Goal: Communication & Community: Ask a question

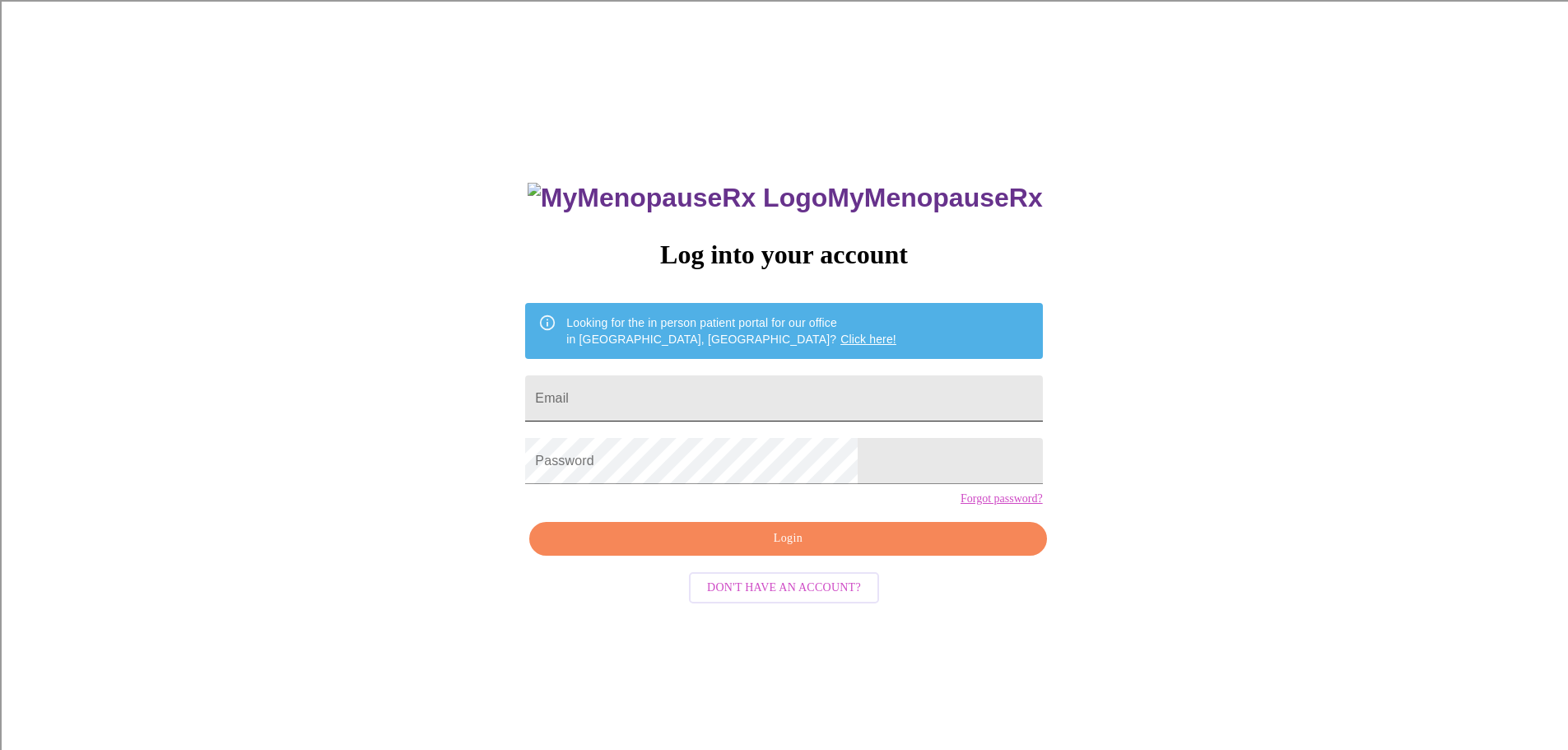
click at [755, 388] on input "Email" at bounding box center [784, 399] width 517 height 46
type input "[EMAIL_ADDRESS][DOMAIN_NAME]"
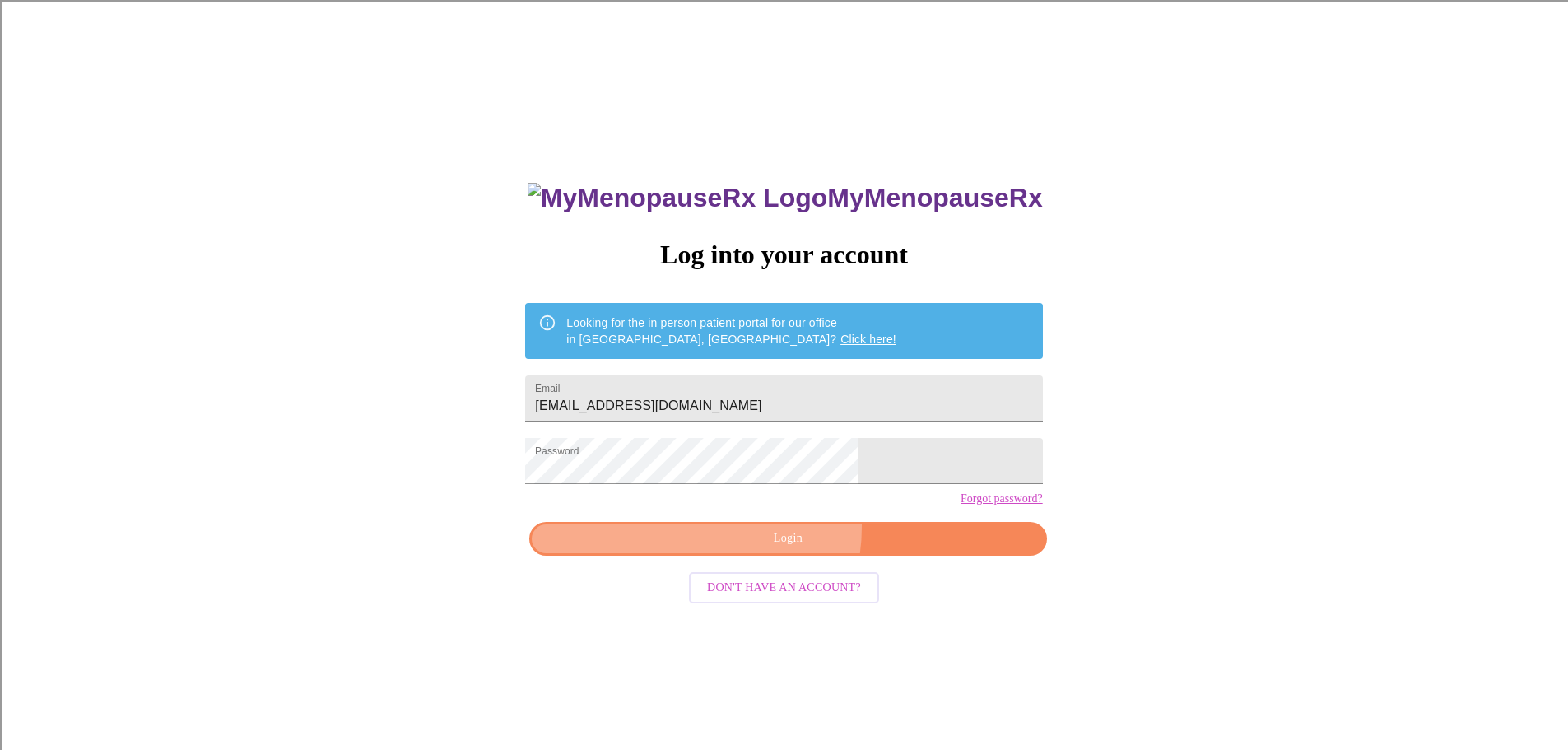
drag, startPoint x: 766, startPoint y: 557, endPoint x: 774, endPoint y: 564, distance: 10.6
click at [775, 556] on button "Login" at bounding box center [788, 539] width 517 height 34
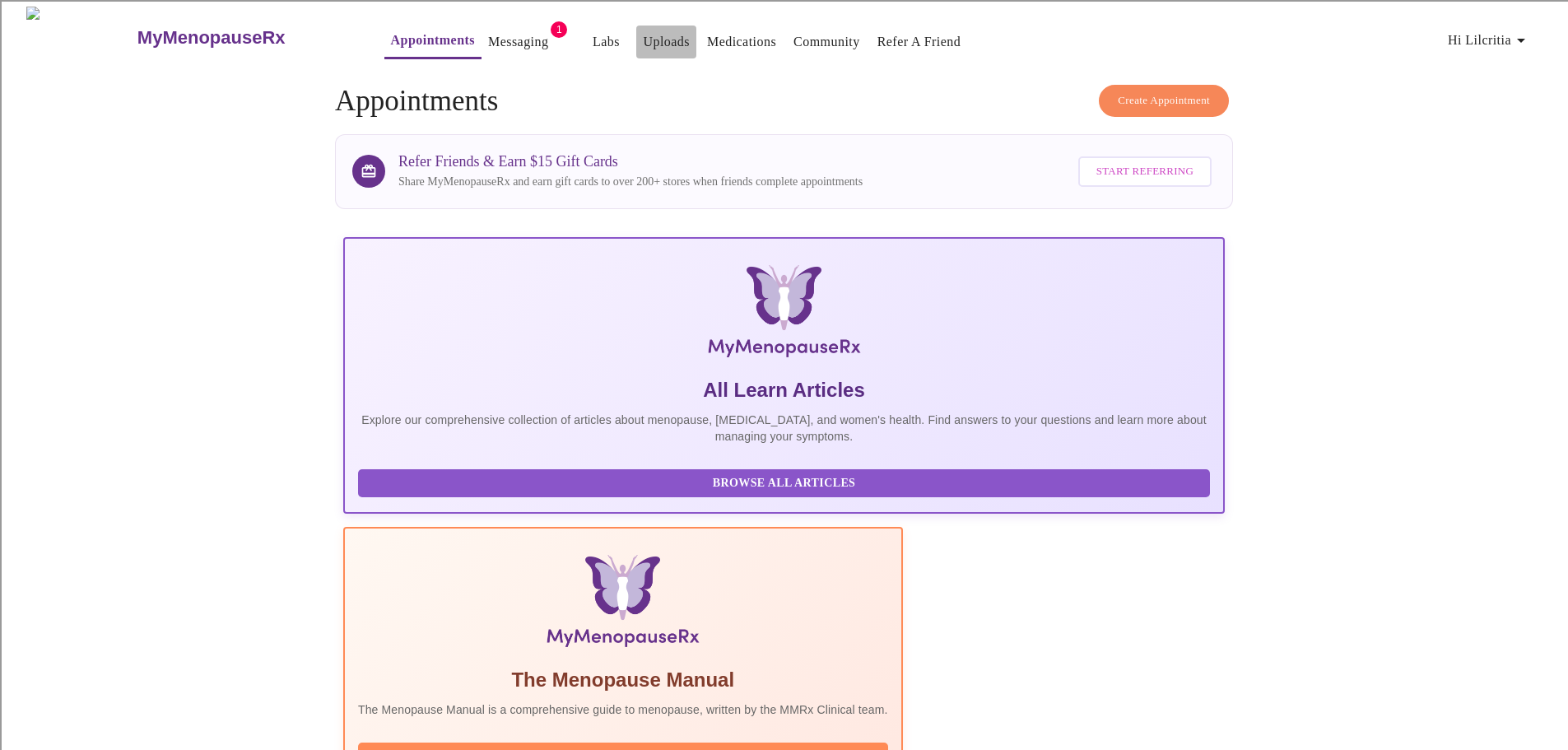
click at [643, 31] on link "Uploads" at bounding box center [666, 42] width 47 height 23
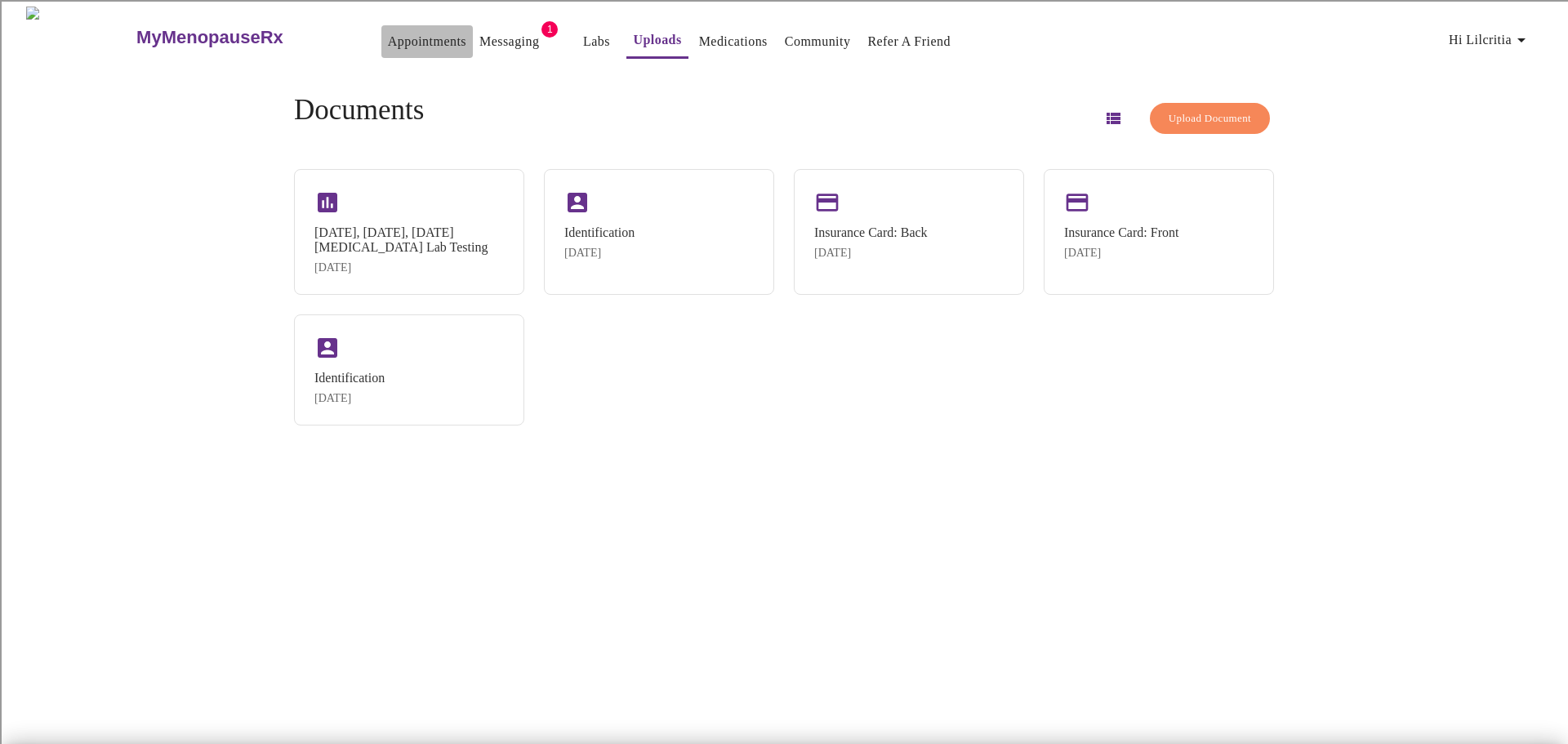
click at [388, 30] on link "Appointments" at bounding box center [427, 42] width 78 height 23
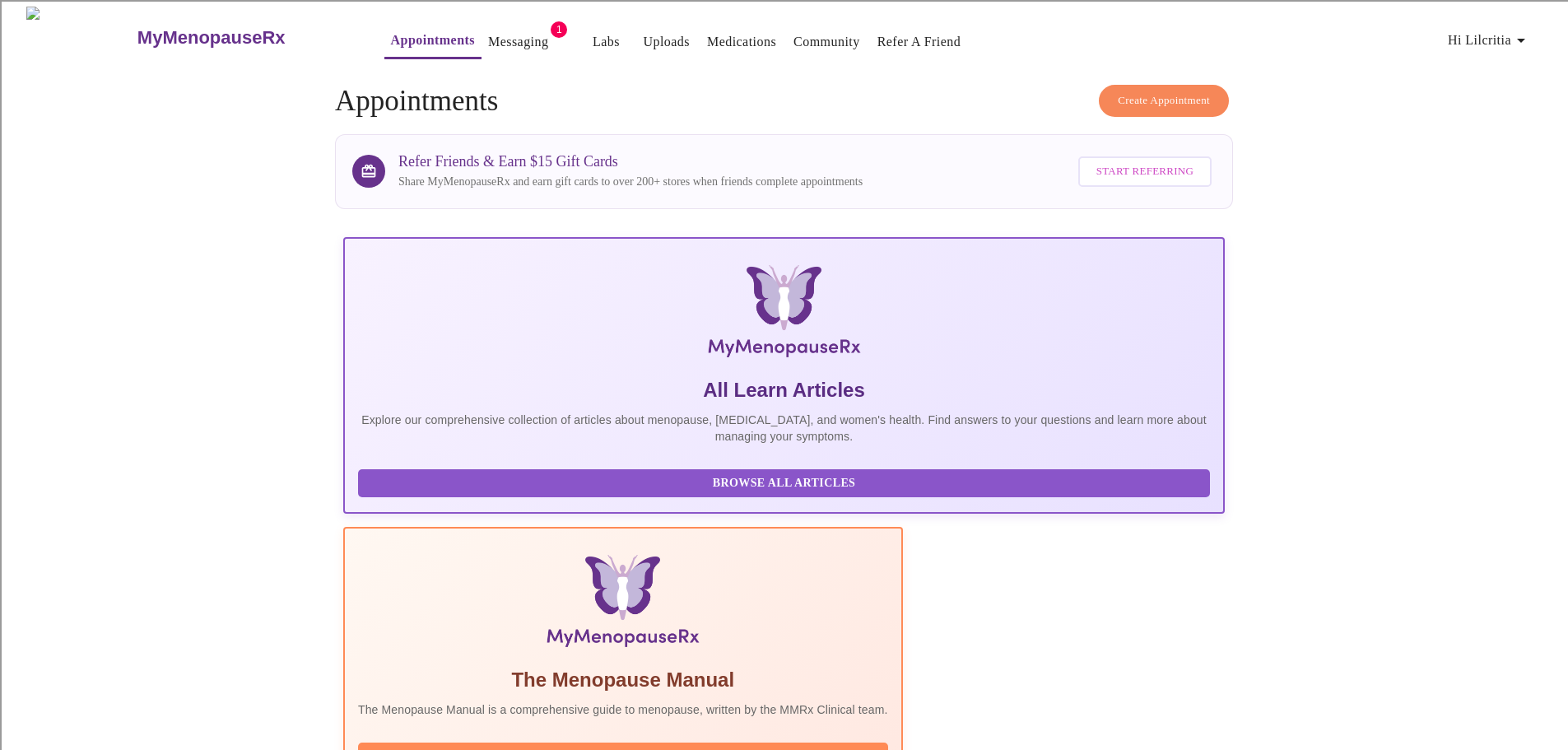
click at [707, 34] on link "Medications" at bounding box center [741, 42] width 69 height 23
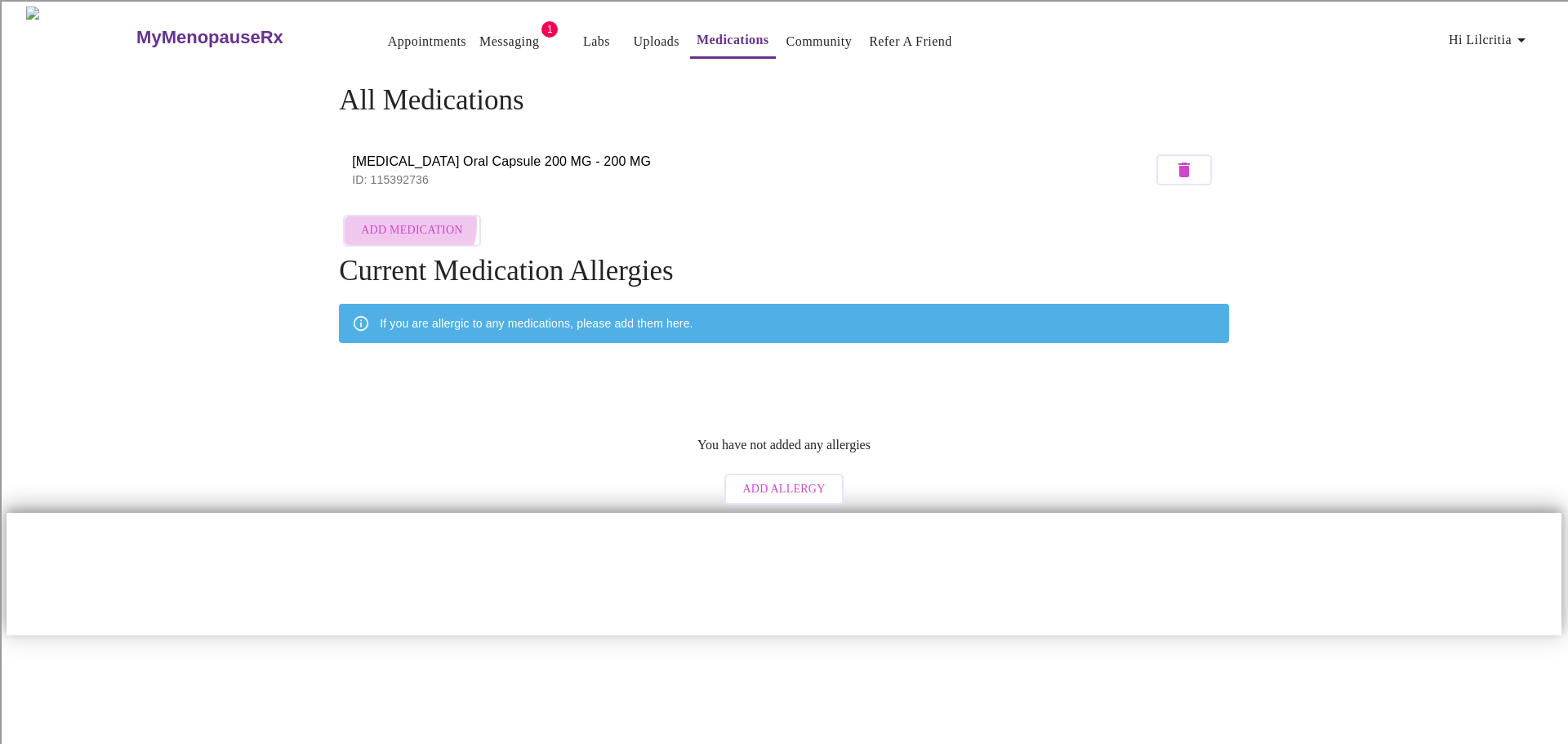
click at [407, 220] on span "Add Medication" at bounding box center [411, 230] width 101 height 21
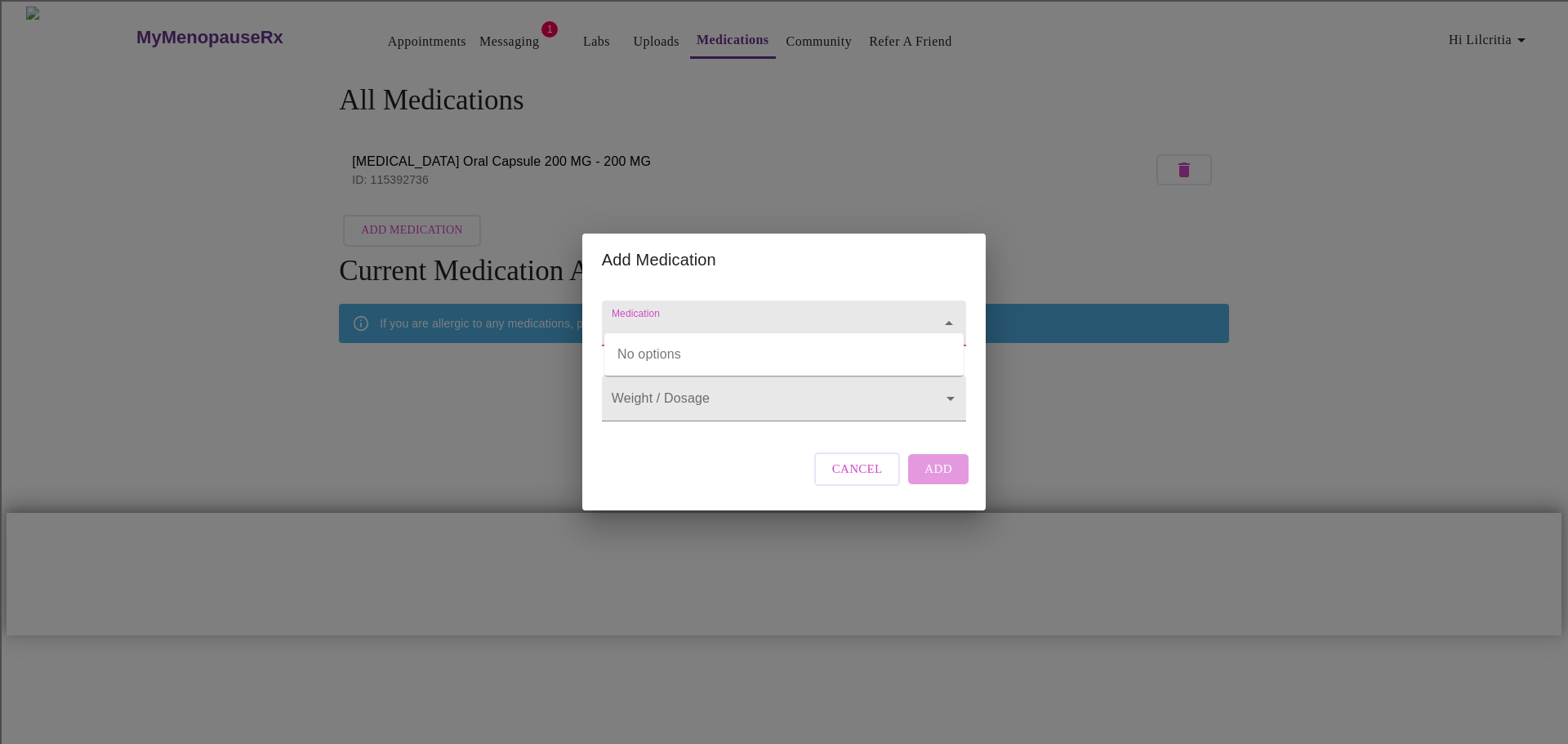
click at [853, 317] on input "Medication" at bounding box center [760, 331] width 305 height 30
type input "D"
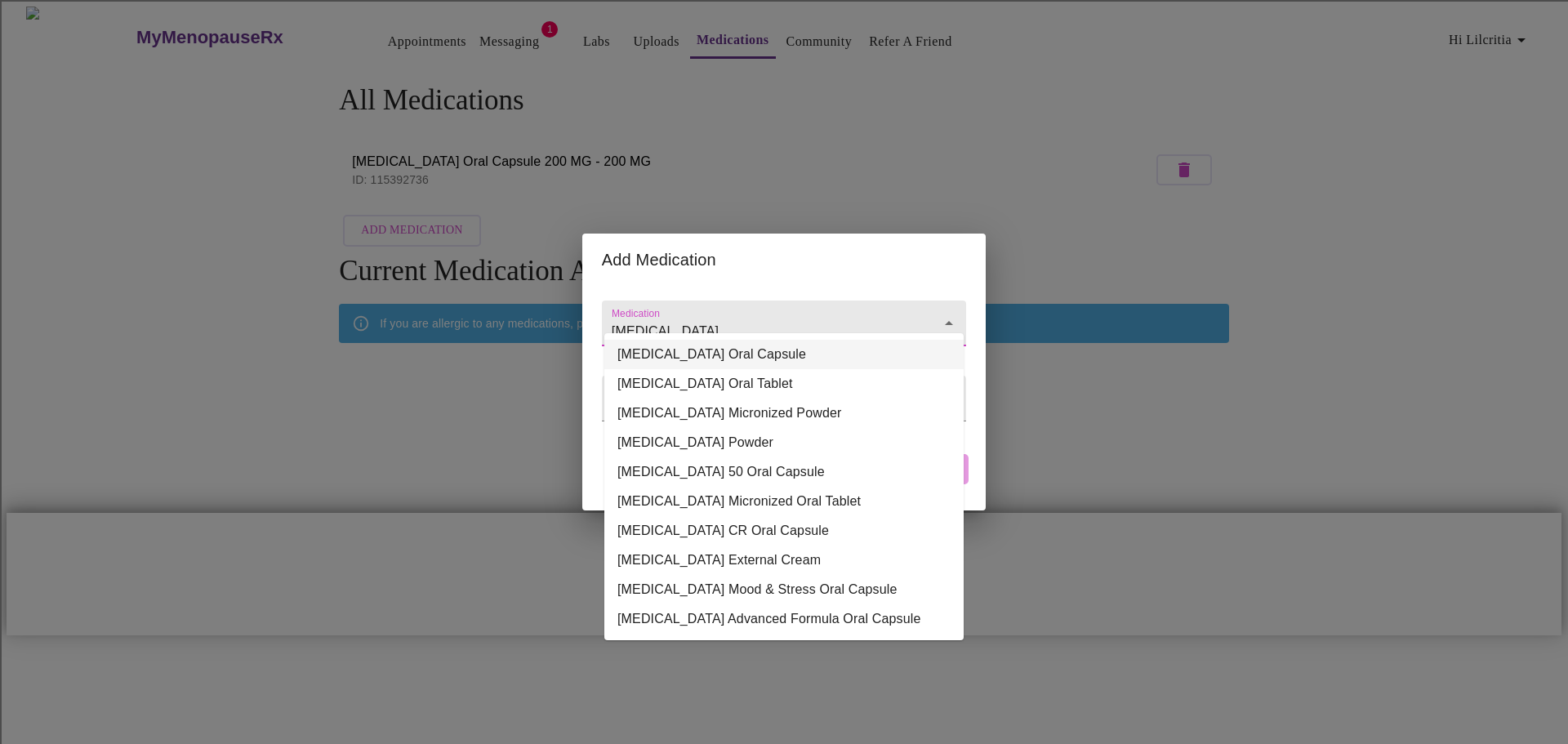
click at [788, 354] on li "[MEDICAL_DATA] Oral Capsule" at bounding box center [783, 354] width 359 height 30
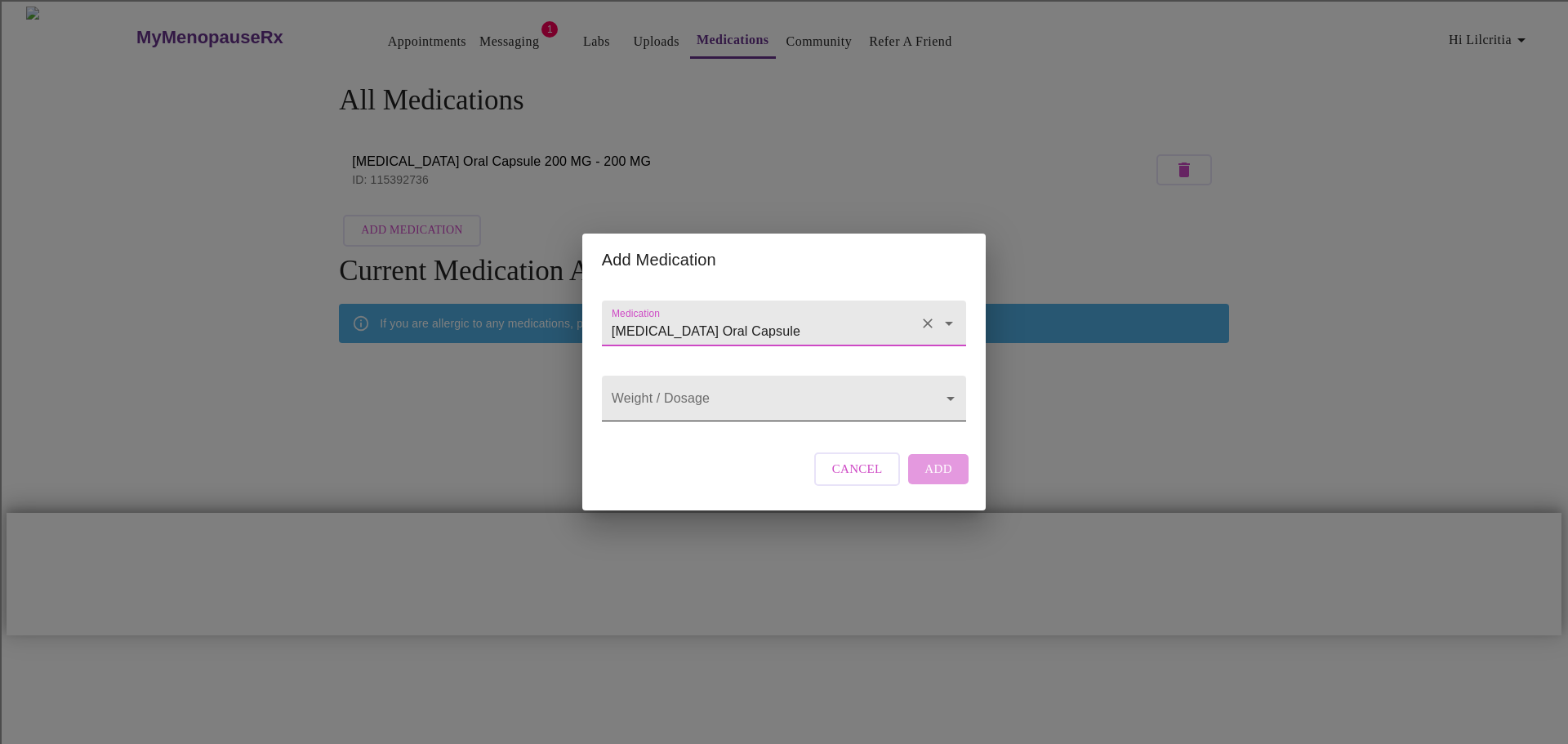
type input "[MEDICAL_DATA] Oral Capsule"
click at [811, 396] on body "MyMenopauseRx Appointments Messaging 1 Labs Uploads Medications Community Refer…" at bounding box center [784, 322] width 1555 height 632
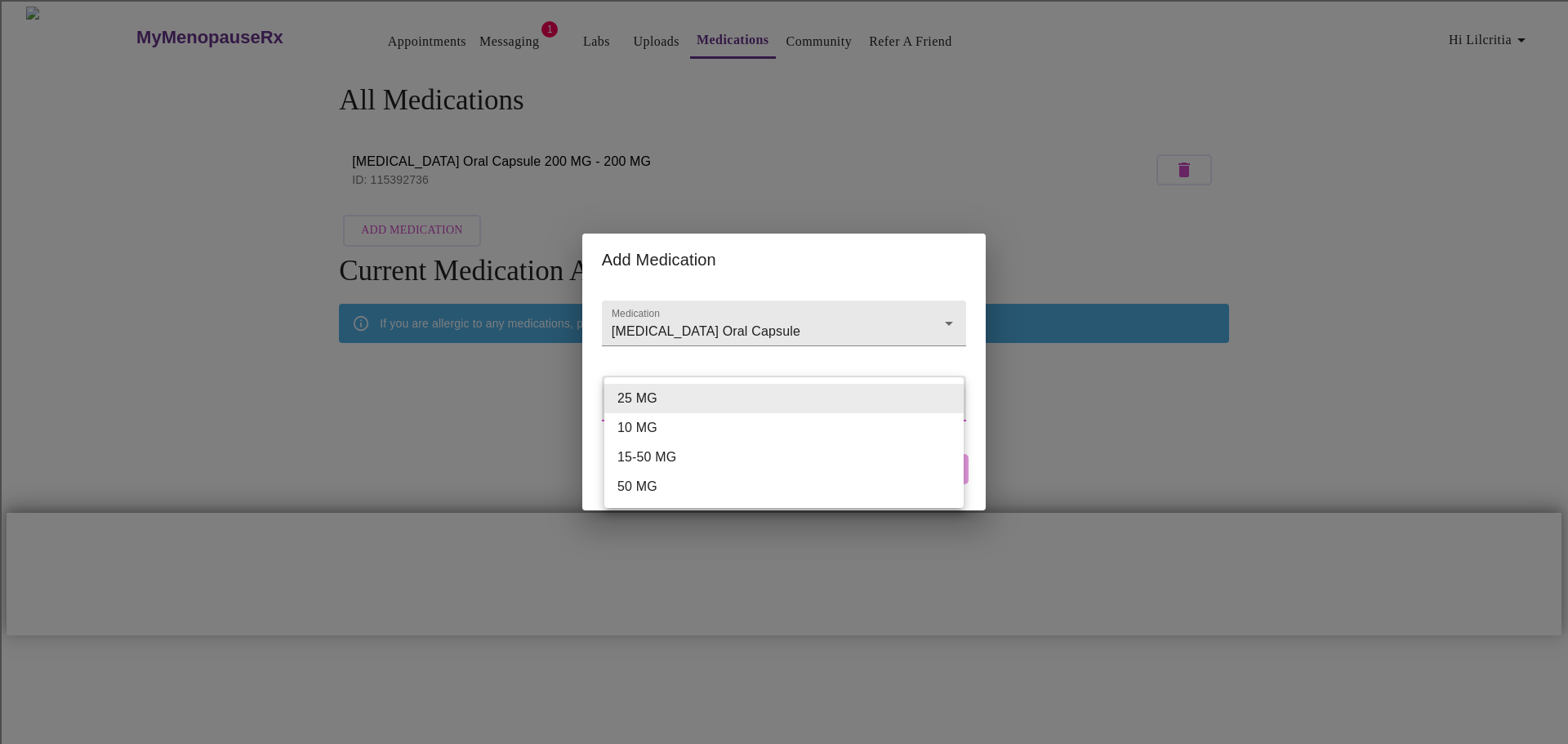
click at [811, 396] on li "25 MG" at bounding box center [783, 399] width 359 height 30
type input "25 MG"
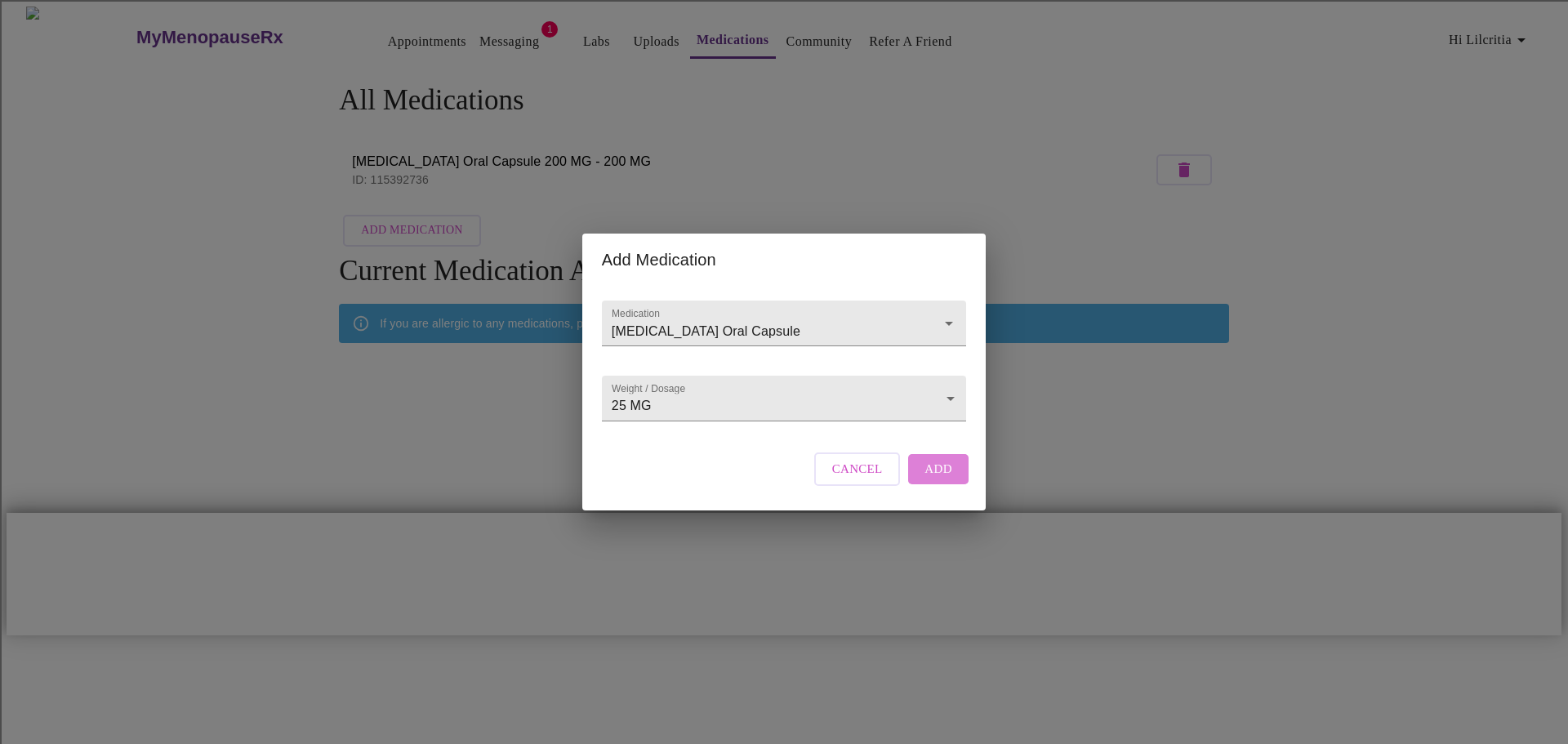
click at [923, 473] on button "Add" at bounding box center [938, 469] width 61 height 30
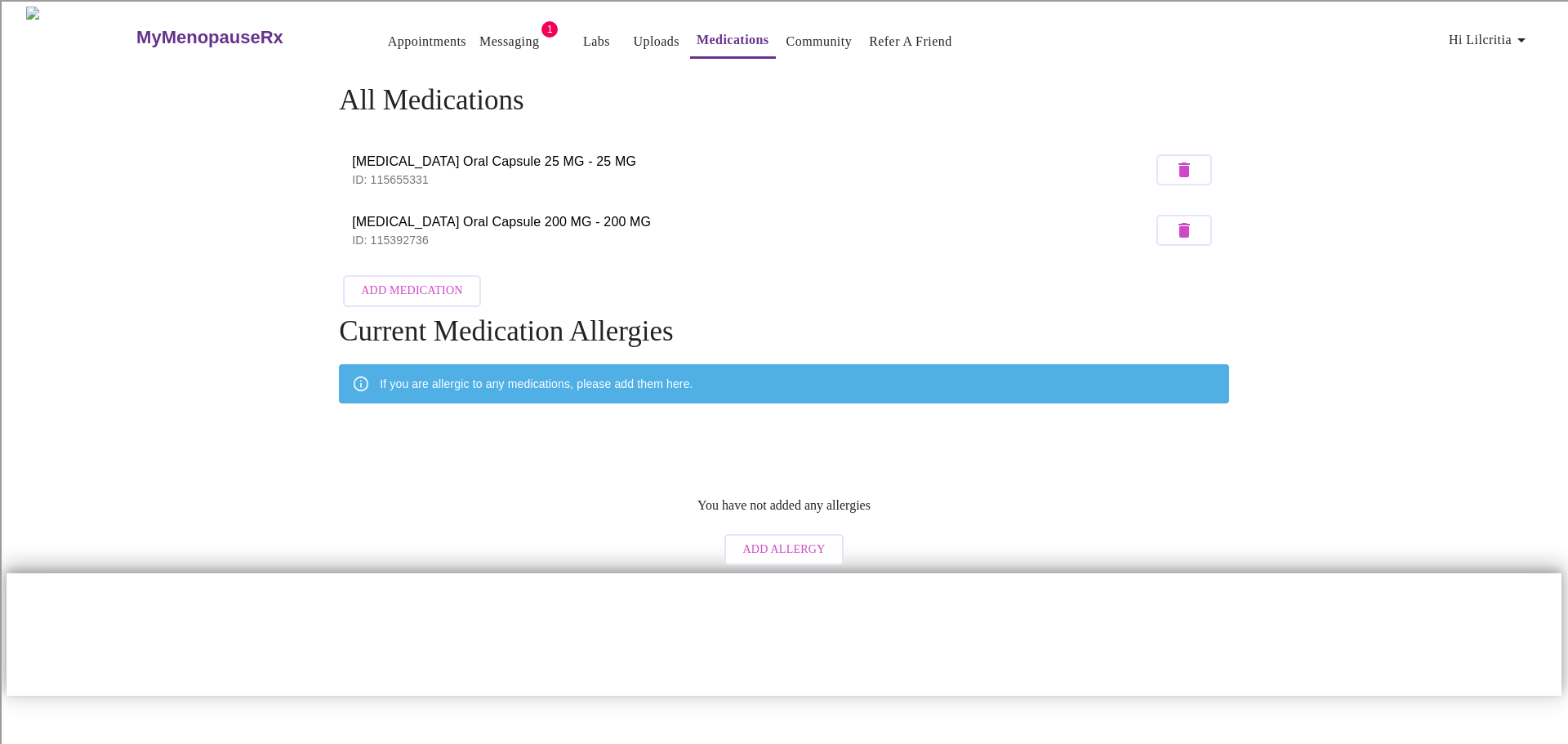
click at [421, 282] on span "Add Medication" at bounding box center [411, 291] width 101 height 21
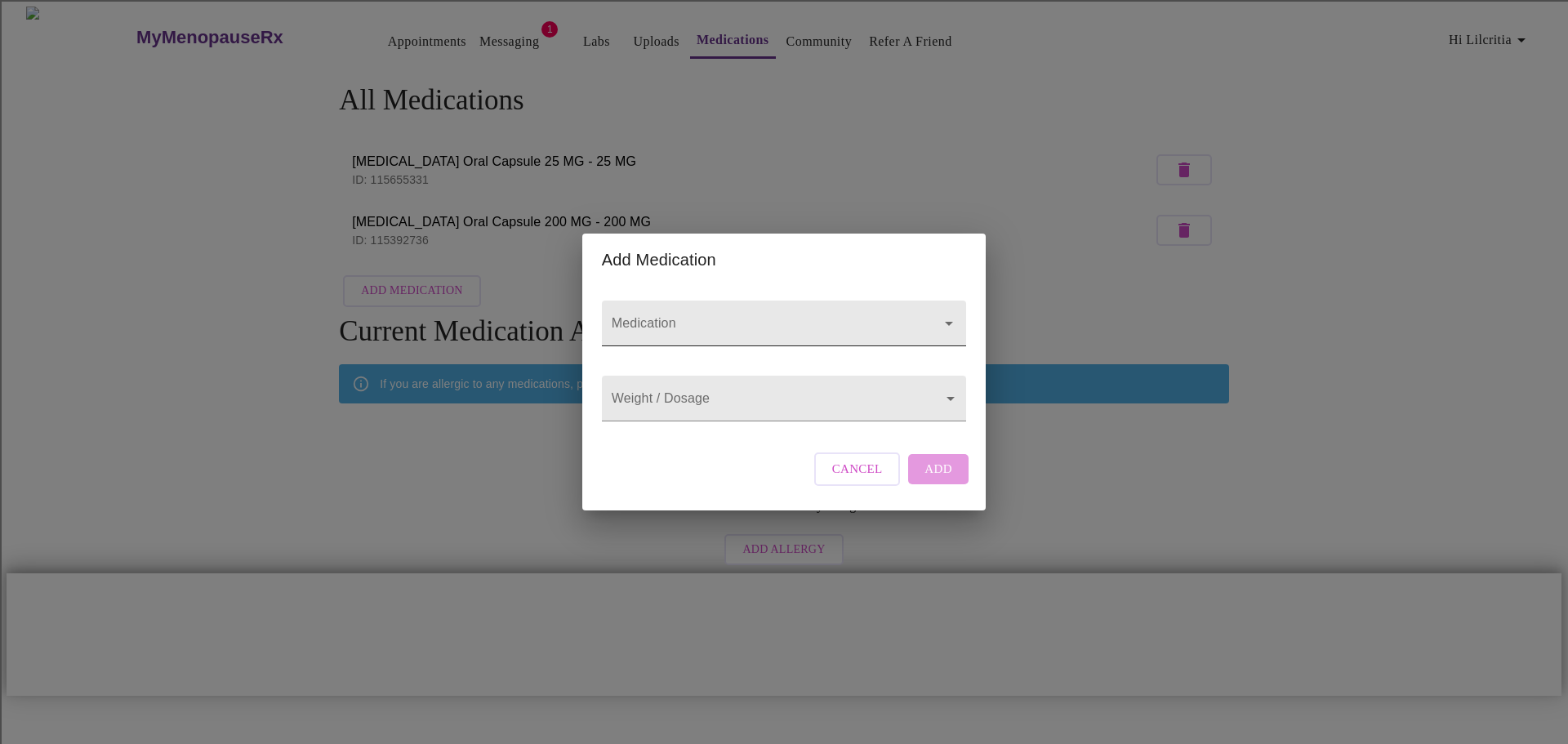
click at [752, 317] on input "Medication" at bounding box center [760, 331] width 305 height 30
click at [952, 314] on icon "Close" at bounding box center [949, 324] width 20 height 20
type input "p"
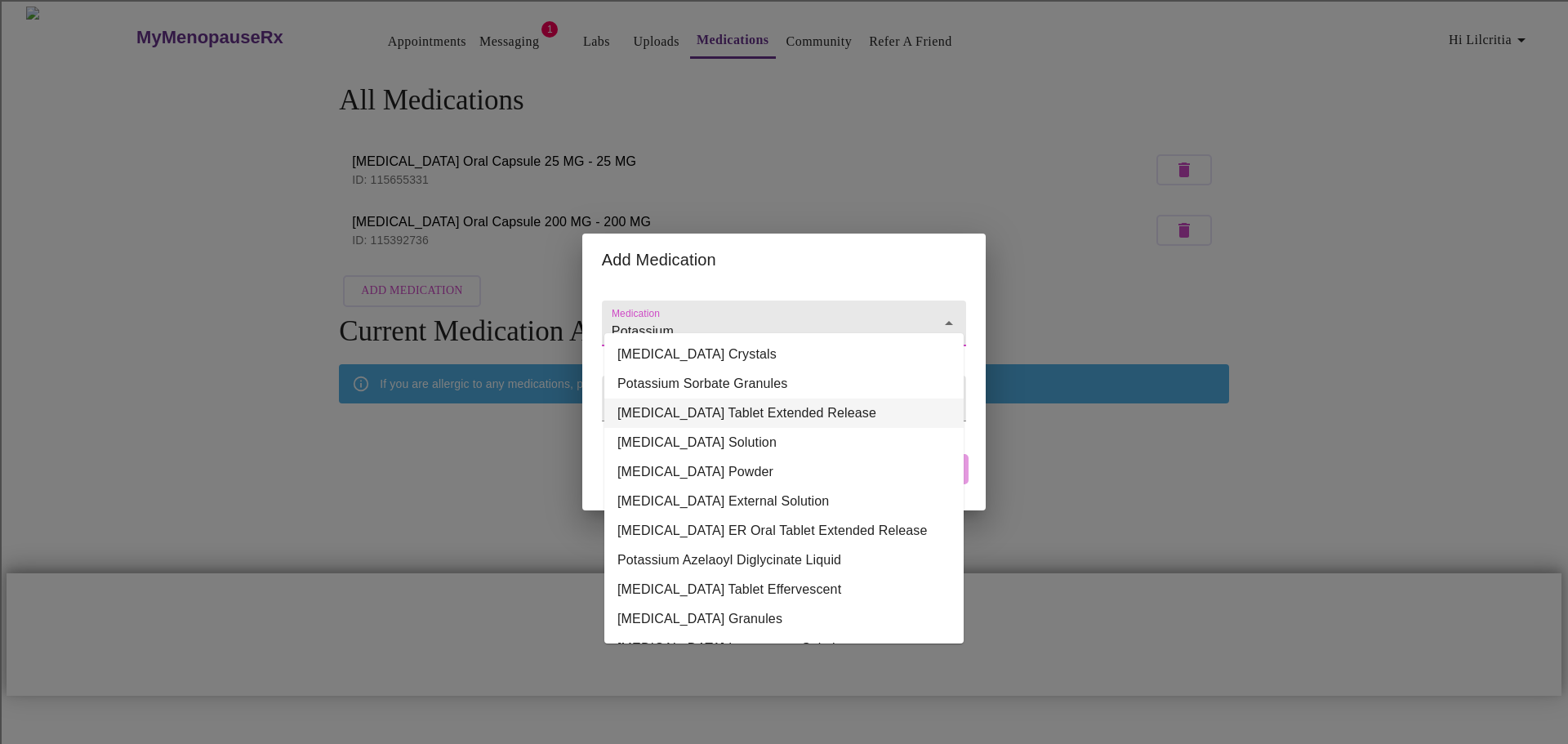
click at [828, 411] on li "[MEDICAL_DATA] Tablet Extended Release" at bounding box center [783, 414] width 359 height 30
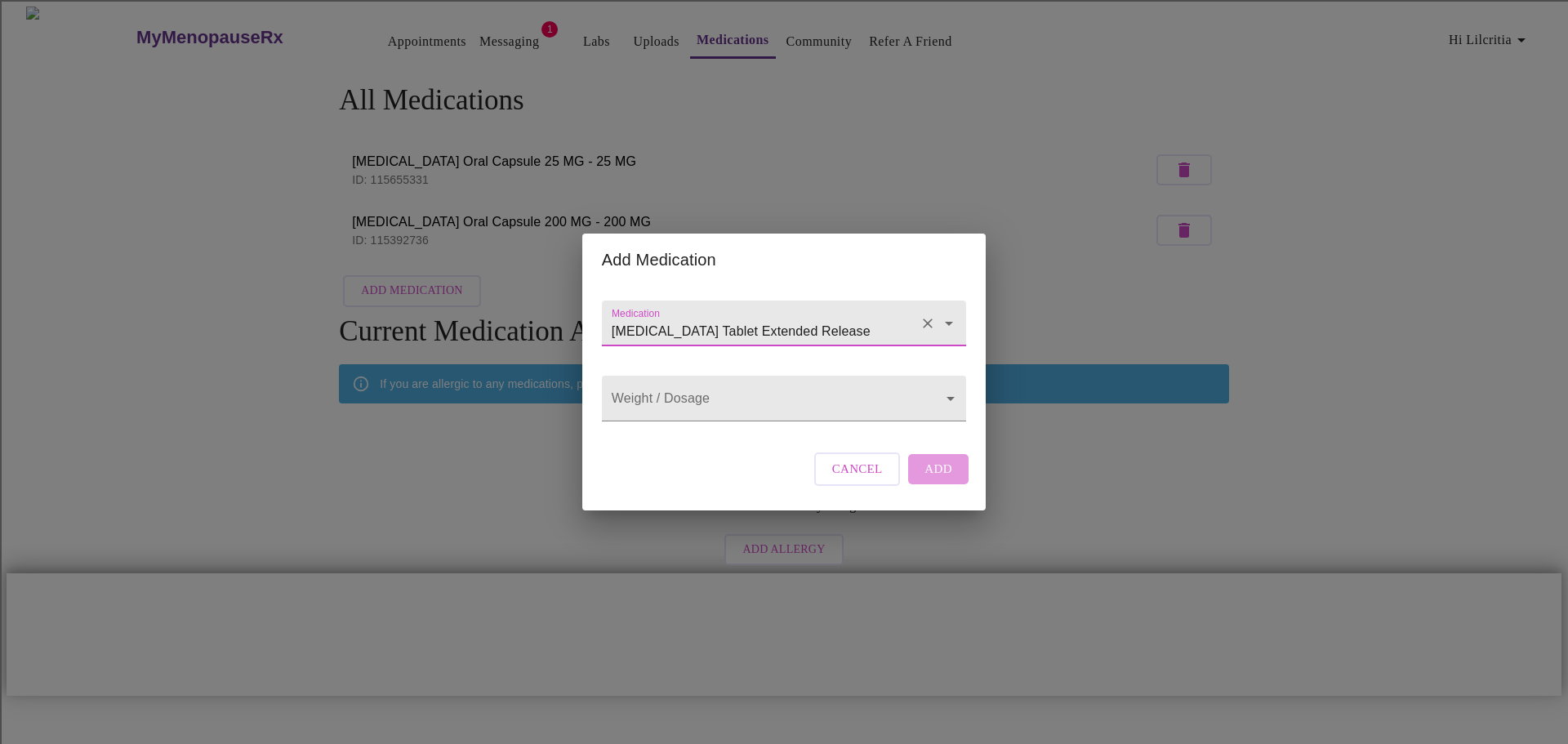
type input "[MEDICAL_DATA] Tablet Extended Release"
click at [939, 481] on div "Cancel Add" at bounding box center [892, 469] width 163 height 49
click at [927, 386] on body "MyMenopauseRx Appointments Messaging 1 Labs Uploads Medications Community Refer…" at bounding box center [784, 353] width 1555 height 693
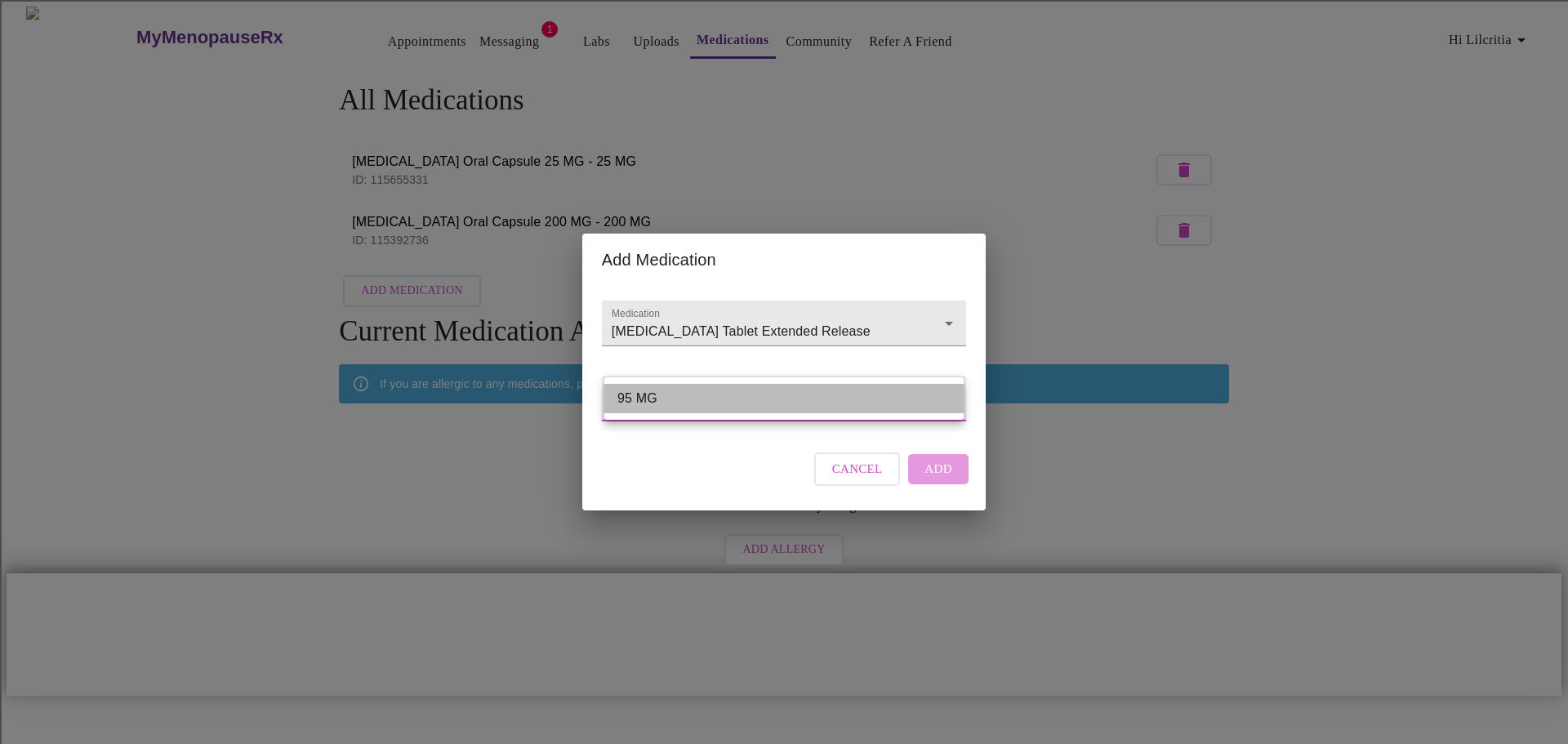
click at [897, 390] on li "95 MG" at bounding box center [783, 399] width 359 height 30
type input "95 MG"
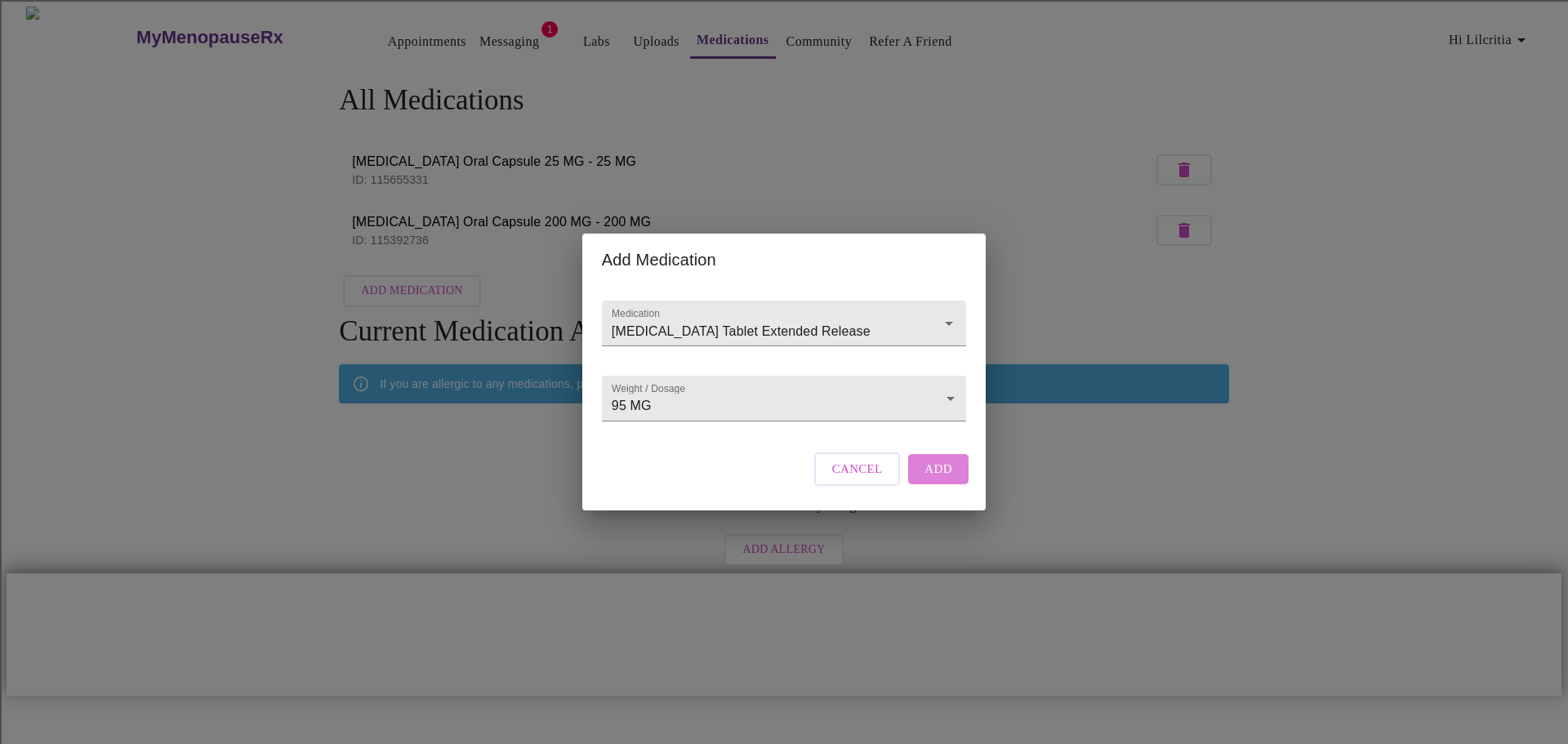
click at [946, 477] on span "Add" at bounding box center [938, 469] width 28 height 21
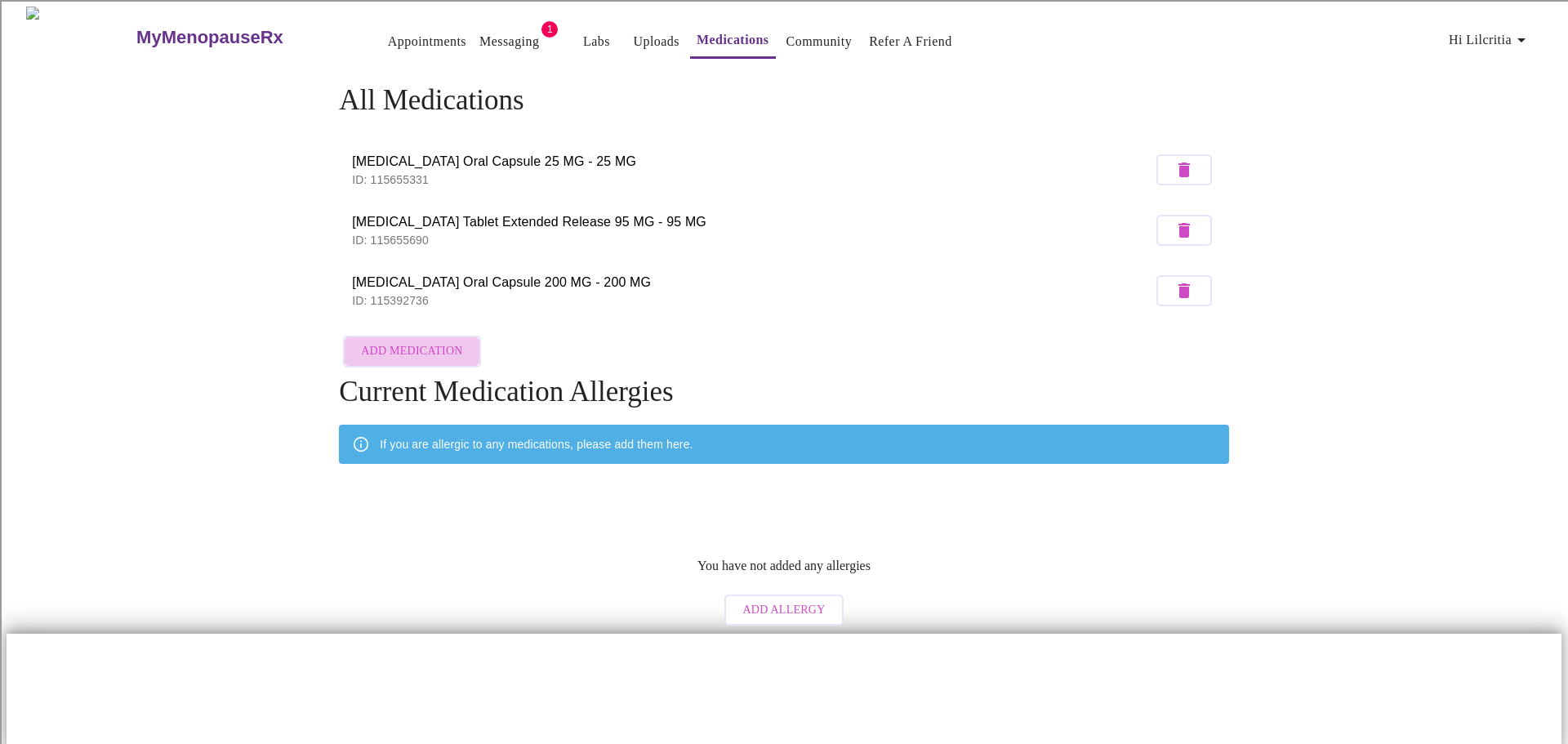
click at [431, 335] on button "Add Medication" at bounding box center [411, 351] width 137 height 32
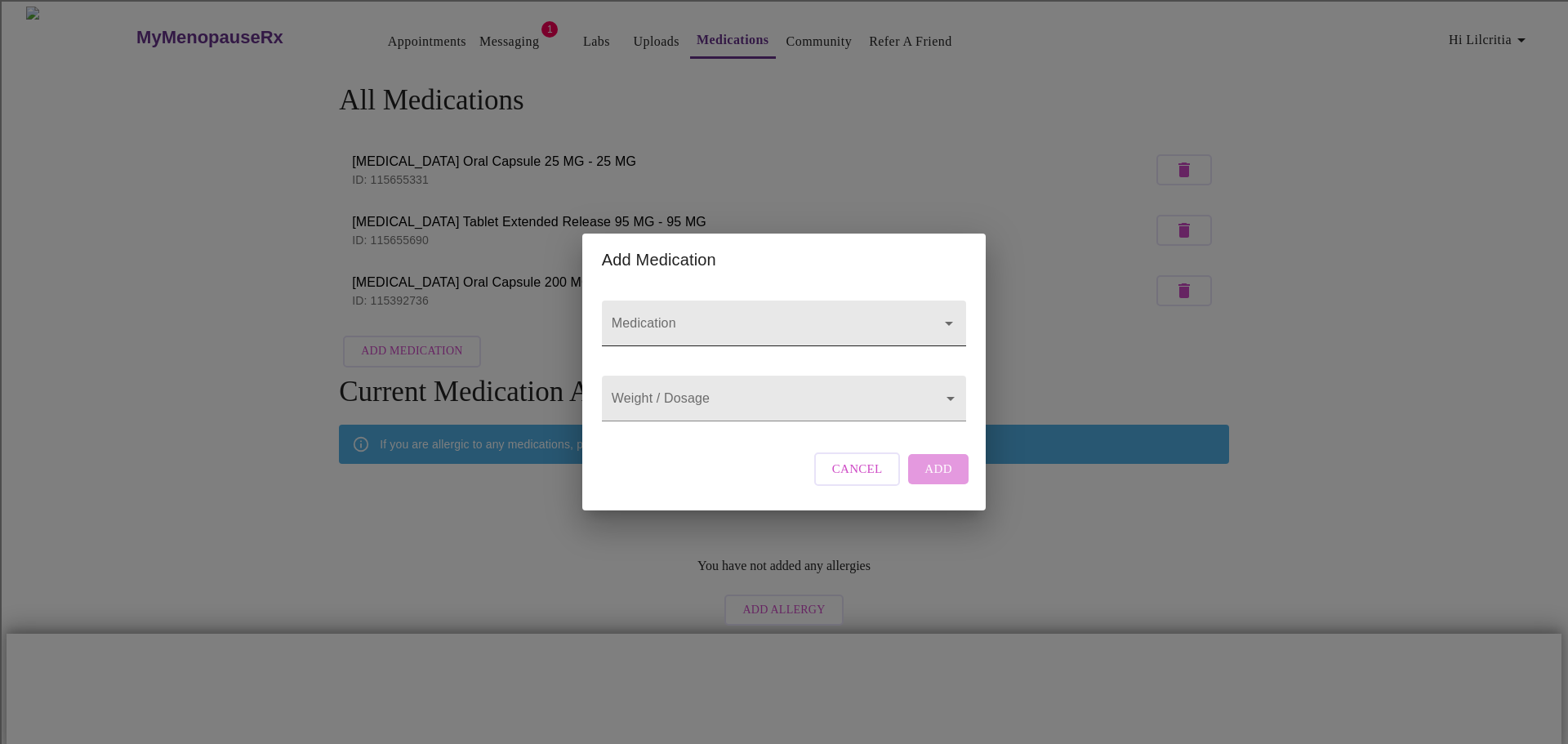
click at [671, 317] on input "Medication" at bounding box center [760, 331] width 305 height 30
type input "AZO"
click at [745, 320] on input "Medication" at bounding box center [760, 331] width 305 height 30
type input "AZO"
click at [754, 403] on body "MyMenopauseRx Appointments Messaging 1 Labs Uploads Medications Community Refer…" at bounding box center [784, 383] width 1555 height 753
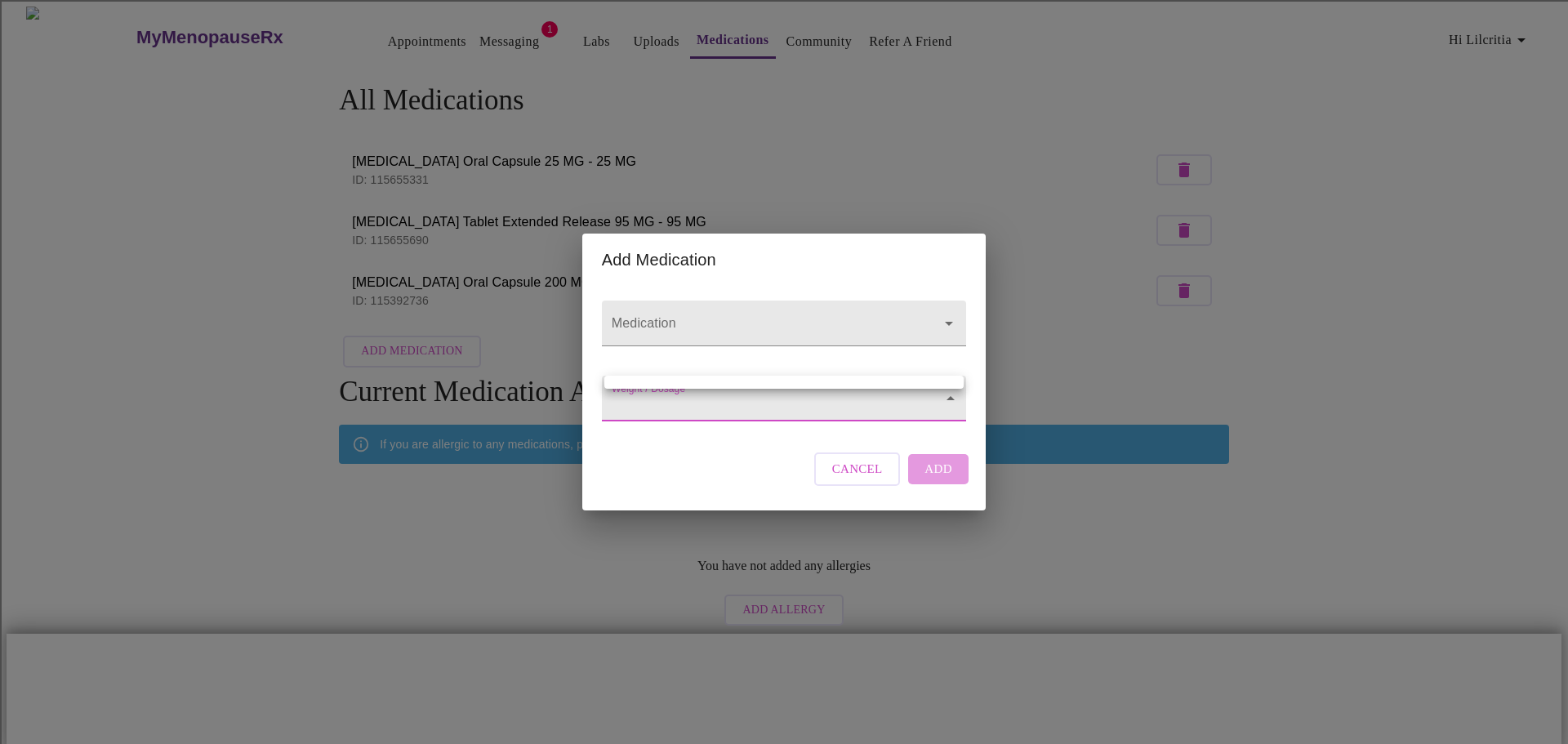
click at [812, 310] on div at bounding box center [784, 372] width 1568 height 744
click at [874, 317] on input "Medication" at bounding box center [760, 331] width 305 height 30
click at [835, 350] on li "[MEDICAL_DATA] Oral Tablet" at bounding box center [783, 354] width 359 height 30
type input "[MEDICAL_DATA] Oral Tablet"
click at [857, 406] on body "MyMenopauseRx Appointments Messaging 1 Labs Uploads Medications Community Refer…" at bounding box center [784, 383] width 1555 height 753
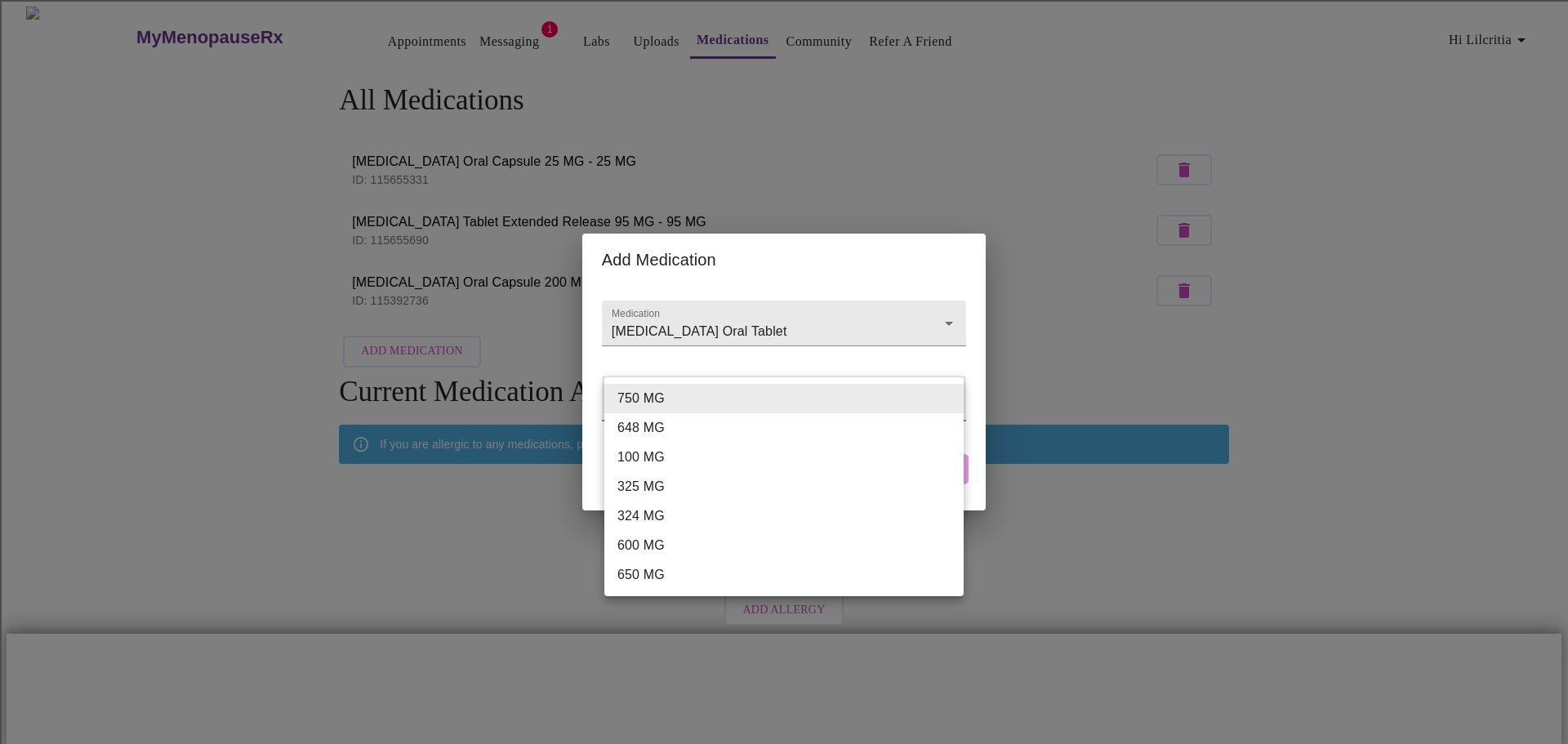
click at [876, 296] on div at bounding box center [784, 372] width 1568 height 744
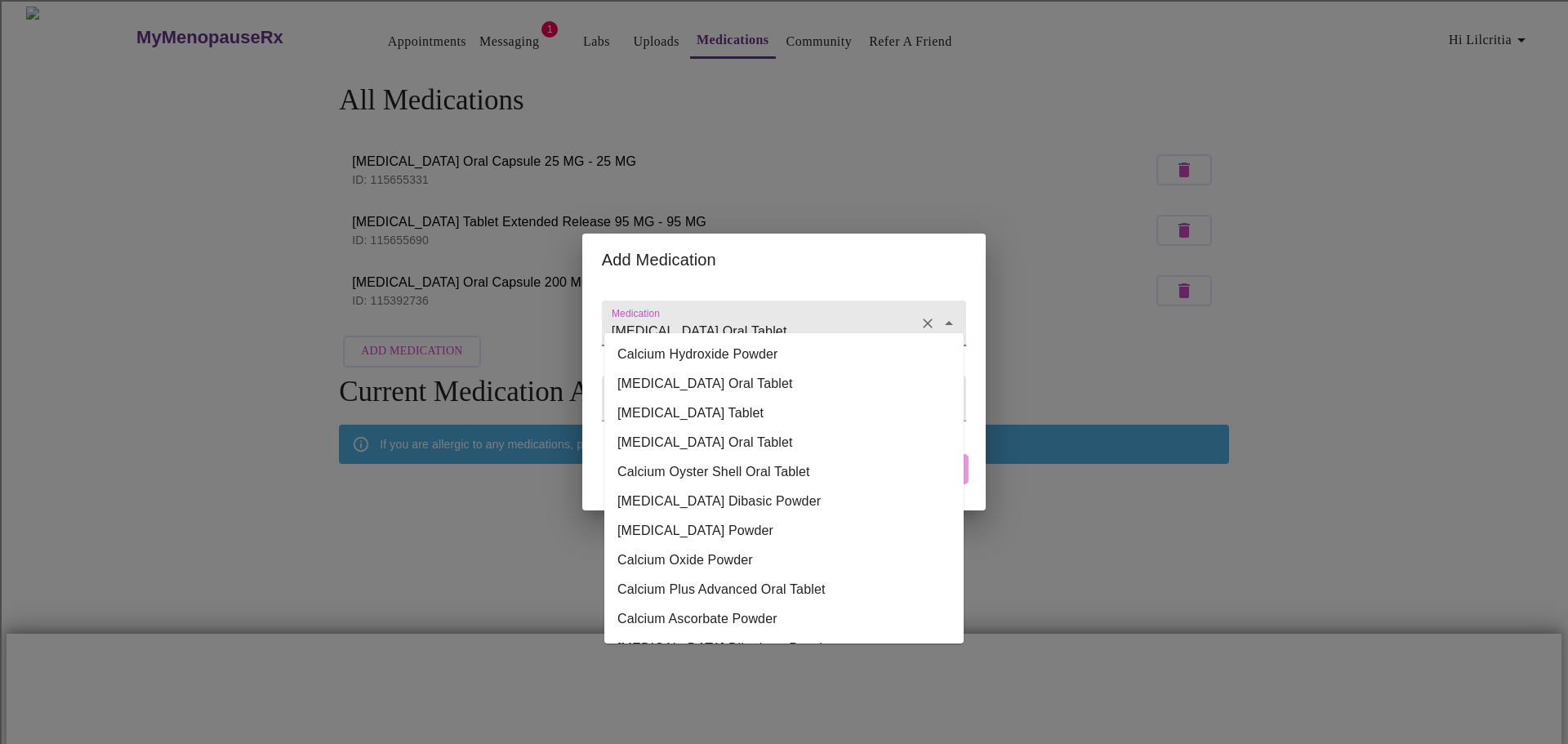
click at [884, 317] on input "[MEDICAL_DATA] Oral Tablet" at bounding box center [760, 331] width 305 height 30
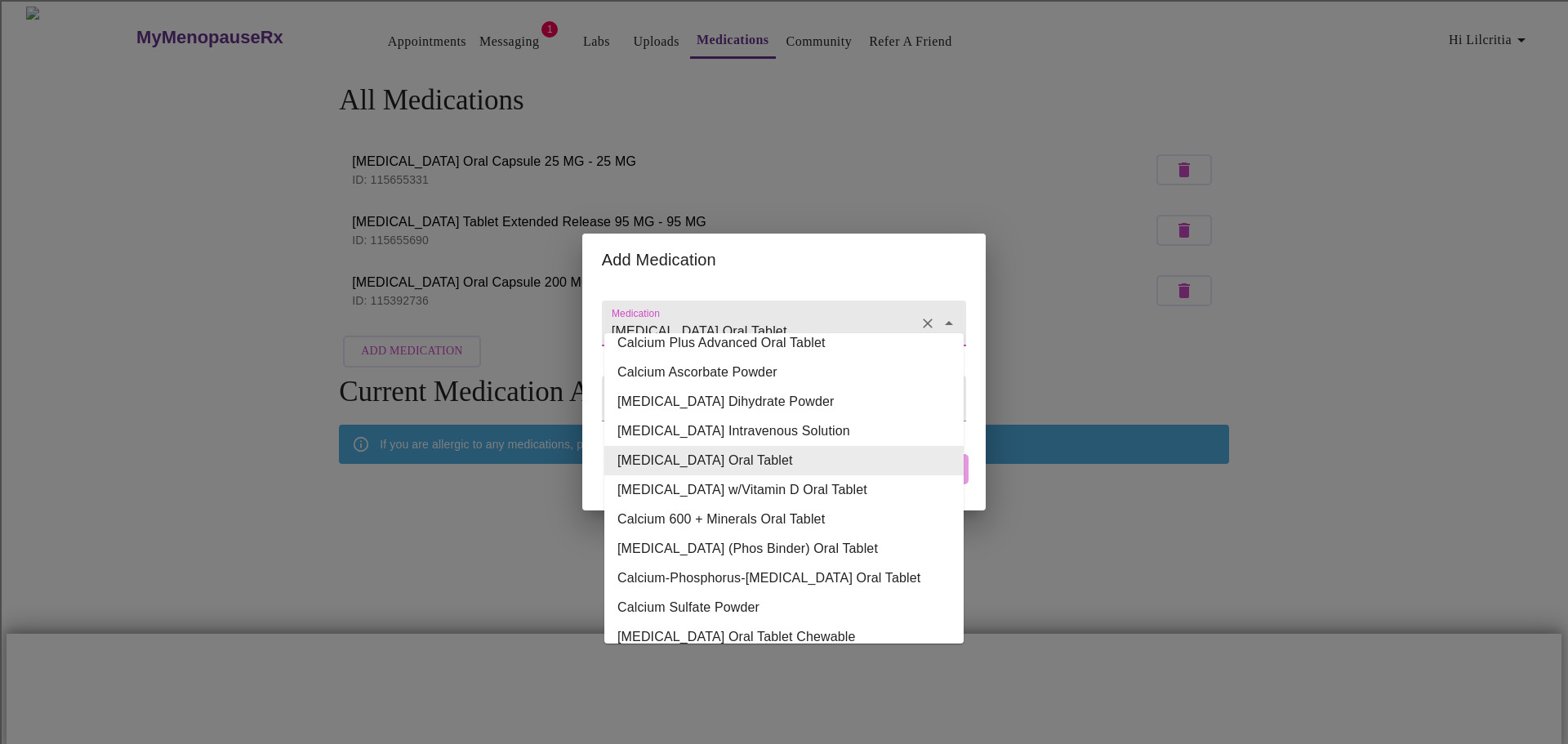
scroll to position [258, 0]
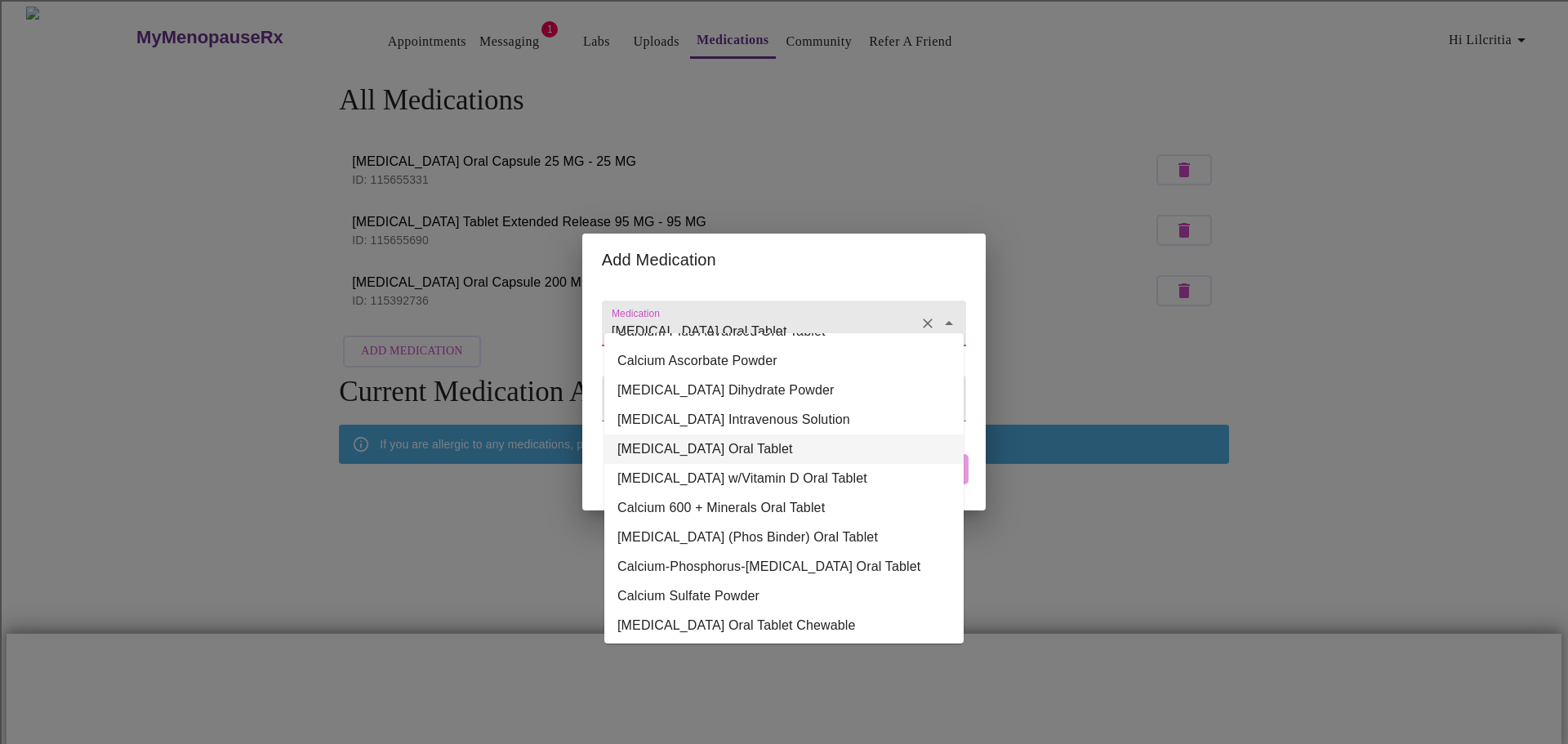
click at [834, 451] on li "[MEDICAL_DATA] Oral Tablet" at bounding box center [783, 450] width 359 height 30
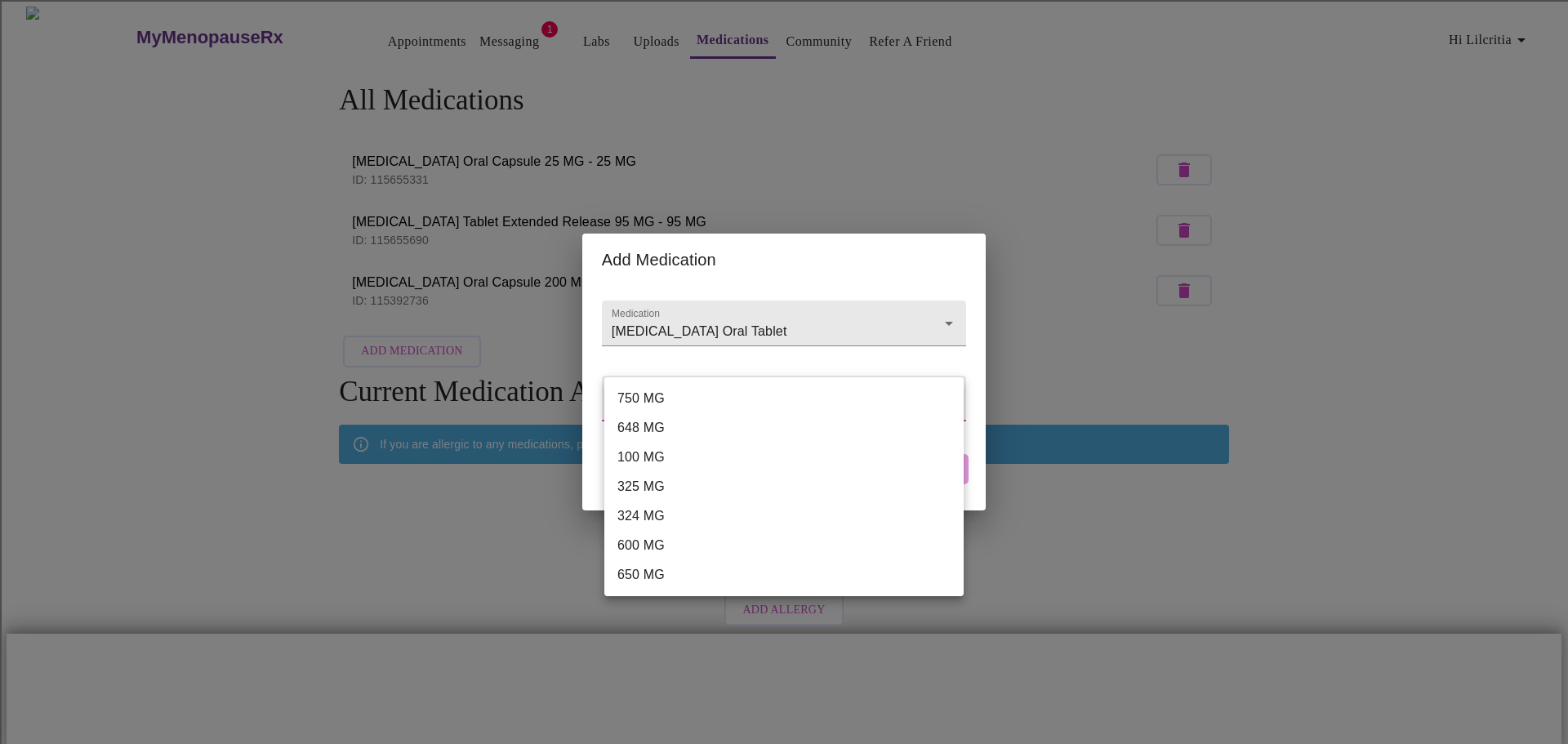
click at [877, 404] on body "MyMenopauseRx Appointments Messaging 1 Labs Uploads Medications Community Refer…" at bounding box center [784, 383] width 1555 height 753
click at [757, 515] on li "324 MG" at bounding box center [783, 516] width 359 height 30
type input "324 MG"
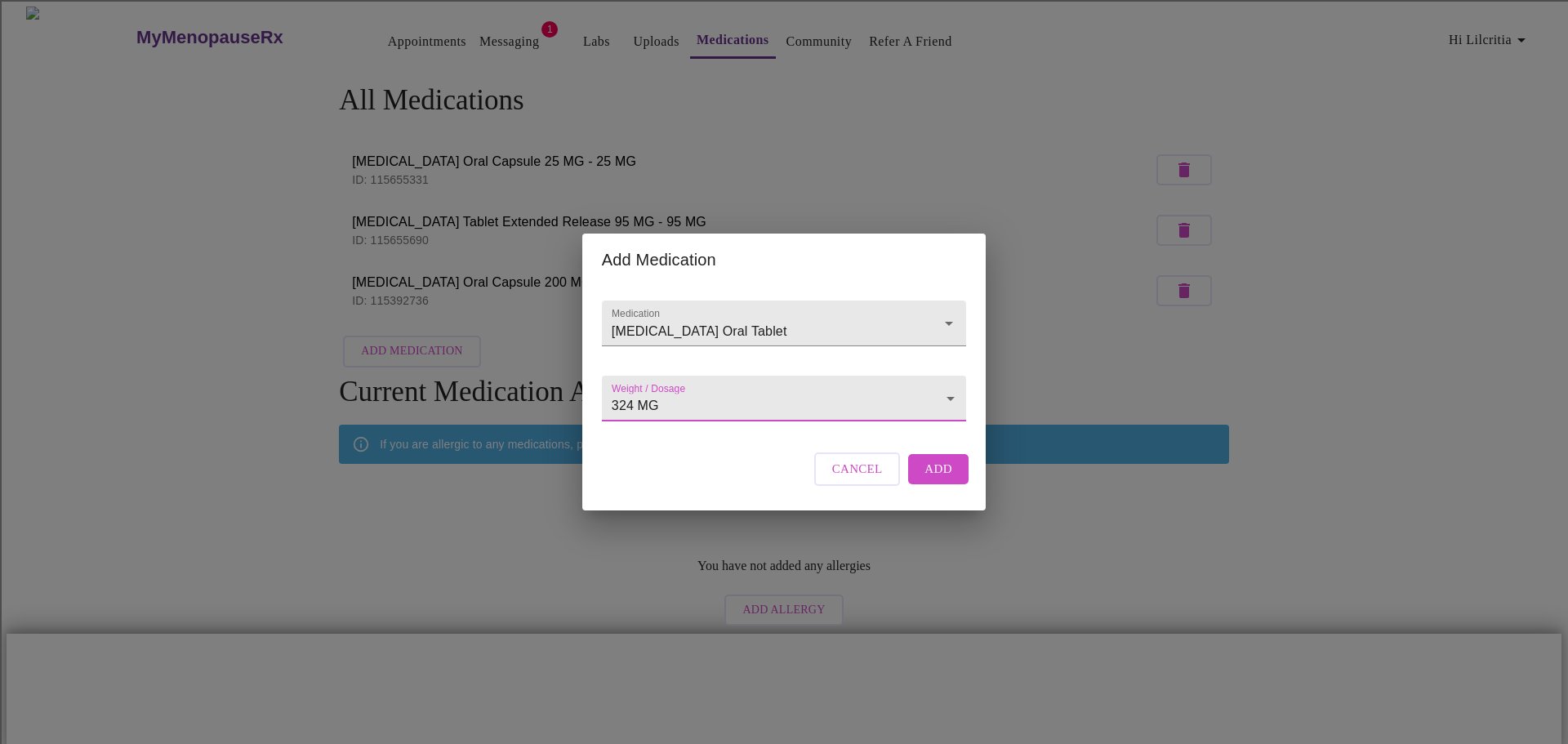
click at [715, 418] on body "MyMenopauseRx Appointments Messaging 1 Labs Uploads Medications Community Refer…" at bounding box center [784, 383] width 1555 height 753
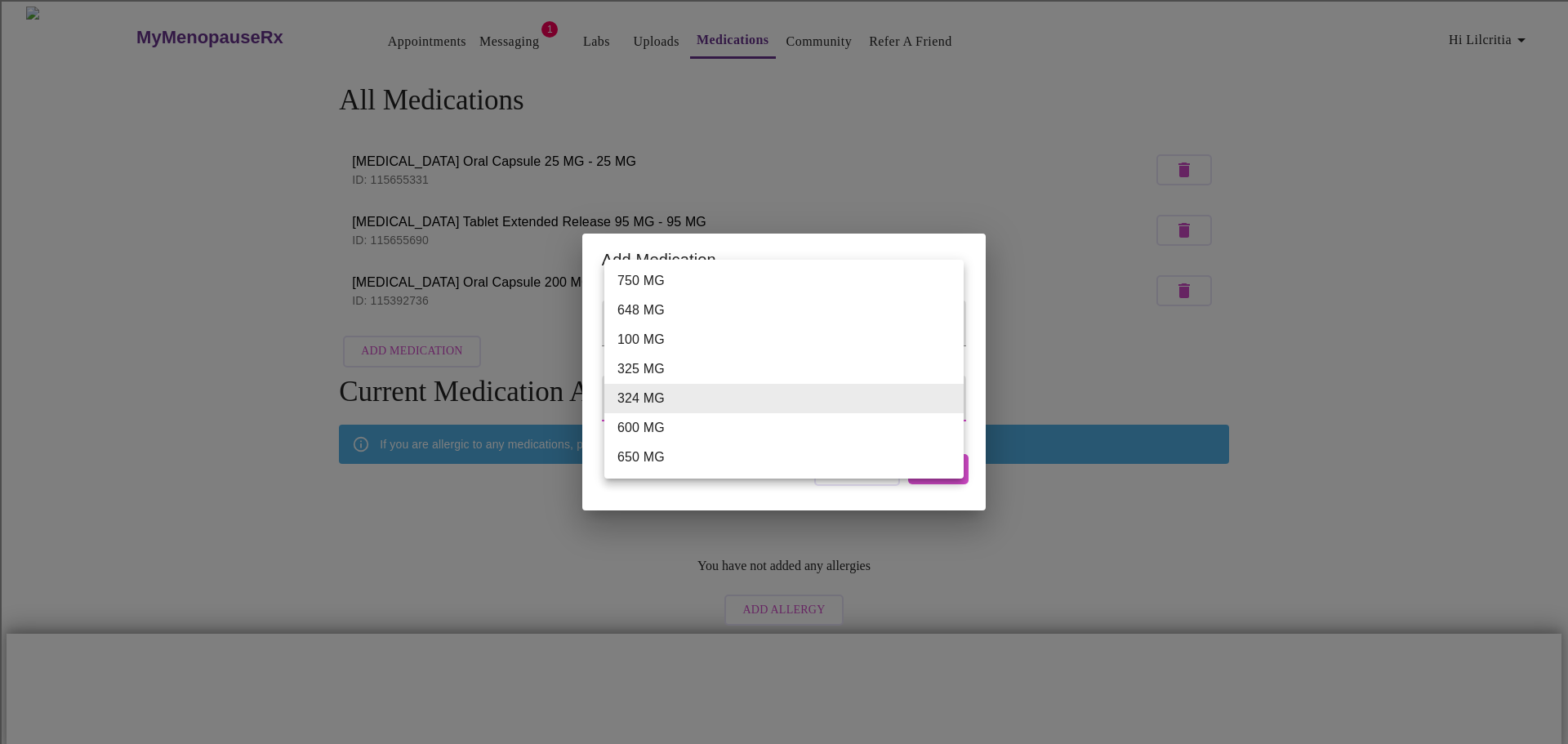
click at [1068, 352] on div at bounding box center [784, 372] width 1568 height 744
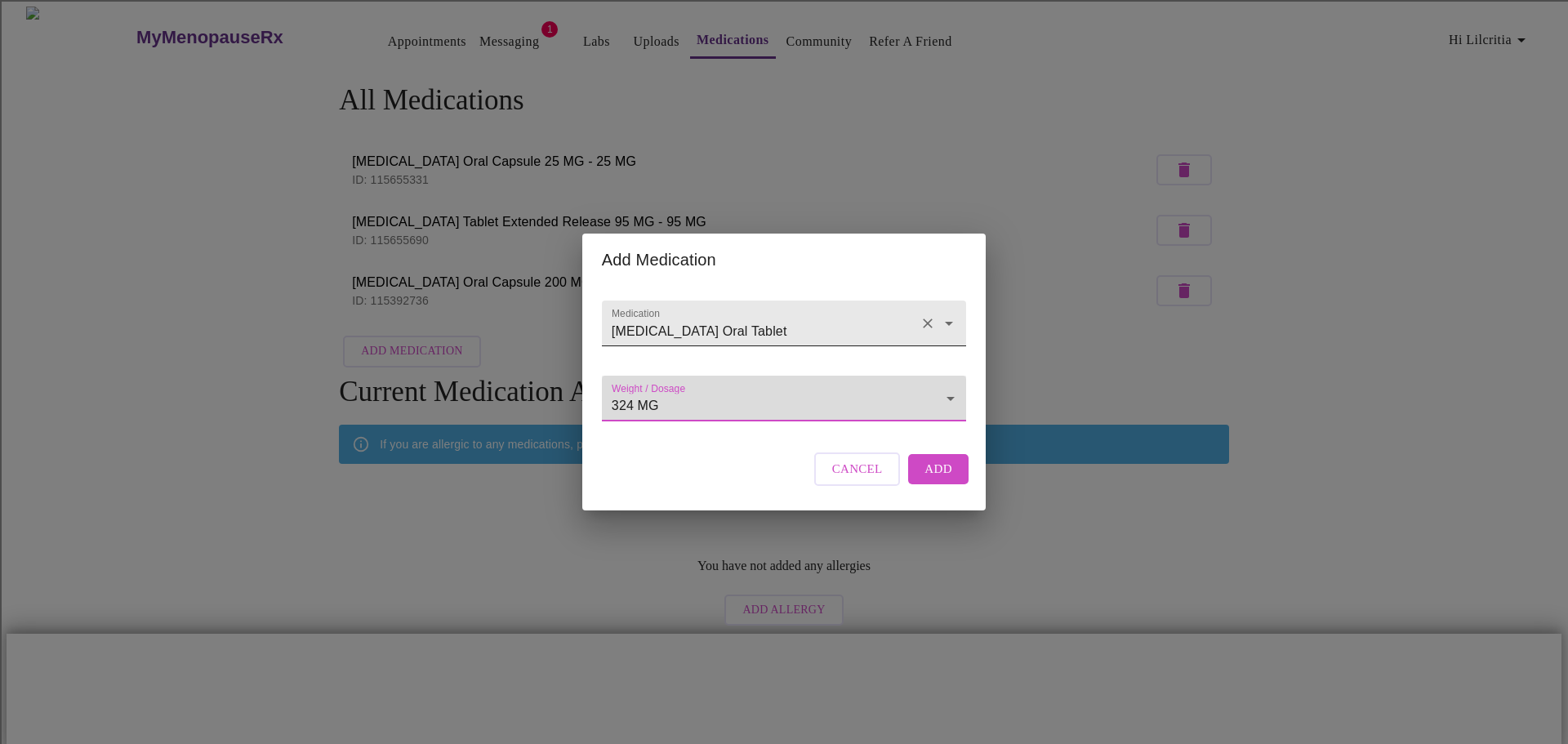
click at [948, 322] on icon "Open" at bounding box center [949, 324] width 8 height 4
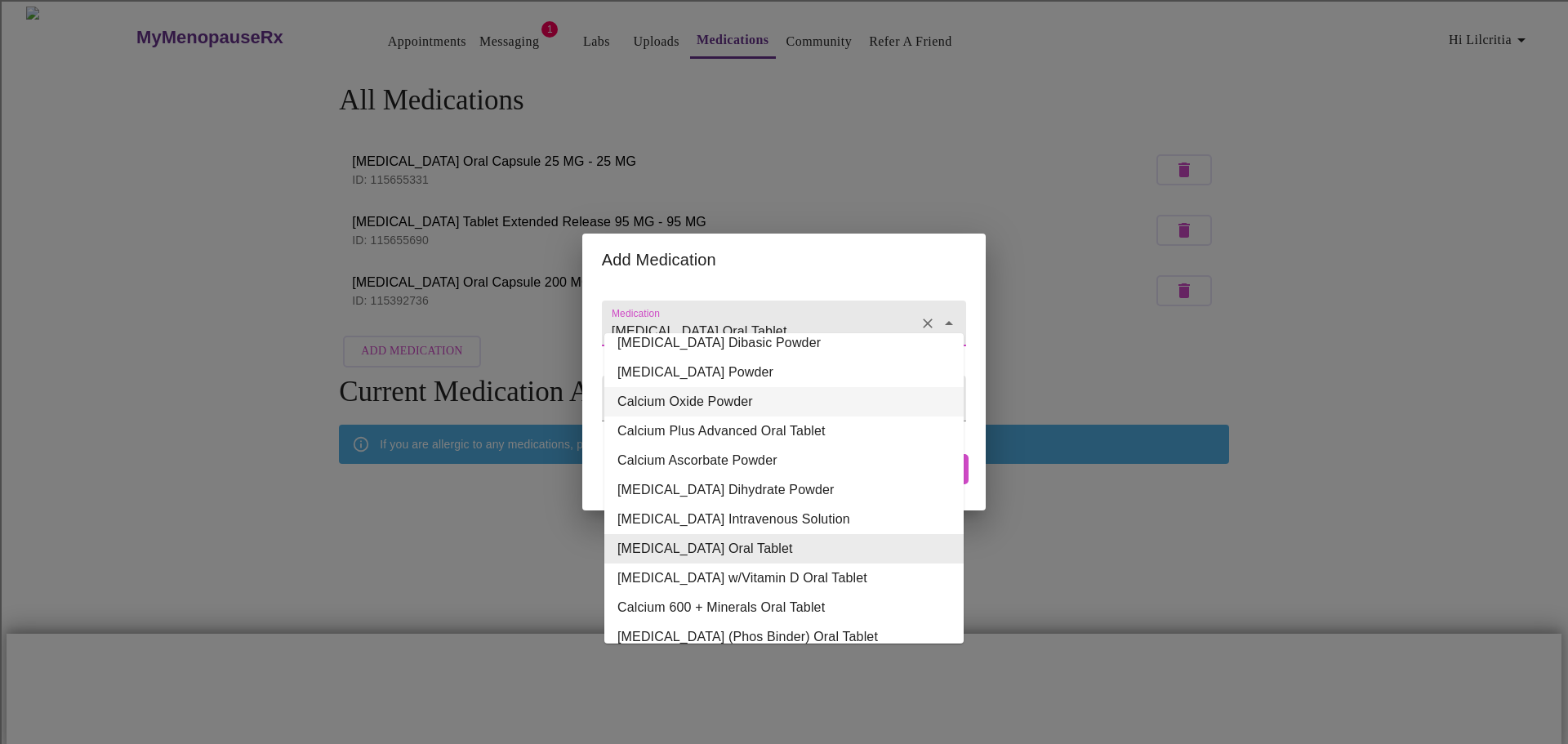
scroll to position [275, 0]
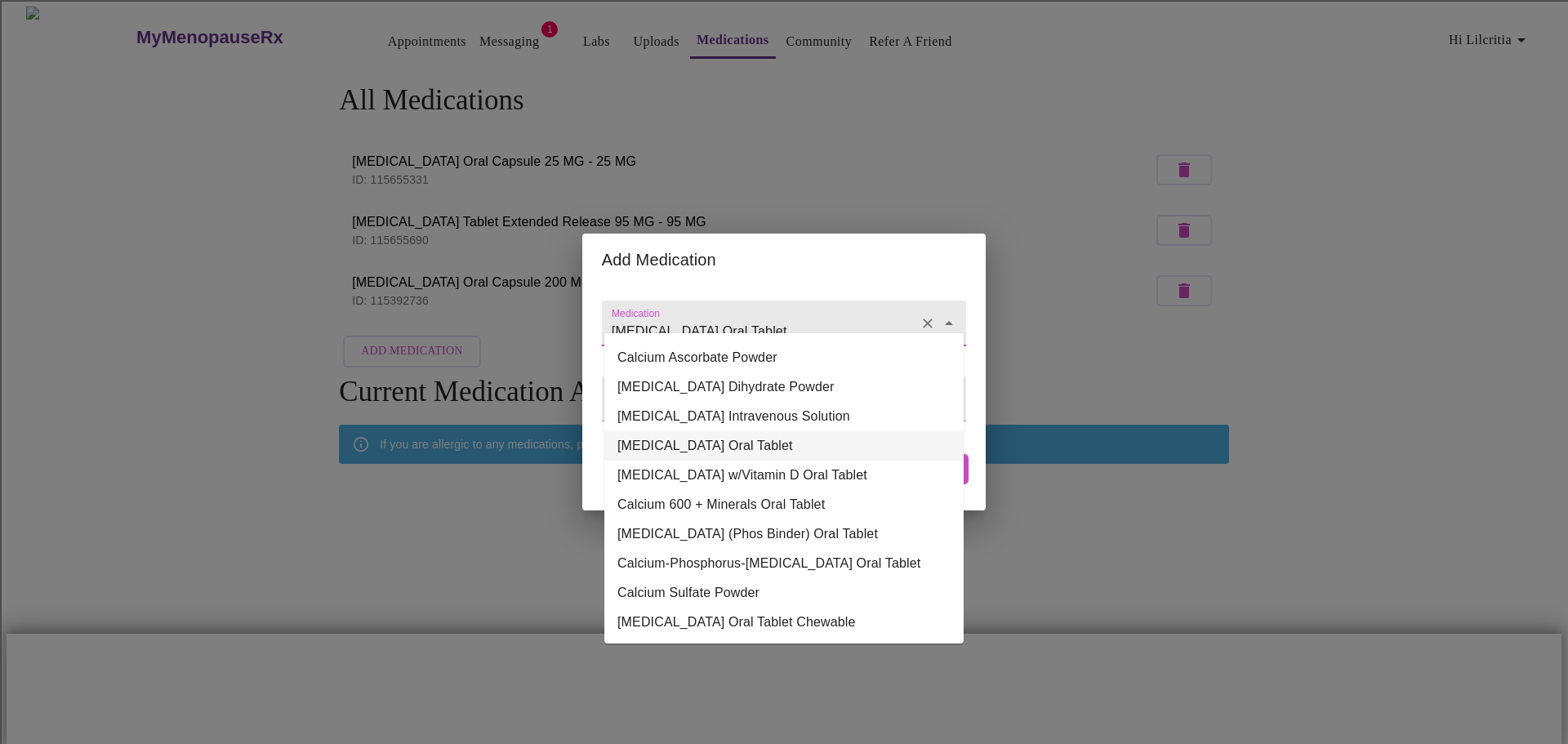
click at [791, 432] on li "[MEDICAL_DATA] Oral Tablet" at bounding box center [783, 446] width 359 height 30
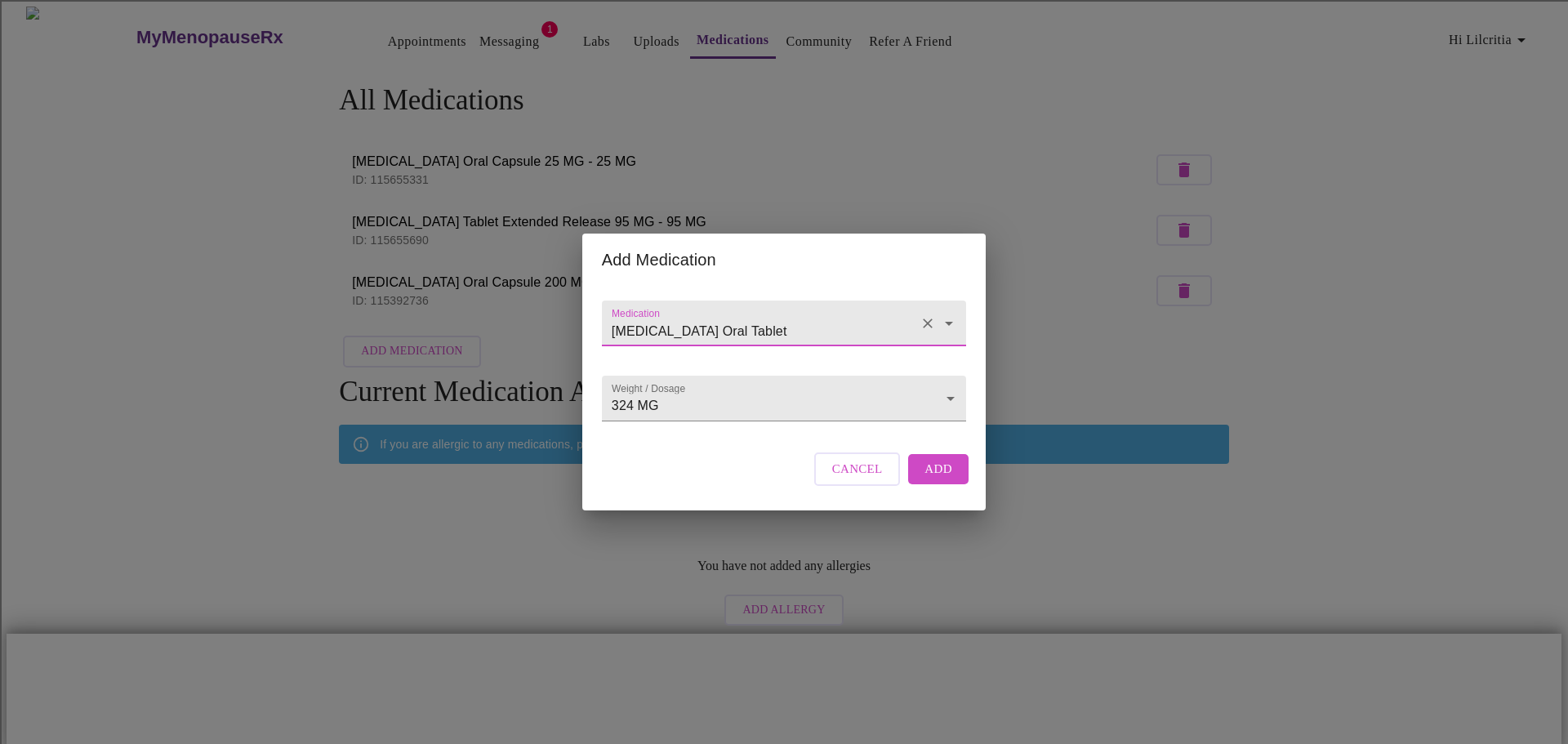
click at [937, 479] on span "Add" at bounding box center [938, 469] width 28 height 21
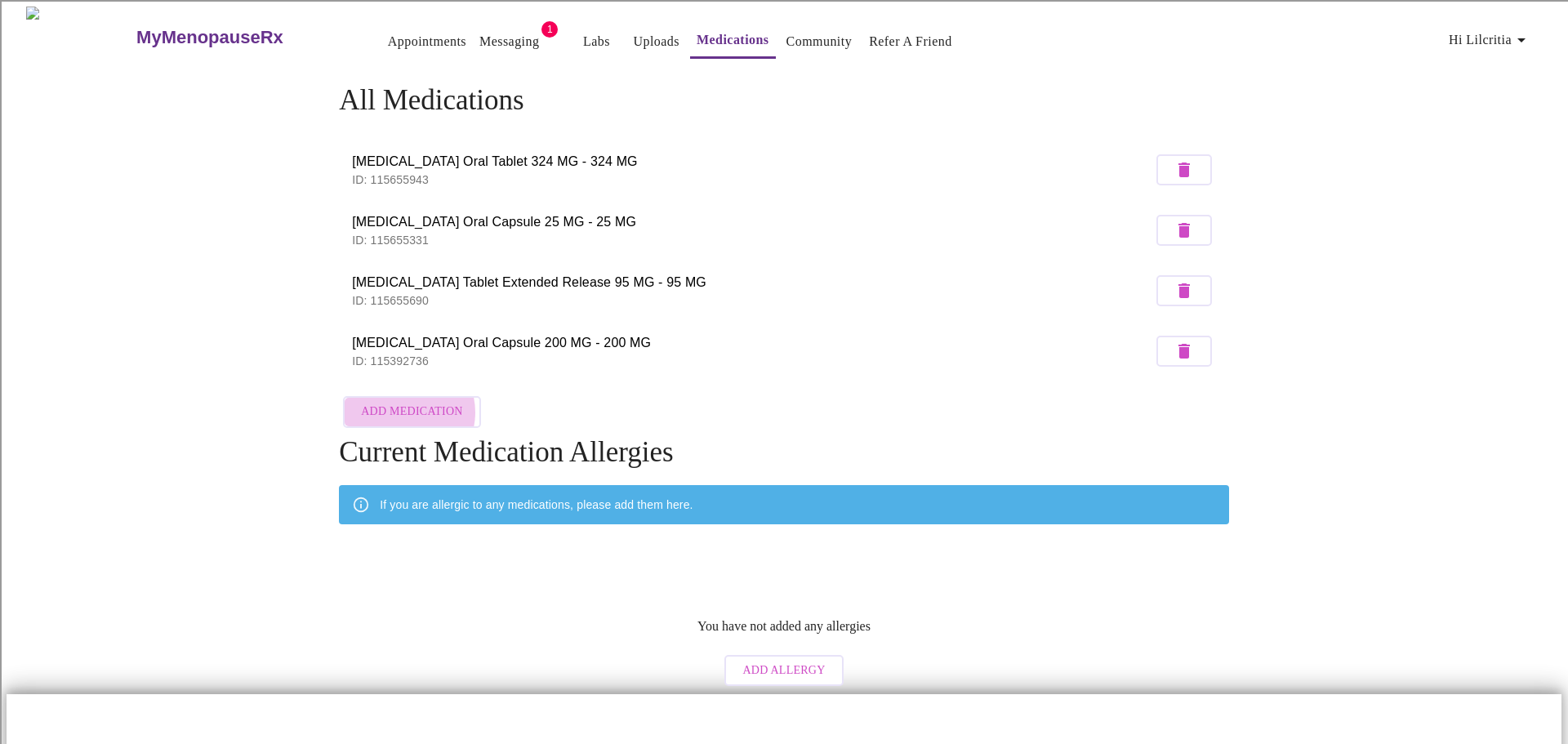
click at [404, 408] on span "Add Medication" at bounding box center [411, 412] width 101 height 21
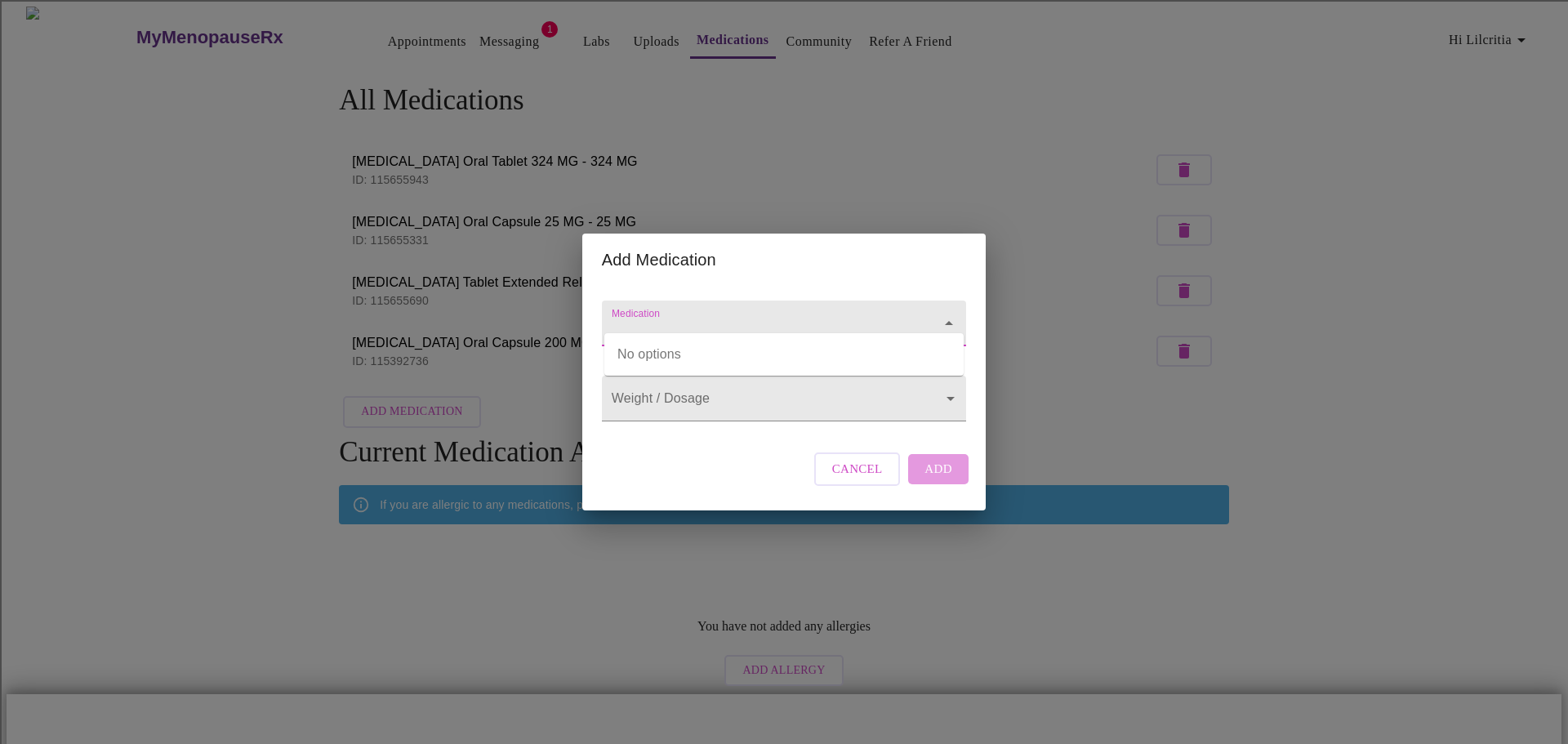
click at [797, 317] on input "Medication" at bounding box center [760, 331] width 305 height 30
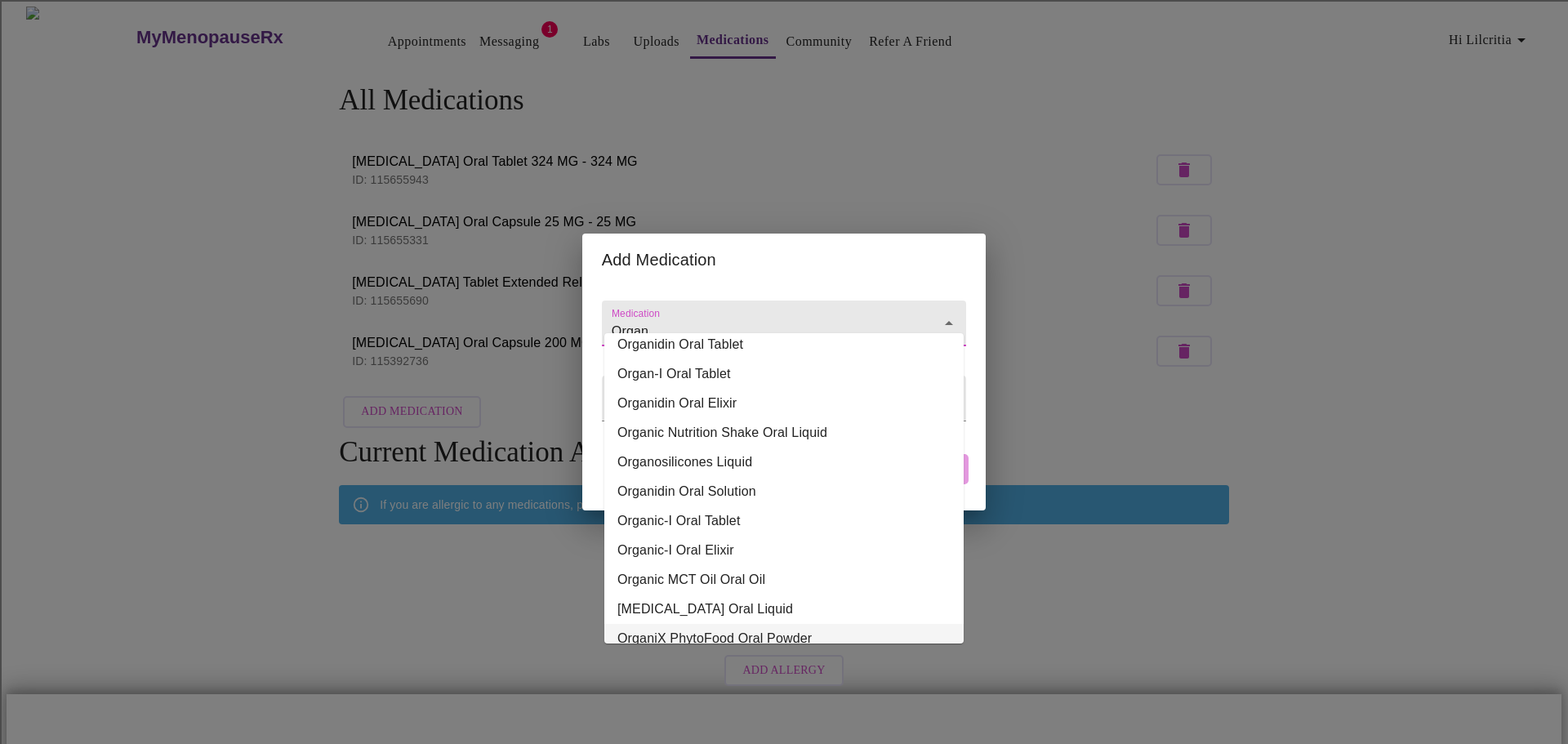
scroll to position [0, 0]
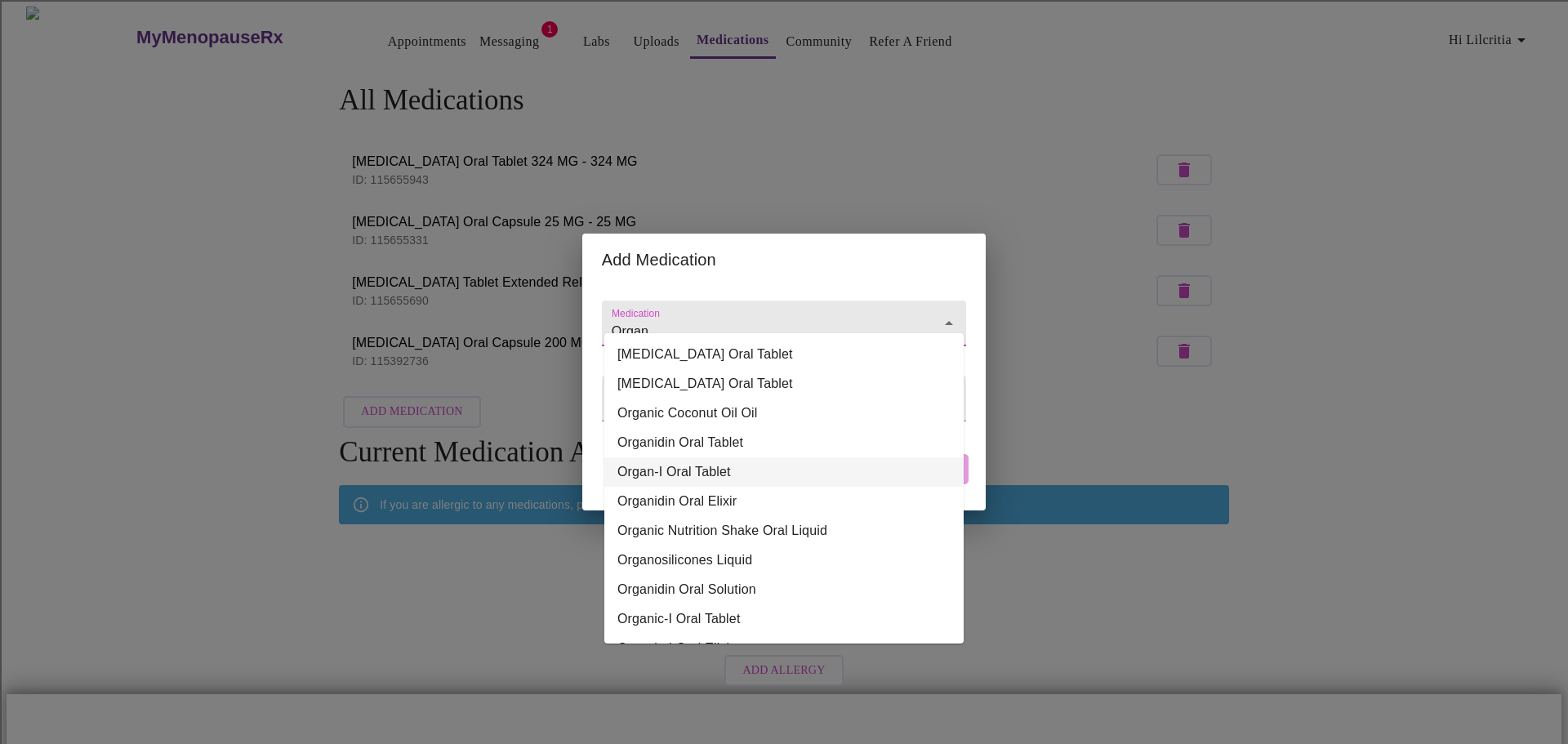
type input "Organ"
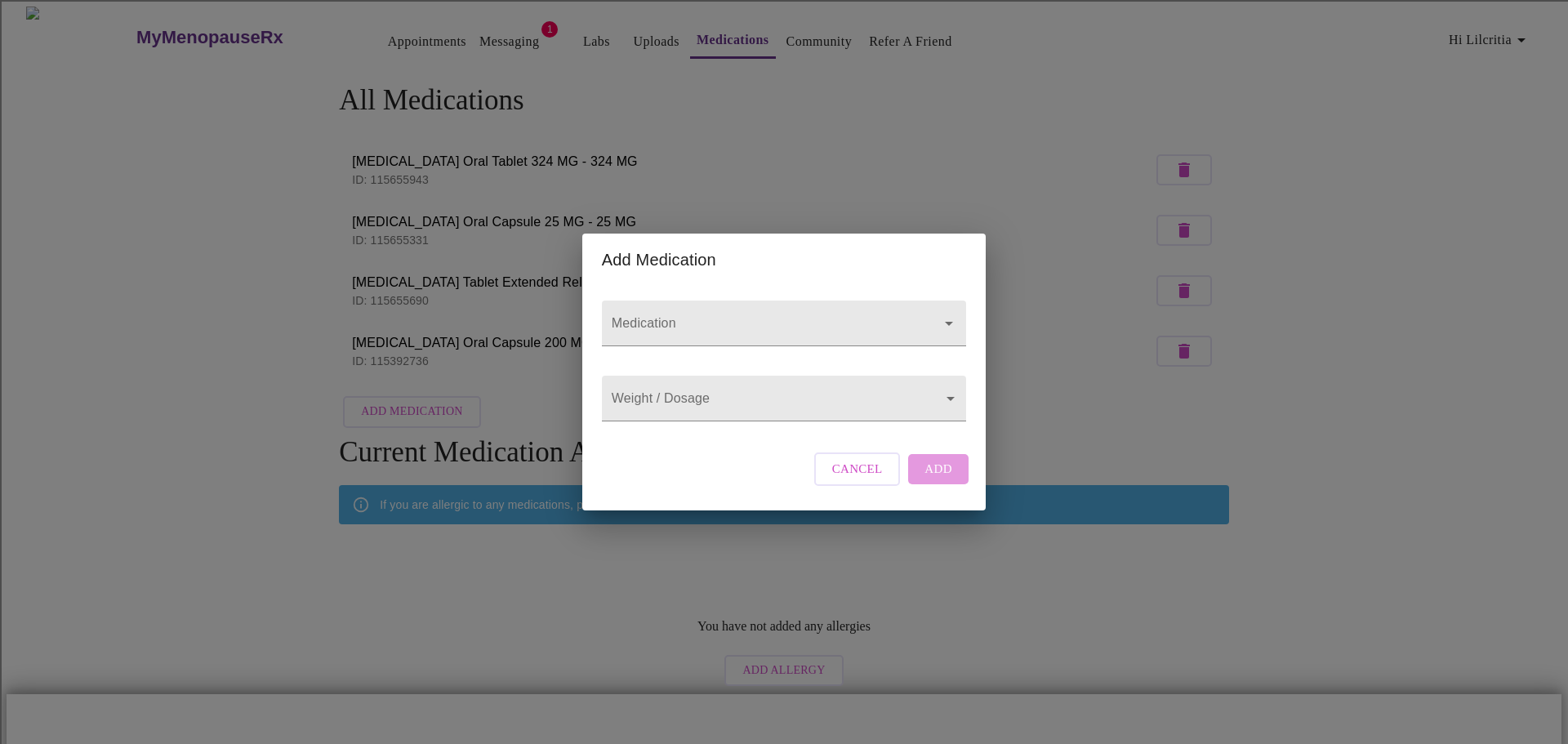
click at [1076, 427] on div "Add Medication Medication Weight / Dosage ​ Cancel Add" at bounding box center [784, 372] width 1568 height 744
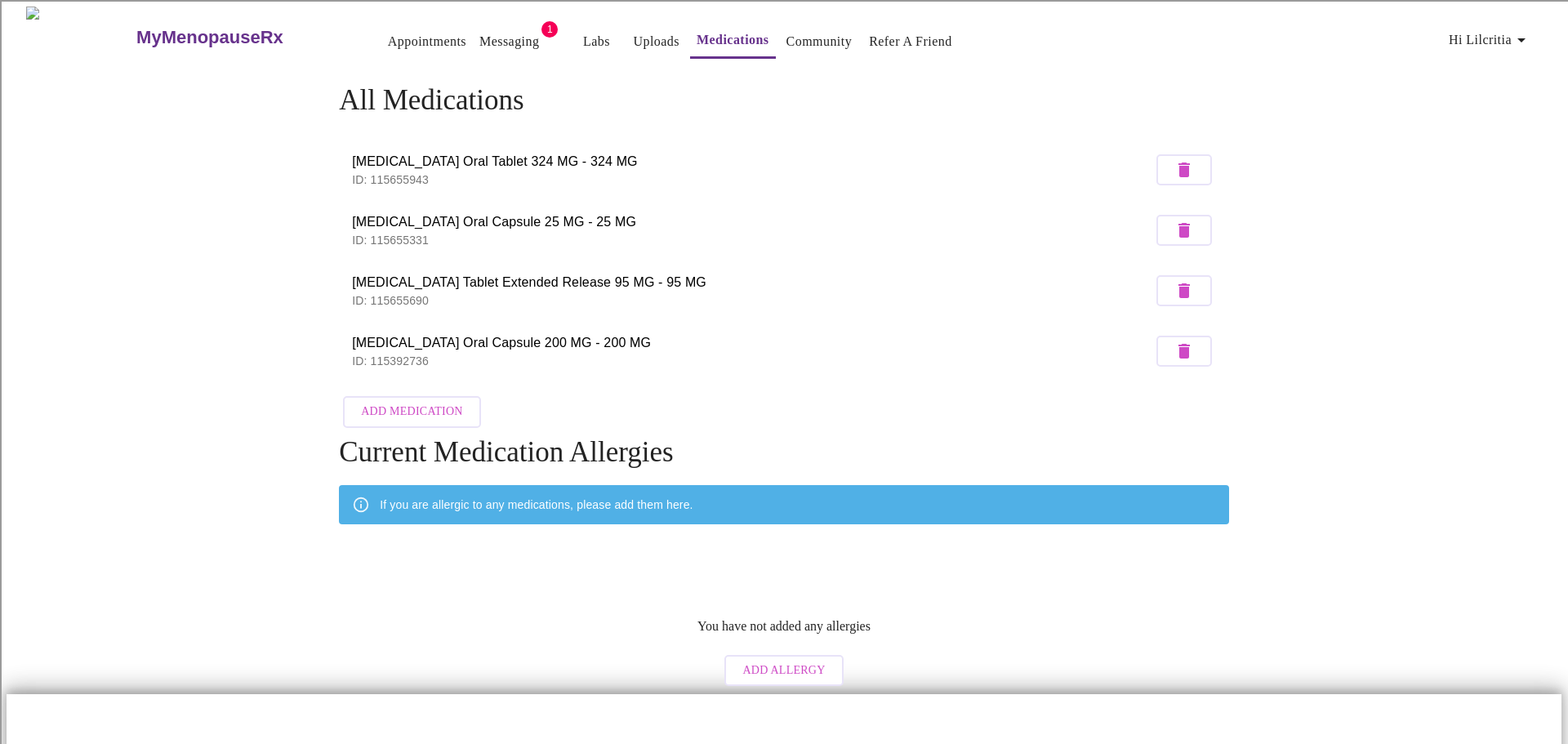
click at [446, 402] on span "Add Medication" at bounding box center [411, 412] width 101 height 21
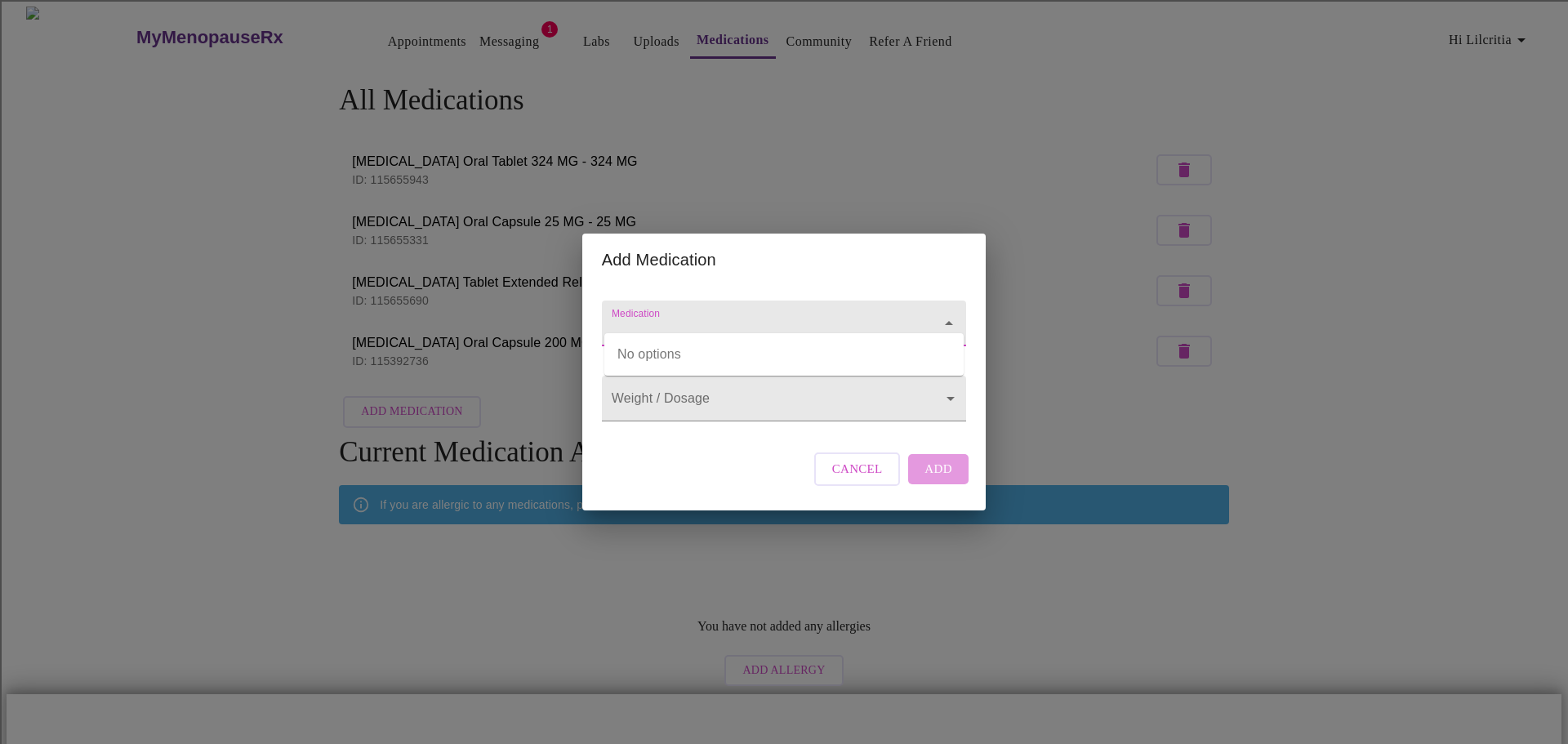
click at [699, 317] on input "Medication" at bounding box center [760, 331] width 305 height 30
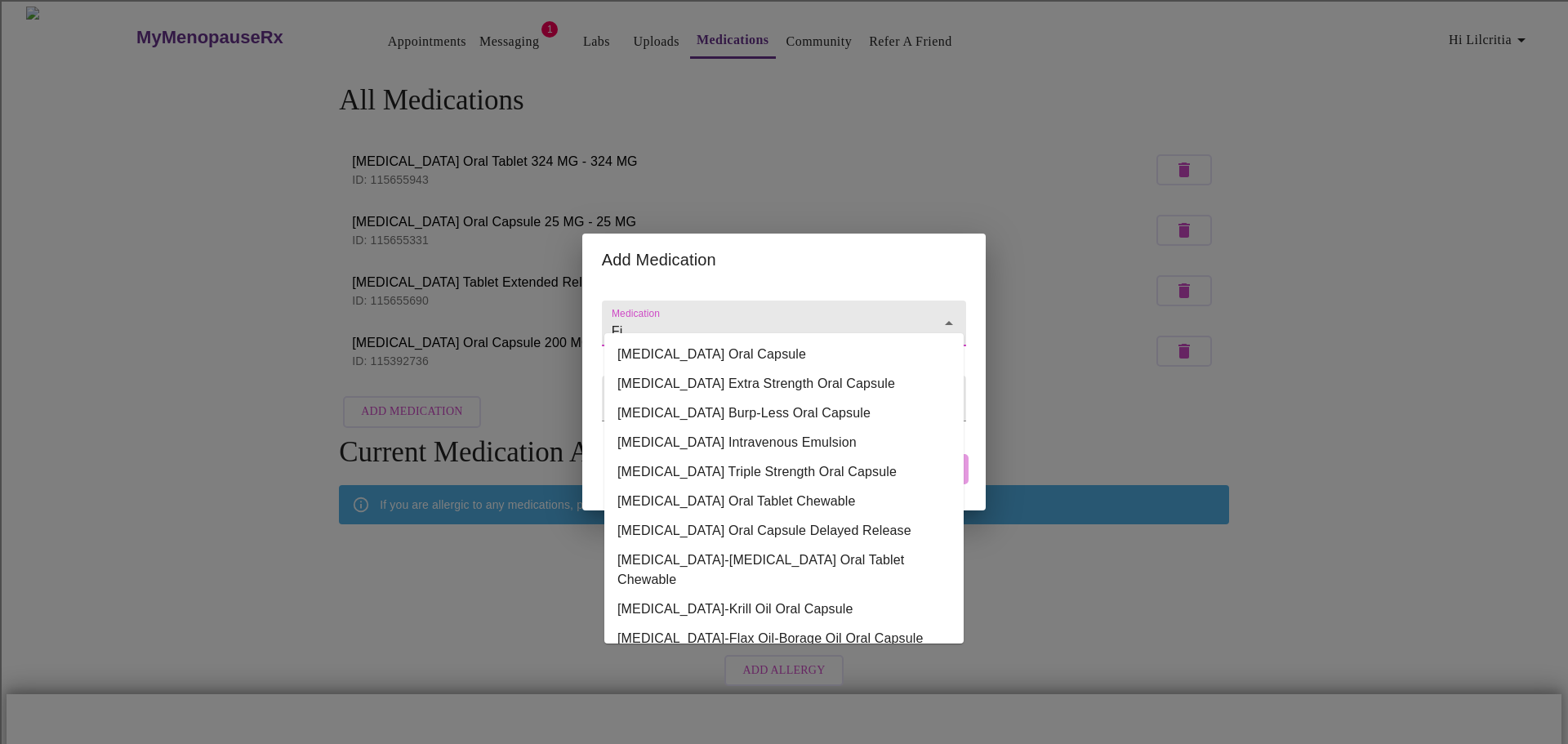
type input "F"
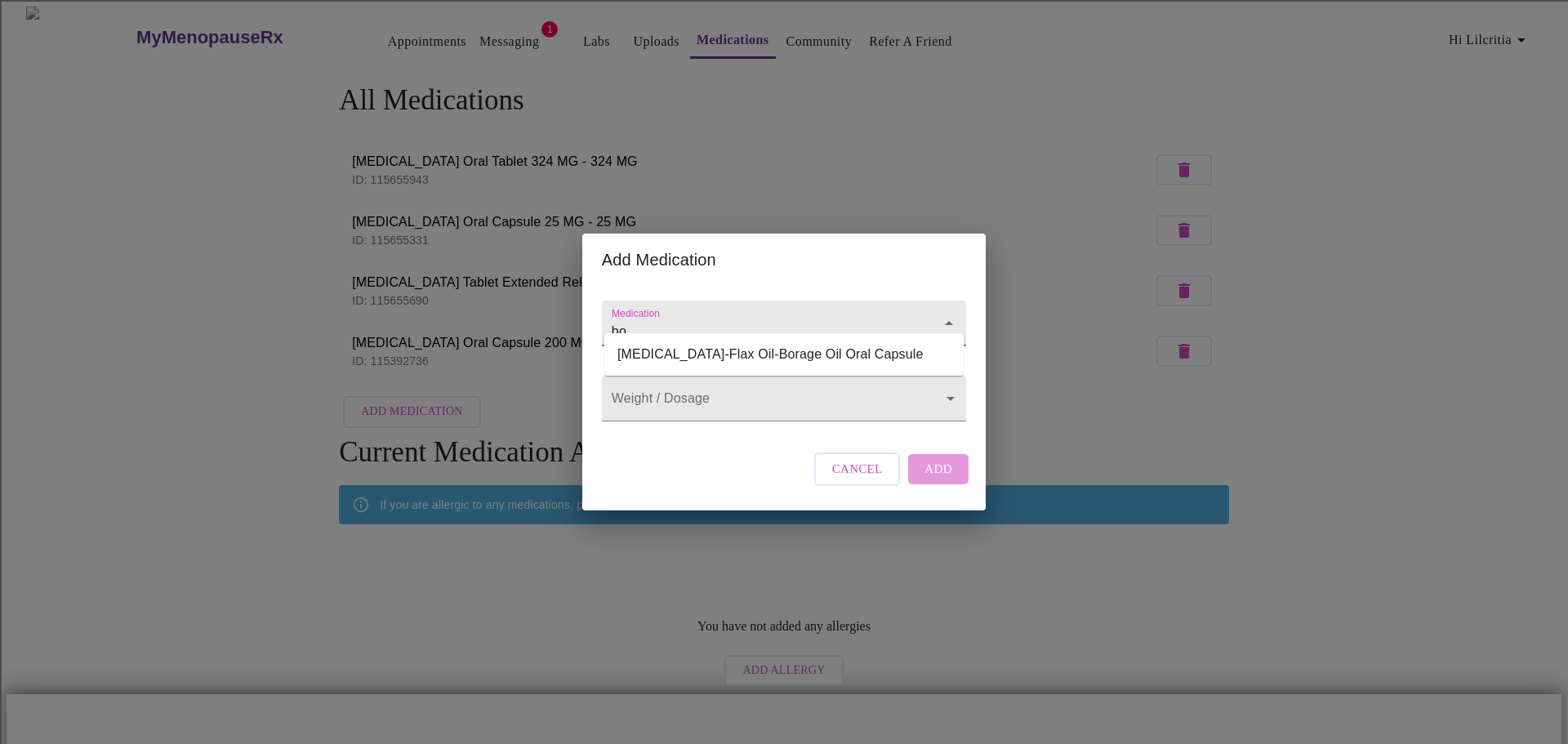
type input "b"
drag, startPoint x: 777, startPoint y: 309, endPoint x: 542, endPoint y: 315, distance: 235.1
click at [542, 315] on div "Add Medication Medication Body Health [MEDICAL_DATA] Weight / Dosage ​ Cancel A…" at bounding box center [784, 372] width 1568 height 744
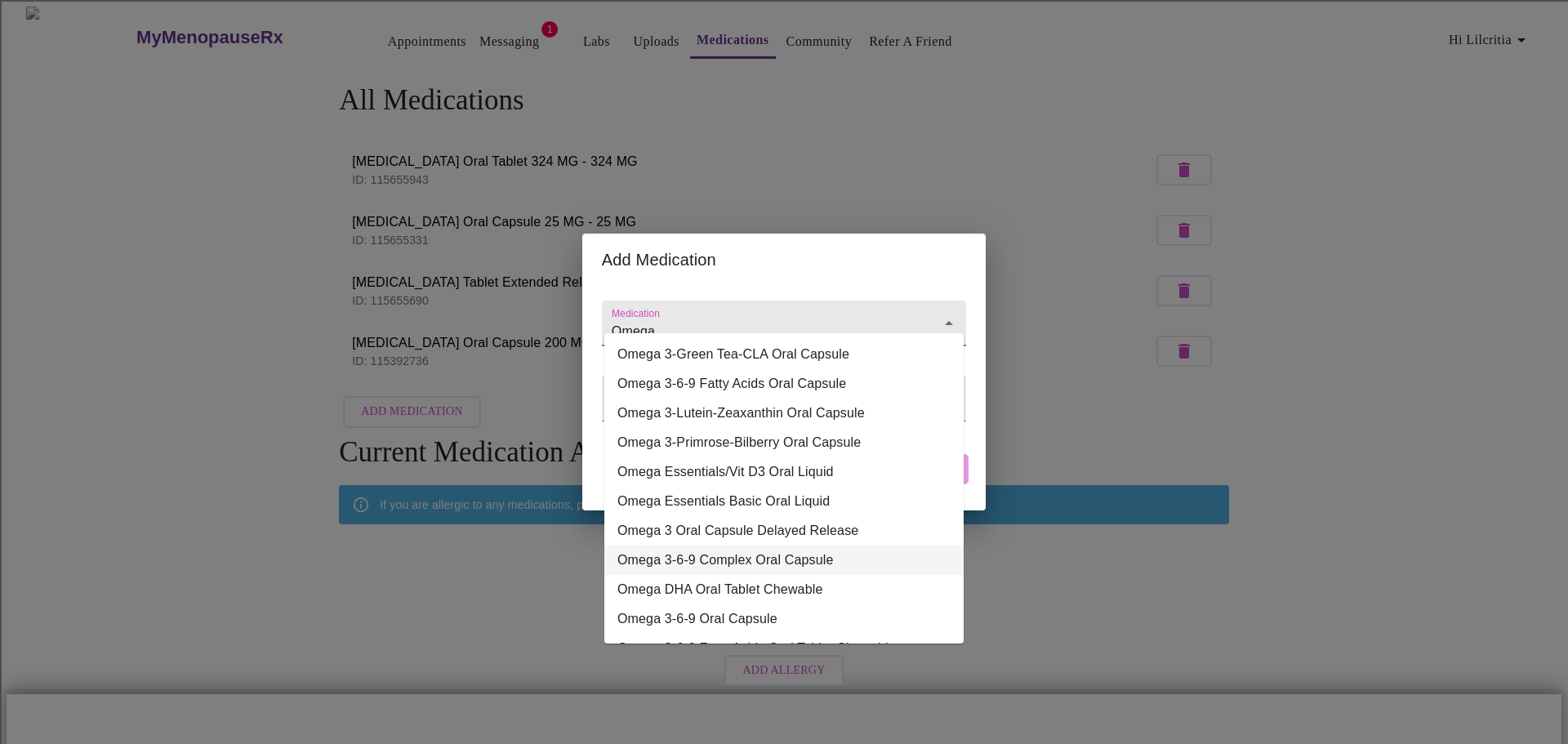
click at [860, 557] on li "Omega 3-6-9 Complex Oral Capsule" at bounding box center [783, 561] width 359 height 30
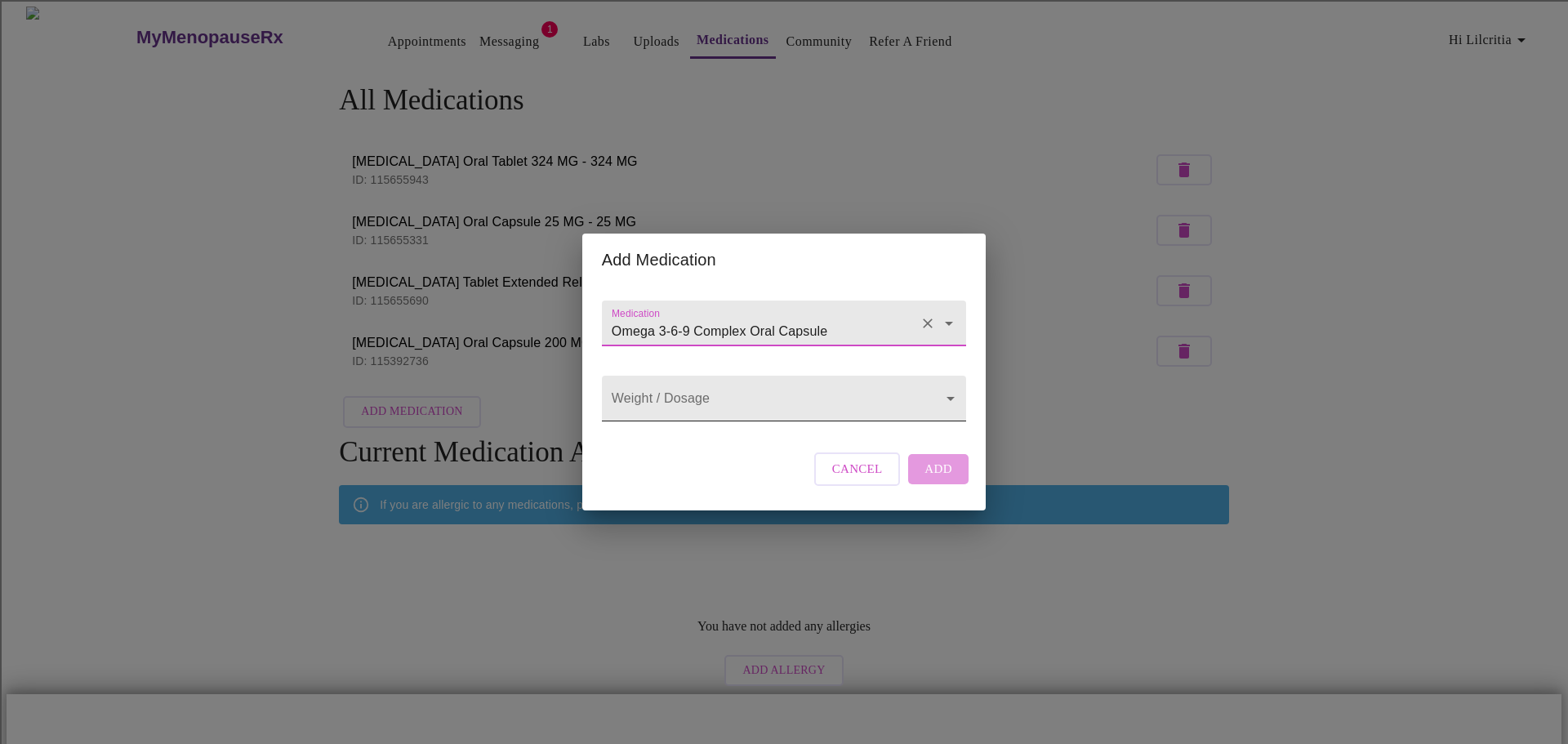
type input "Omega 3-6-9 Complex Oral Capsule"
click at [784, 409] on body "MyMenopauseRx Appointments Messaging 1 Labs Uploads Medications Community Refer…" at bounding box center [784, 414] width 1555 height 814
click at [957, 491] on div at bounding box center [784, 372] width 1568 height 744
click at [943, 485] on div "Cancel Add" at bounding box center [892, 469] width 163 height 49
click at [939, 485] on div "Cancel Add" at bounding box center [892, 469] width 163 height 49
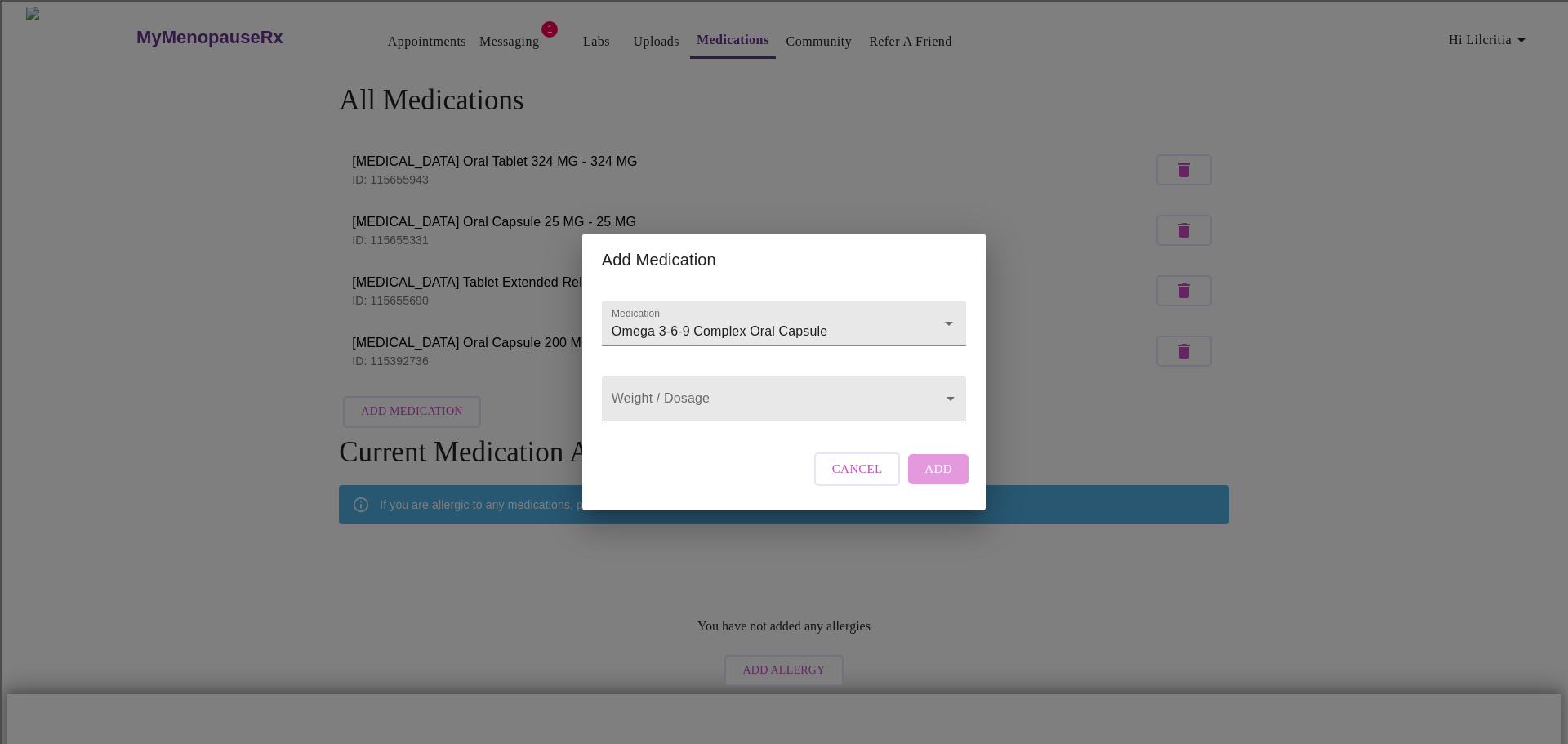
click at [932, 484] on div "Cancel Add" at bounding box center [892, 469] width 163 height 49
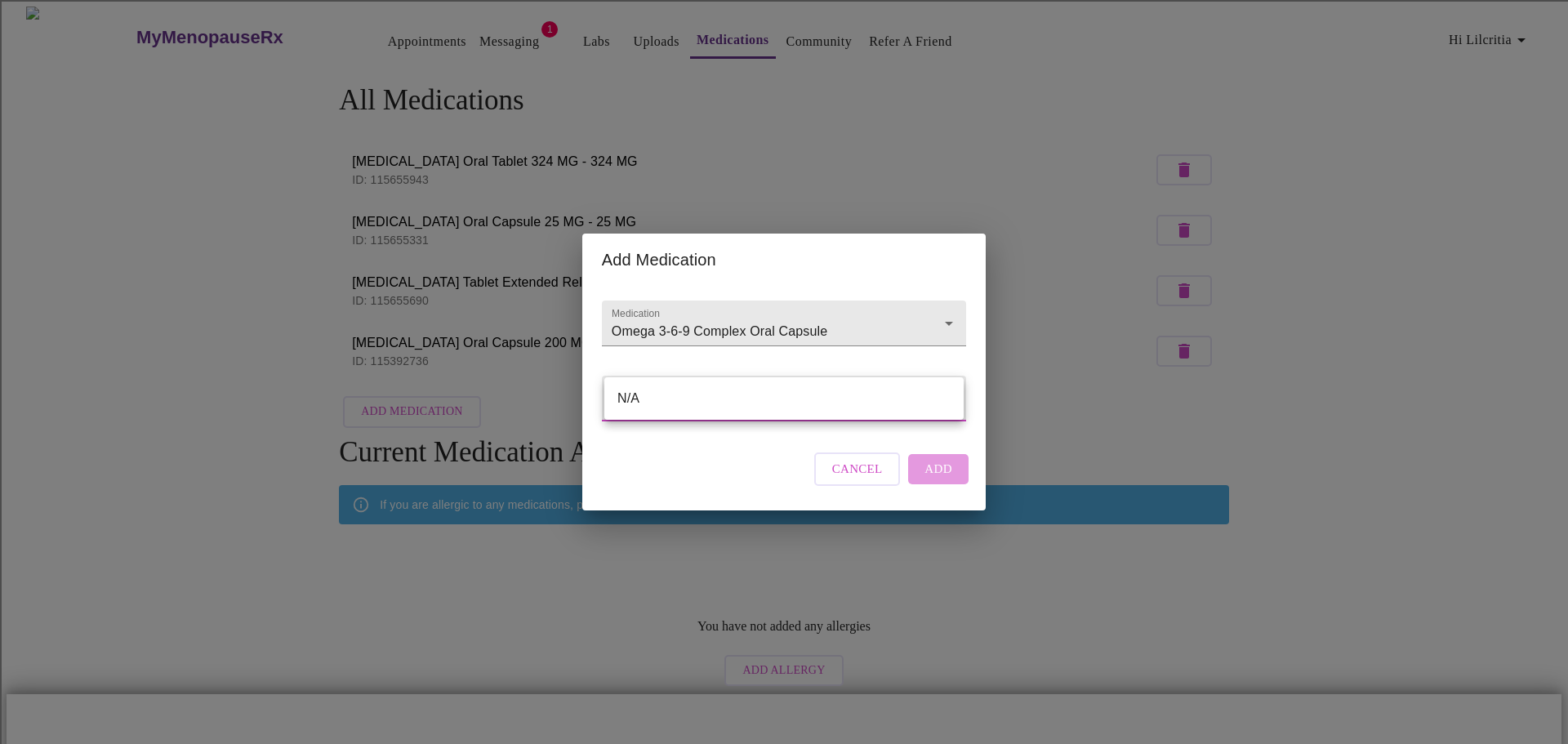
click at [796, 376] on body "MyMenopauseRx Appointments Messaging 1 Labs Uploads Medications Community Refer…" at bounding box center [784, 414] width 1555 height 814
click at [790, 416] on ul "N/A" at bounding box center [783, 399] width 359 height 43
click at [665, 402] on li "N/A" at bounding box center [783, 399] width 359 height 30
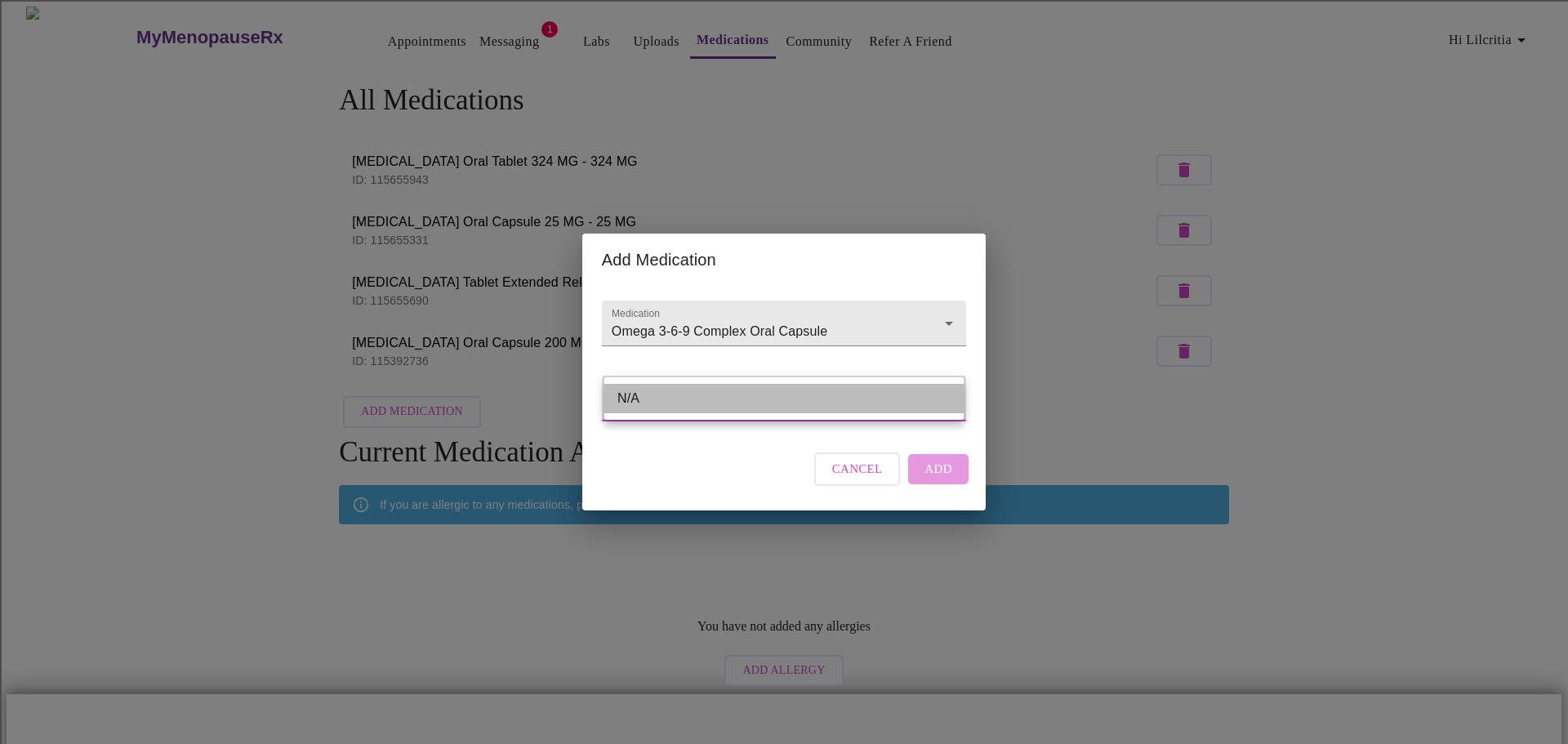
type input "N/A"
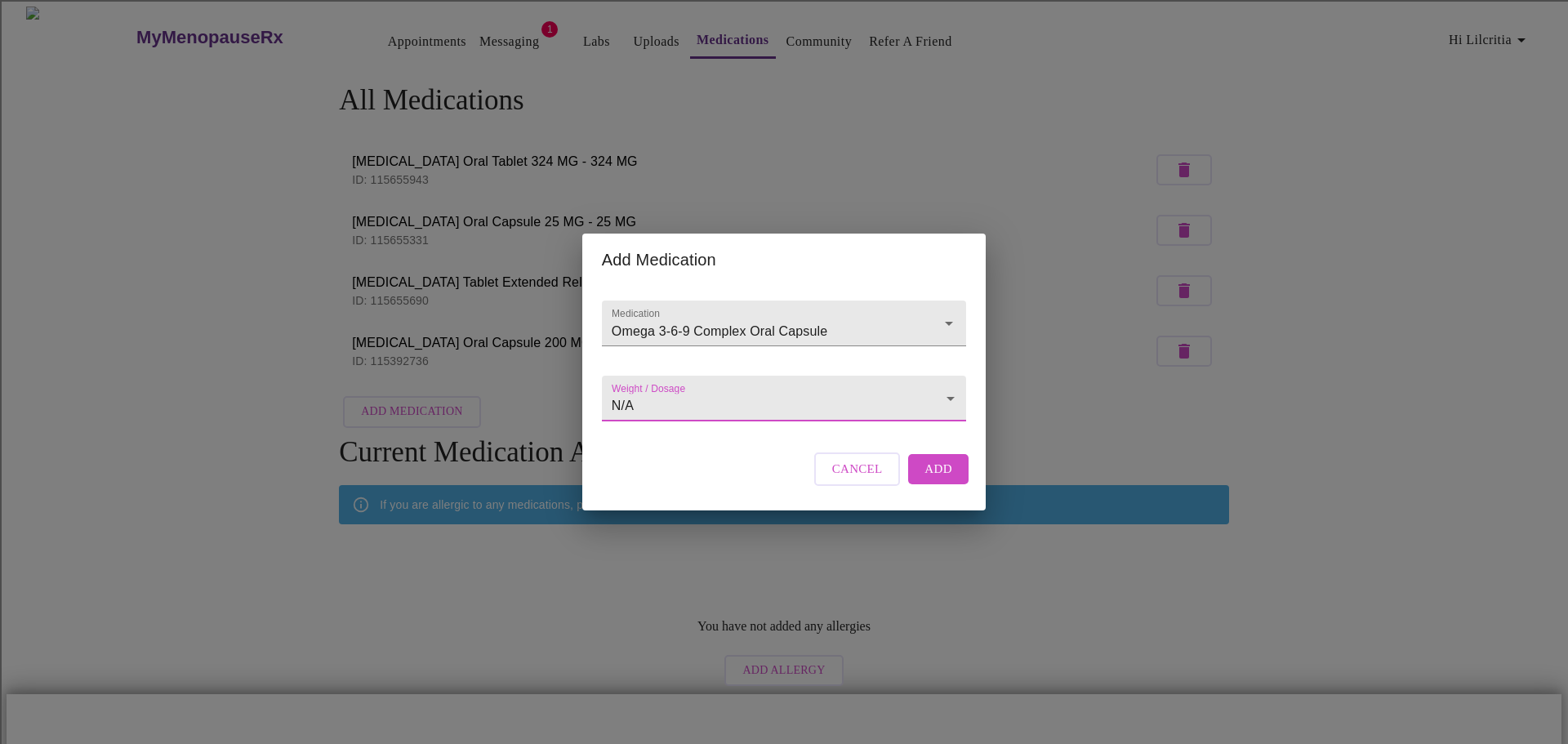
click at [927, 475] on span "Add" at bounding box center [938, 469] width 28 height 21
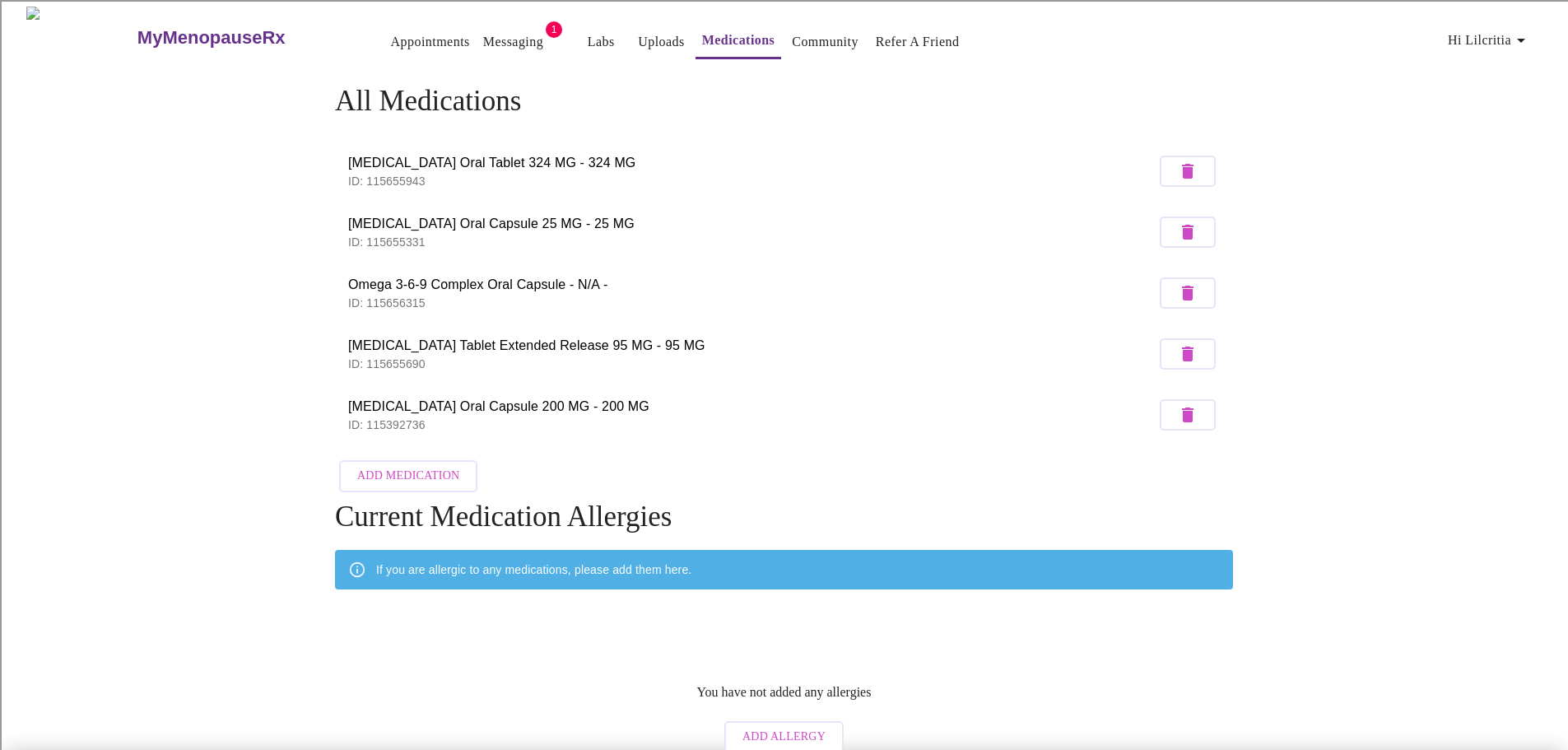
click at [419, 466] on span "Add Medication" at bounding box center [408, 476] width 102 height 21
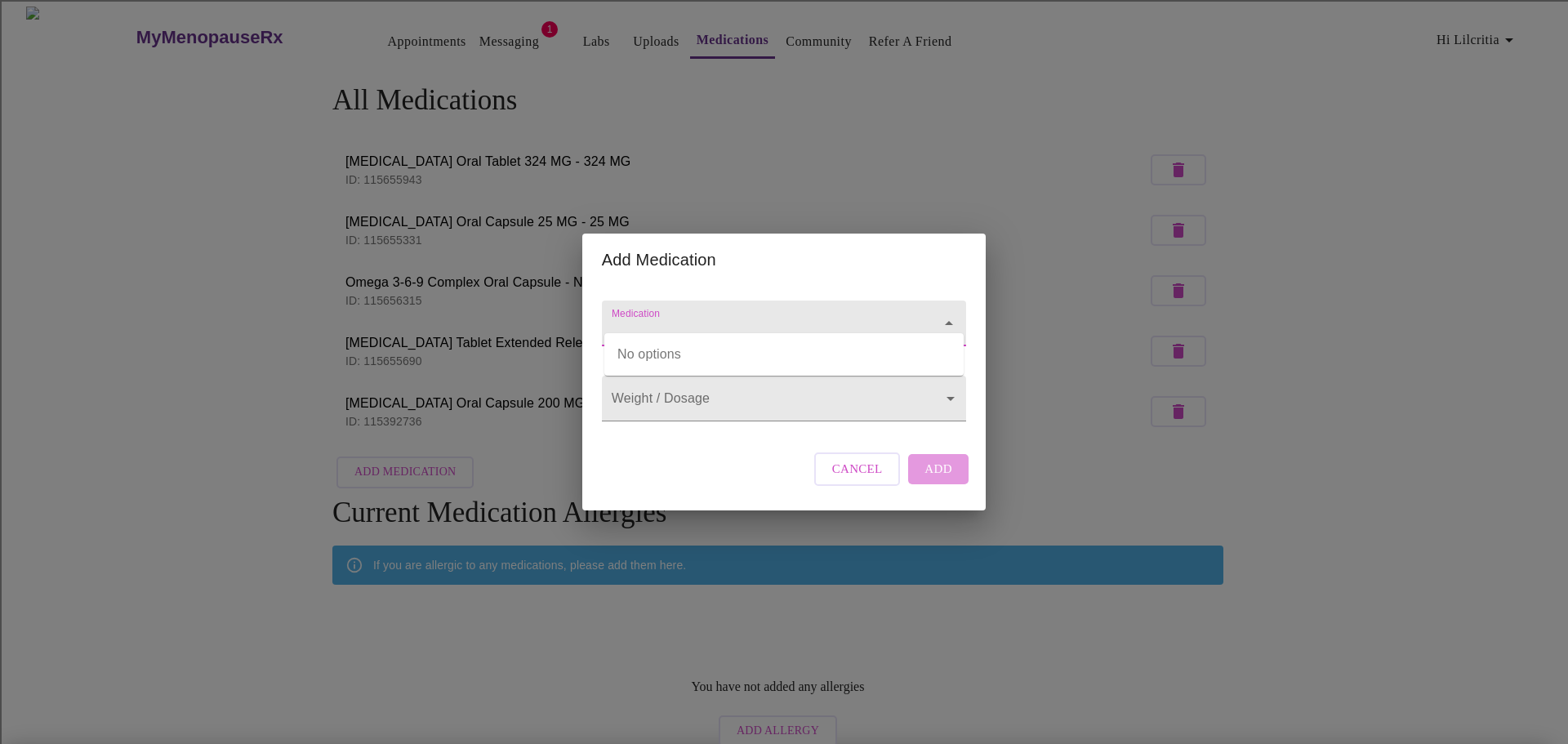
click at [725, 317] on input "Medication" at bounding box center [760, 331] width 305 height 30
type input "Q"
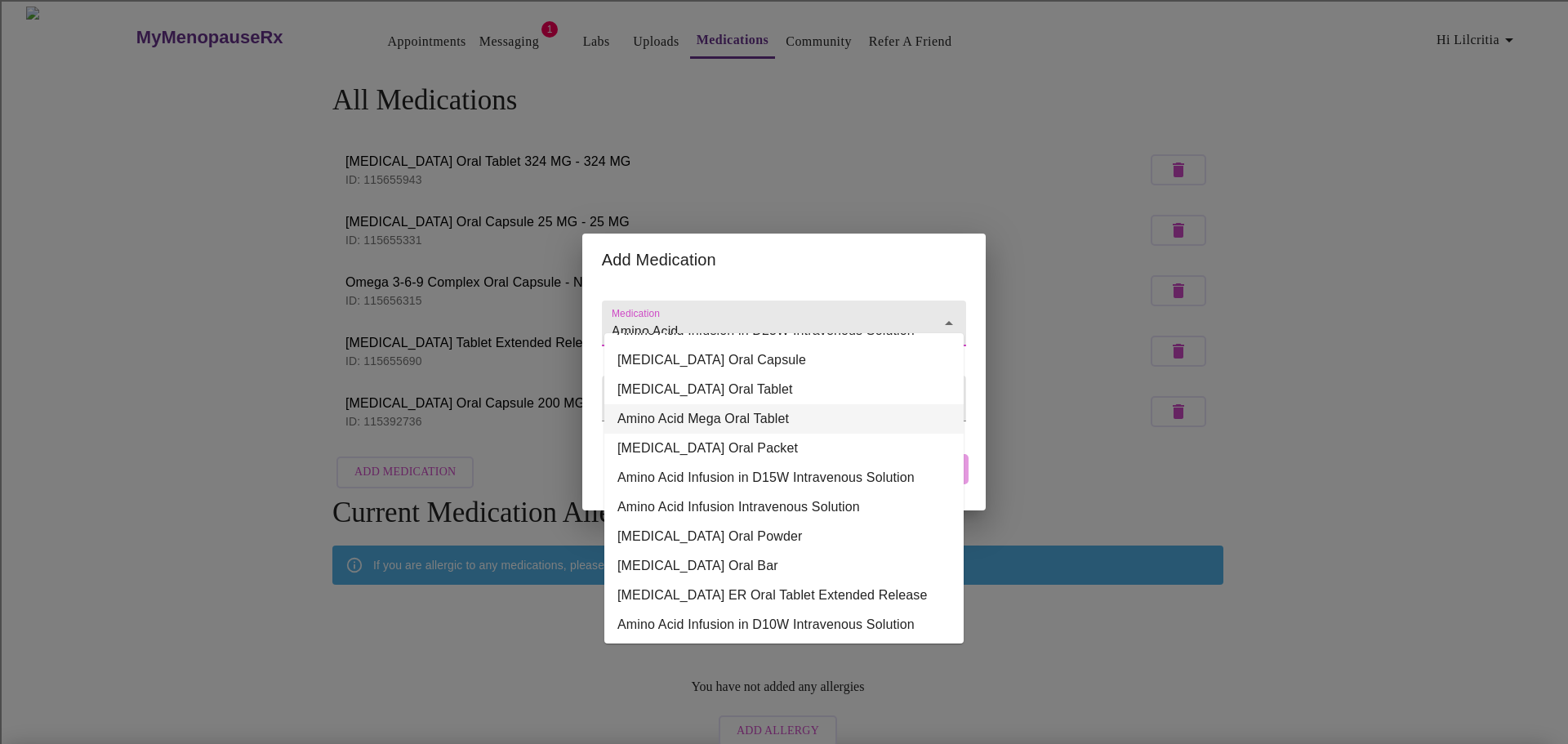
scroll to position [81, 0]
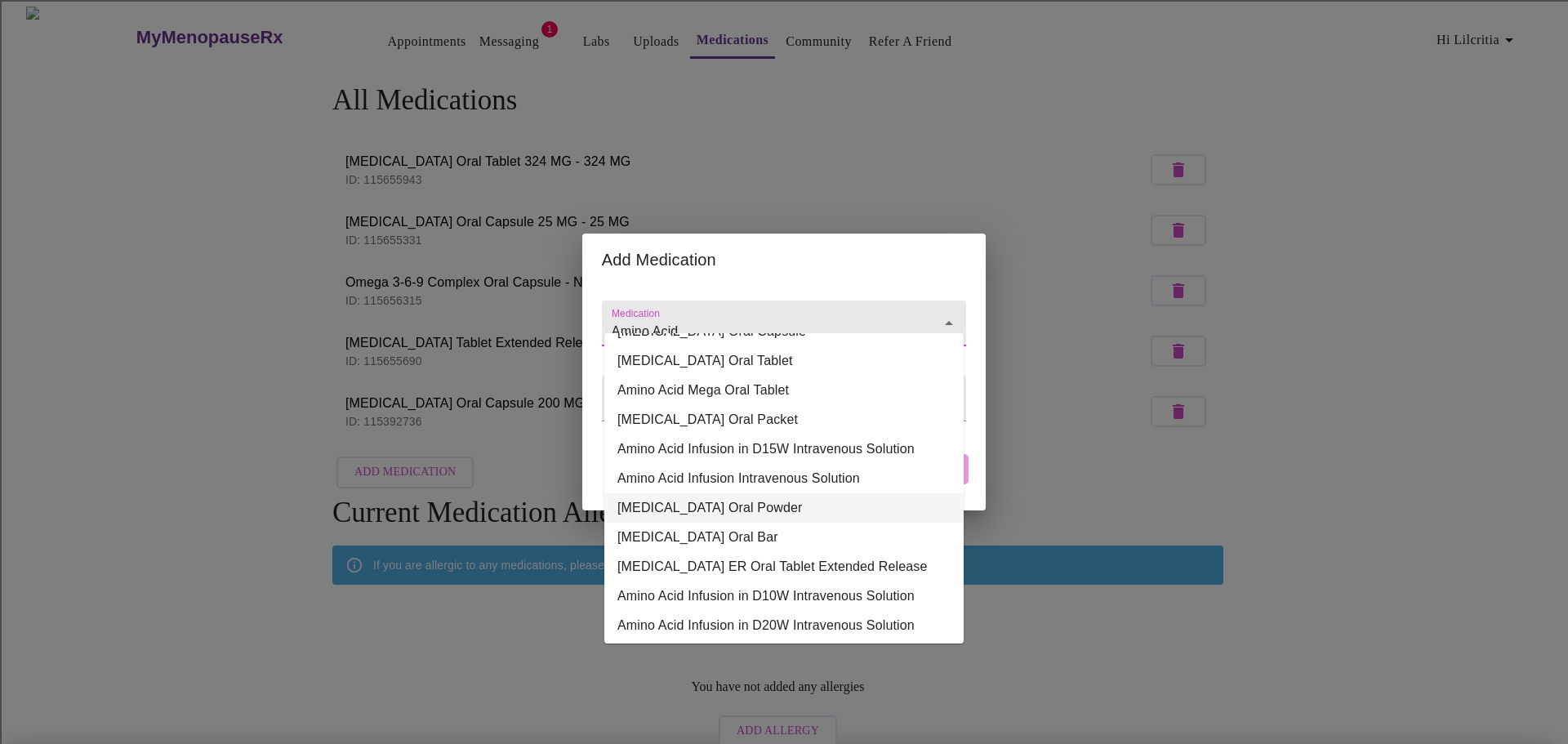
click at [776, 507] on li "[MEDICAL_DATA] Oral Powder" at bounding box center [783, 508] width 359 height 30
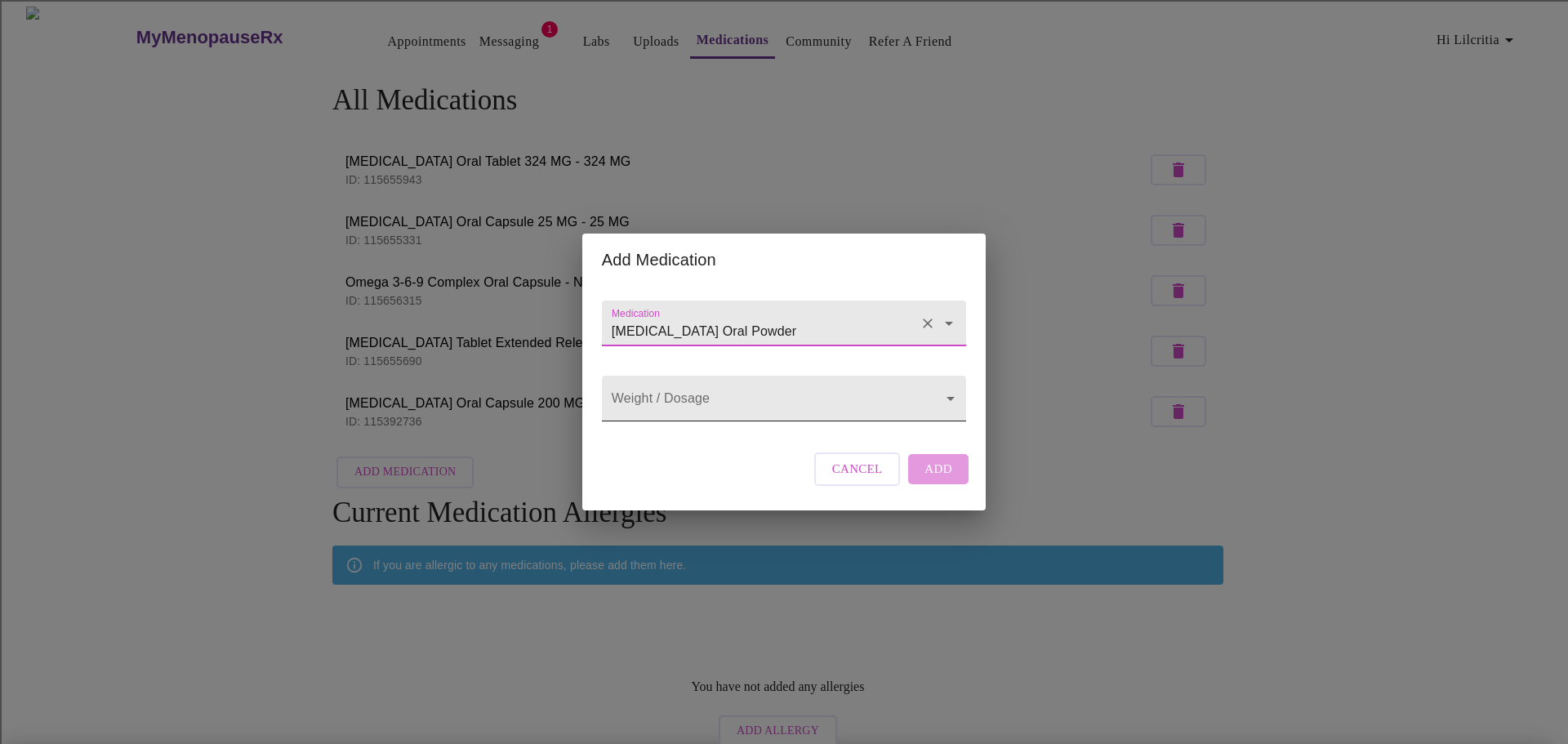
type input "[MEDICAL_DATA] Oral Powder"
click at [853, 393] on body "MyMenopauseRx Appointments Messaging 1 Labs Uploads Medications Community Refer…" at bounding box center [784, 443] width 1555 height 874
click at [853, 393] on li "N/A" at bounding box center [783, 399] width 359 height 30
type input "N/A"
click at [939, 479] on span "Add" at bounding box center [938, 469] width 28 height 21
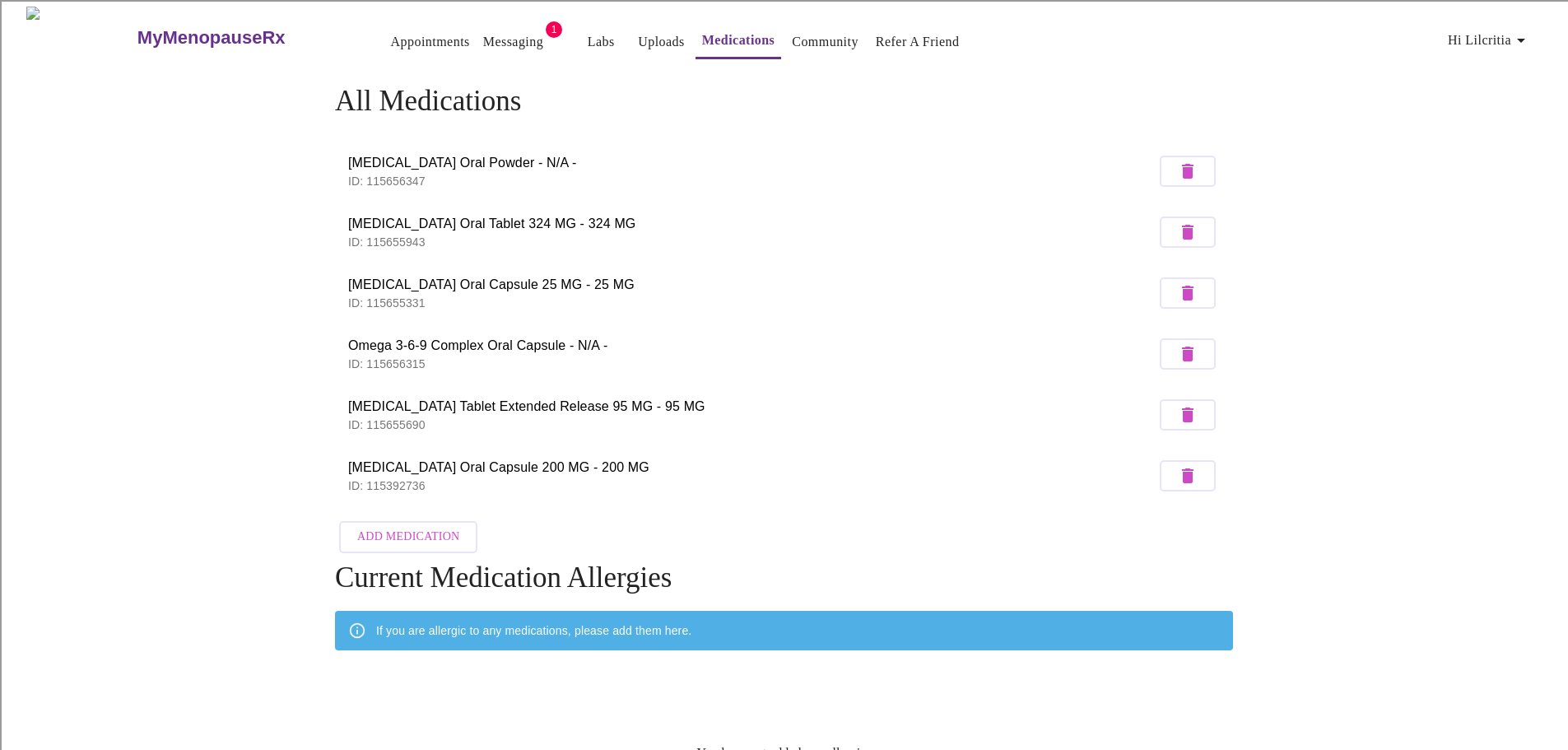
click at [444, 537] on span "Add Medication" at bounding box center [408, 537] width 102 height 21
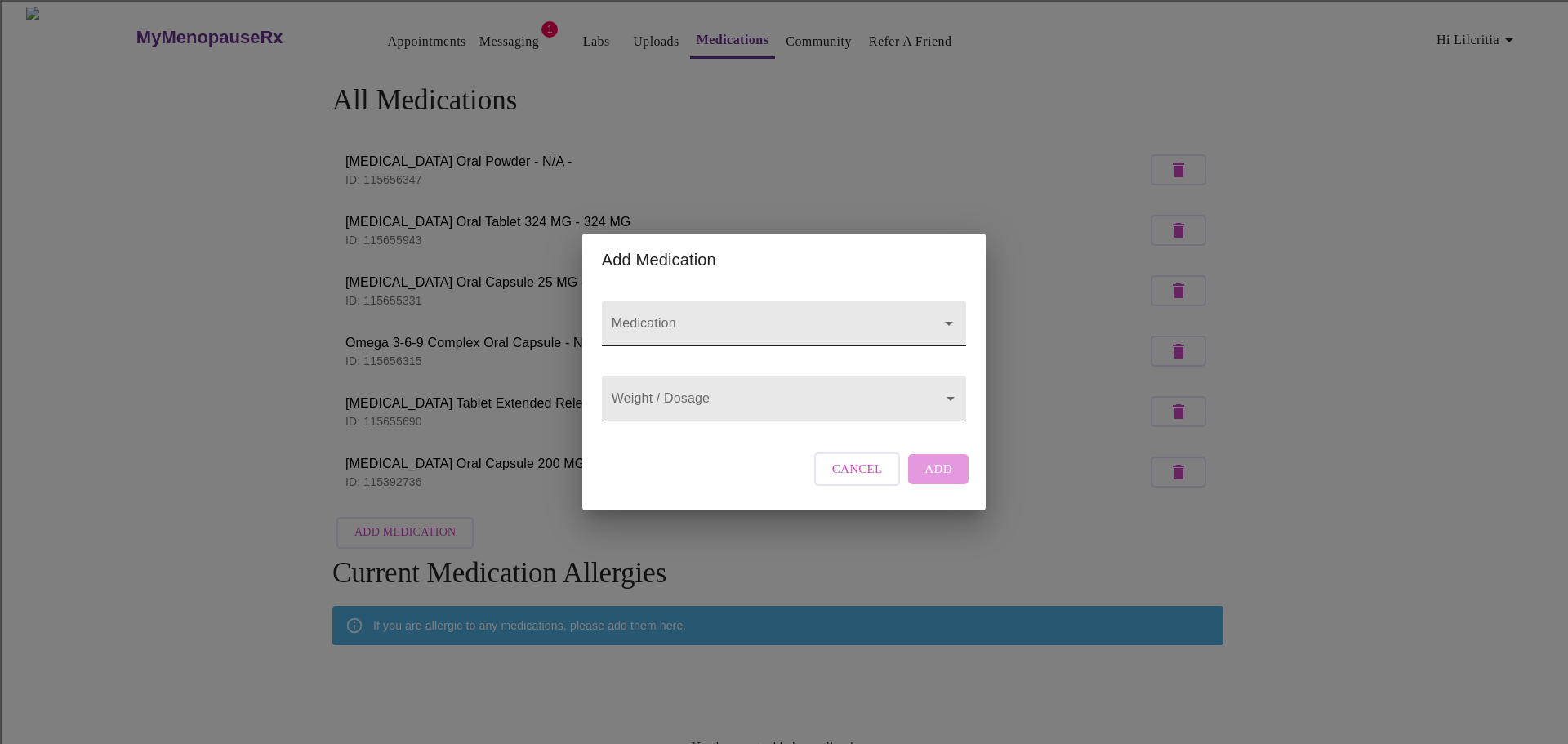
click at [667, 317] on input "Medication" at bounding box center [760, 331] width 305 height 30
click at [809, 317] on input "raw zinc" at bounding box center [760, 331] width 305 height 30
type input "raw zinc"
click at [775, 317] on input "Medication" at bounding box center [760, 331] width 305 height 30
click at [753, 317] on input "Zinc" at bounding box center [760, 331] width 305 height 30
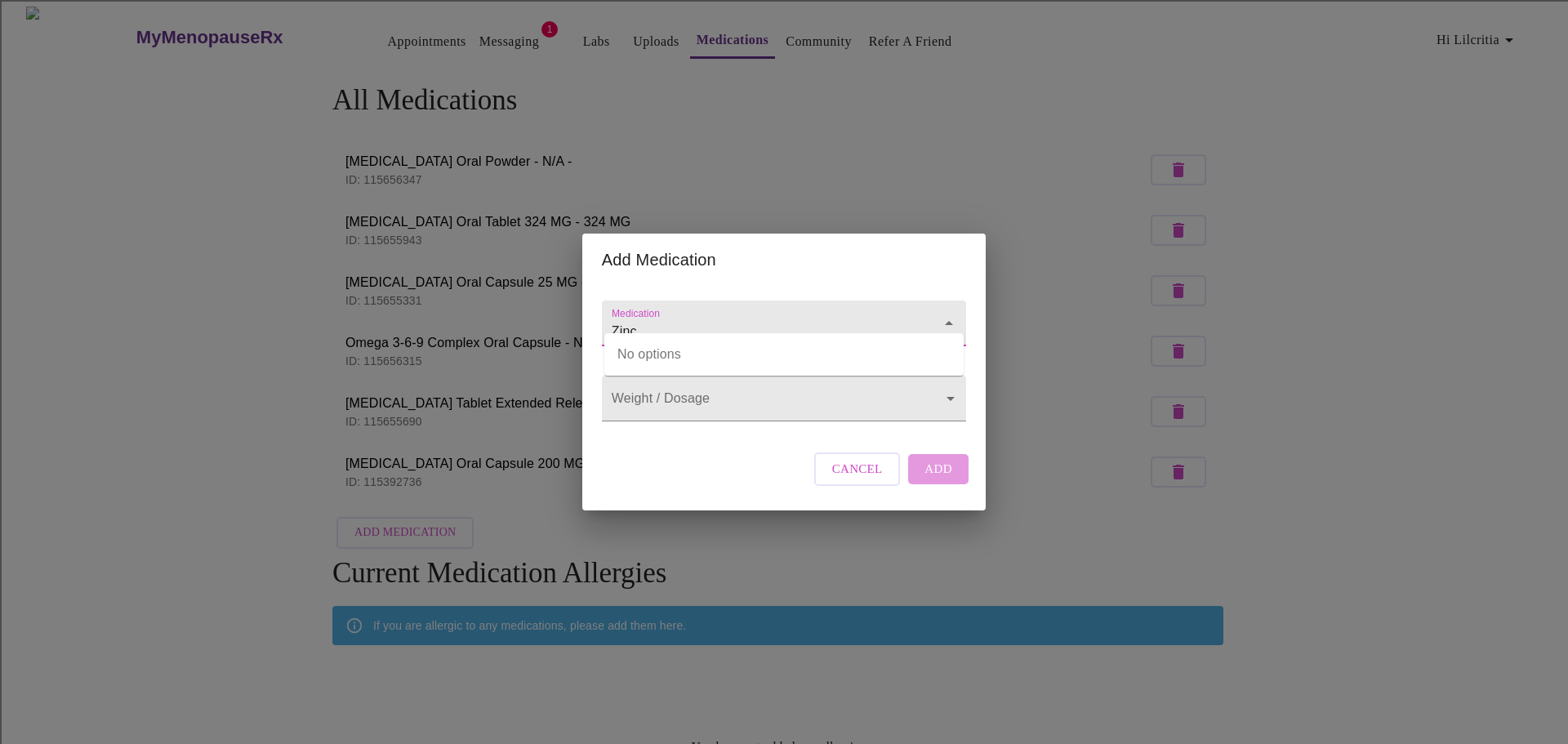
type input "Zinc"
click at [747, 317] on input "Medication" at bounding box center [760, 331] width 305 height 30
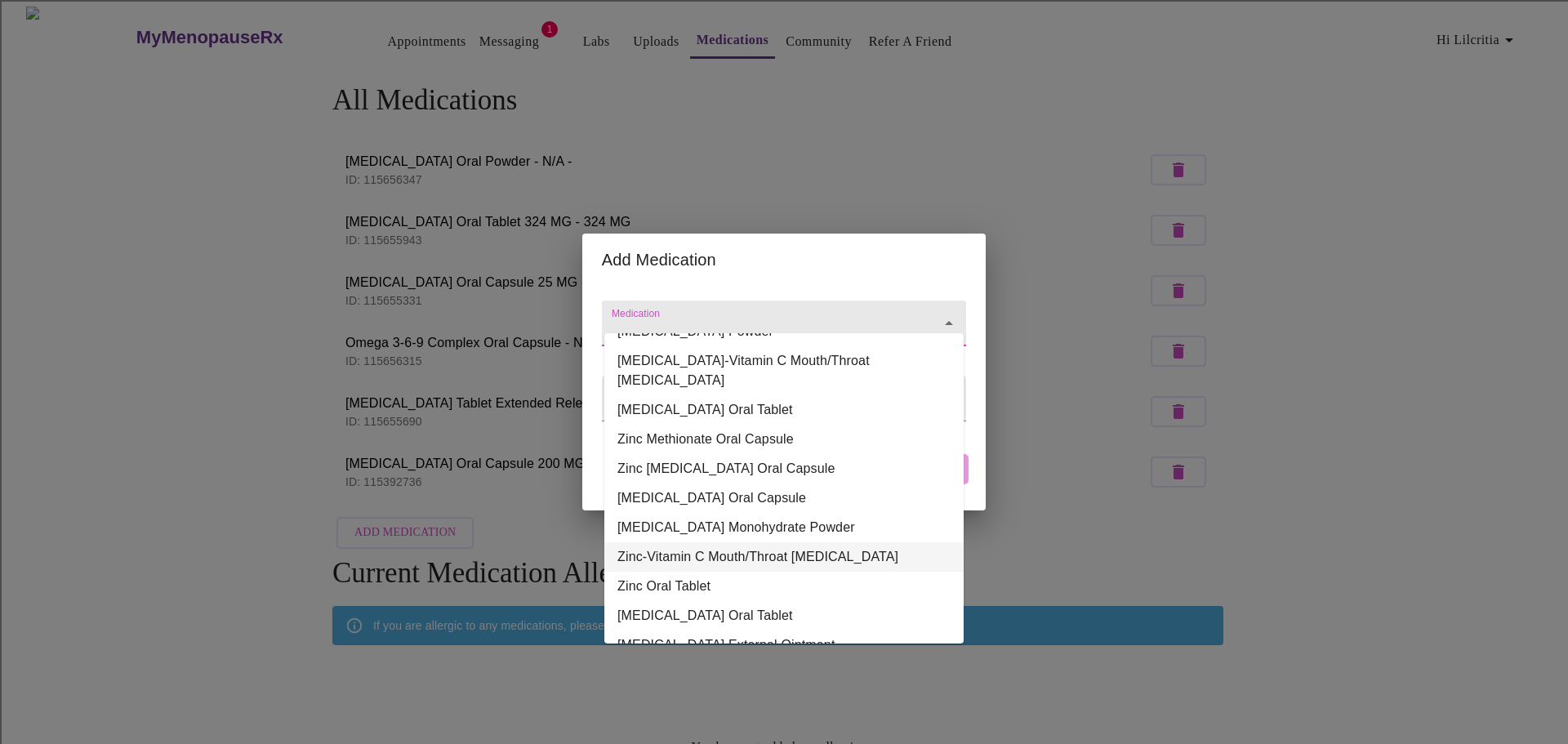
scroll to position [164, 0]
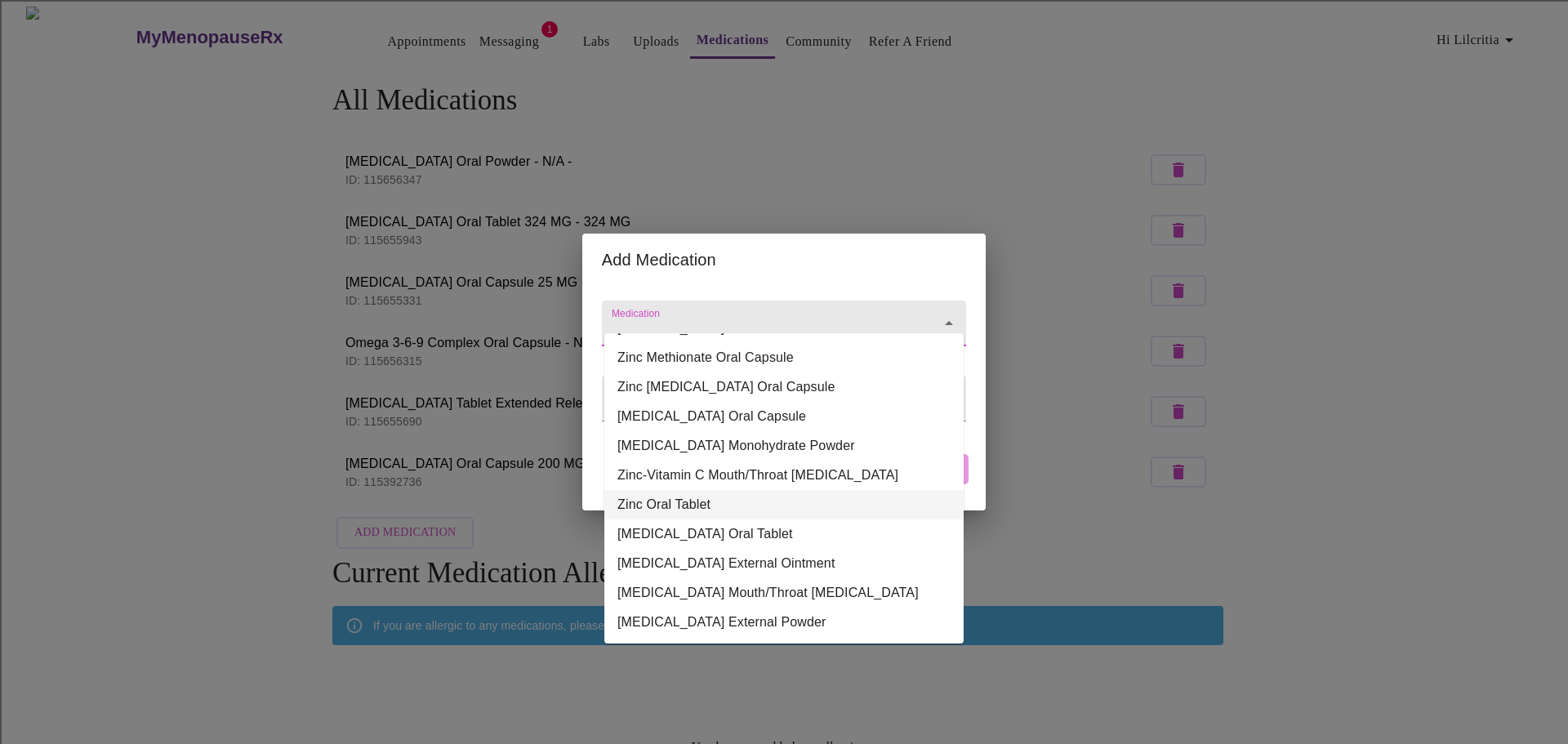
click at [696, 490] on li "Zinc Oral Tablet" at bounding box center [783, 505] width 359 height 30
type input "Zinc Oral Tablet"
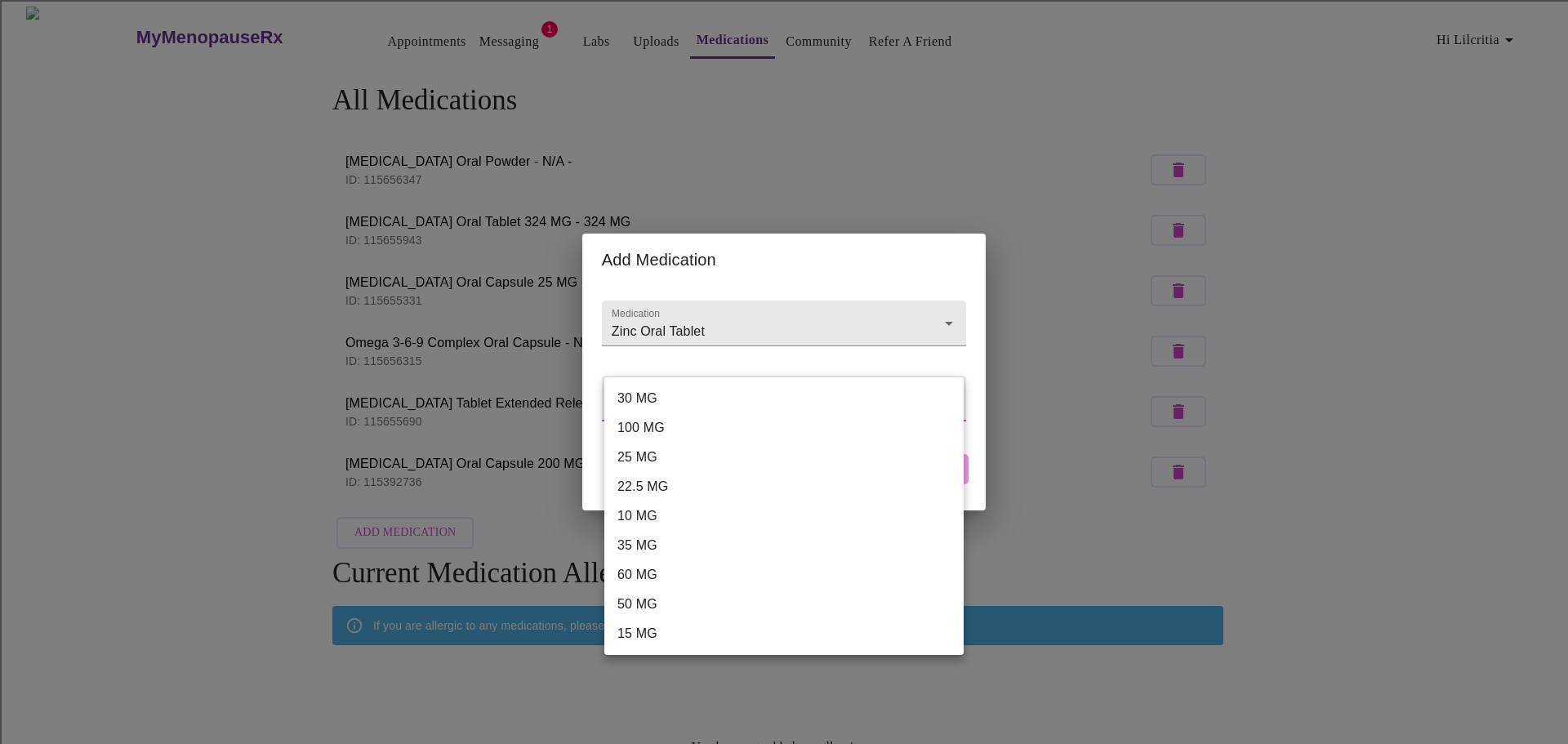
click at [792, 409] on body "MyMenopauseRx Appointments Messaging 1 Labs Uploads Medications Community Refer…" at bounding box center [784, 474] width 1555 height 935
click at [767, 388] on li "30 MG" at bounding box center [783, 399] width 359 height 30
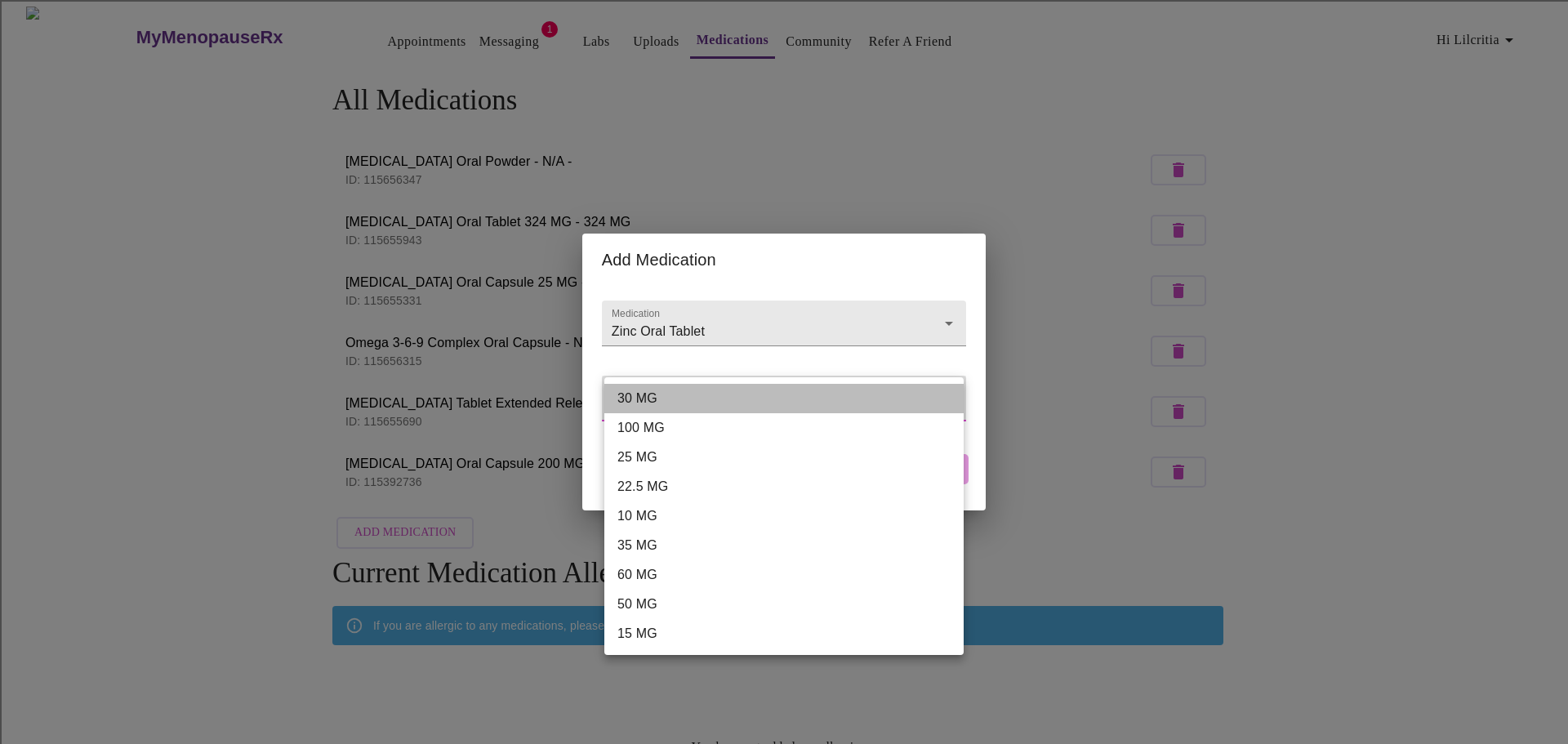
type input "30 MG"
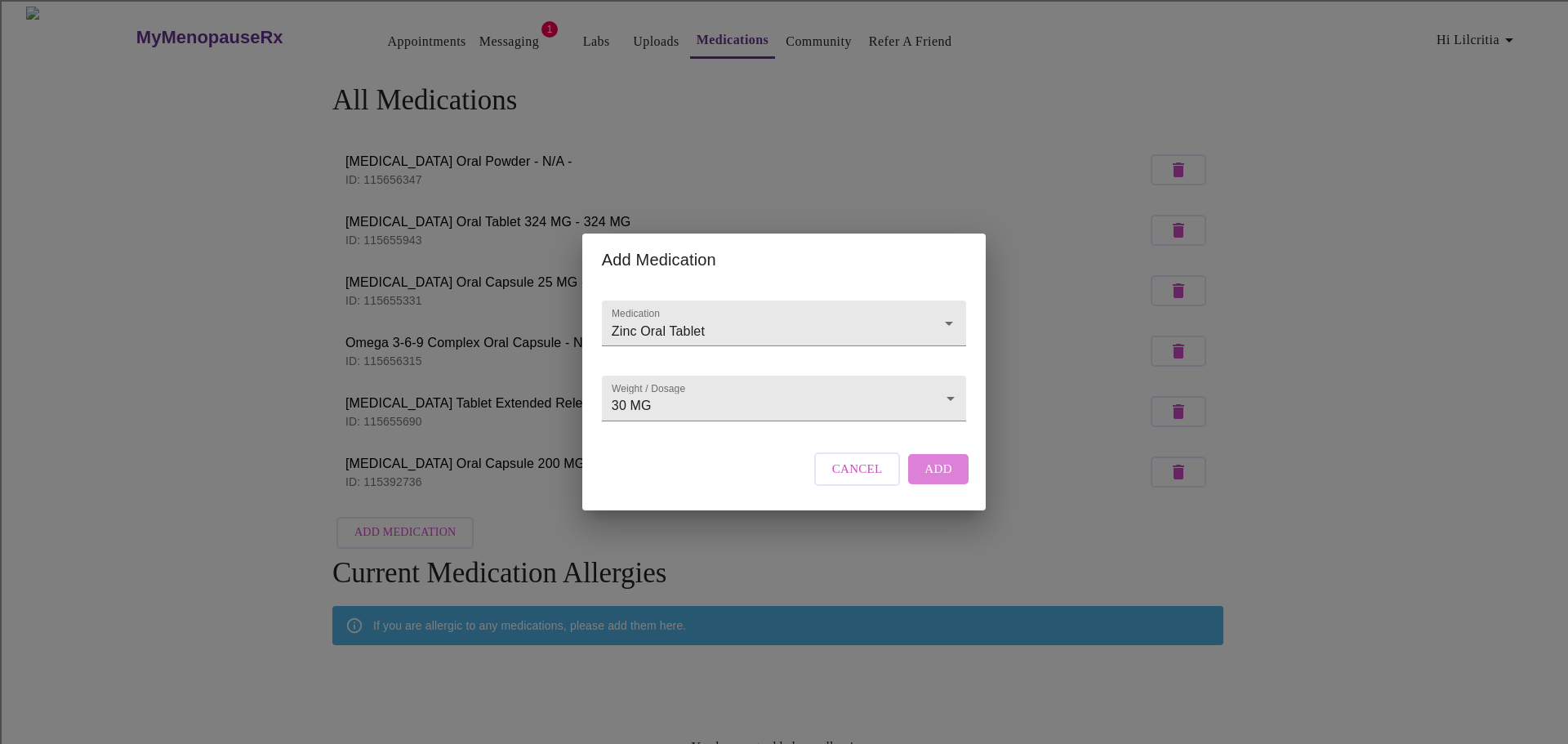
click at [930, 479] on span "Add" at bounding box center [938, 469] width 28 height 21
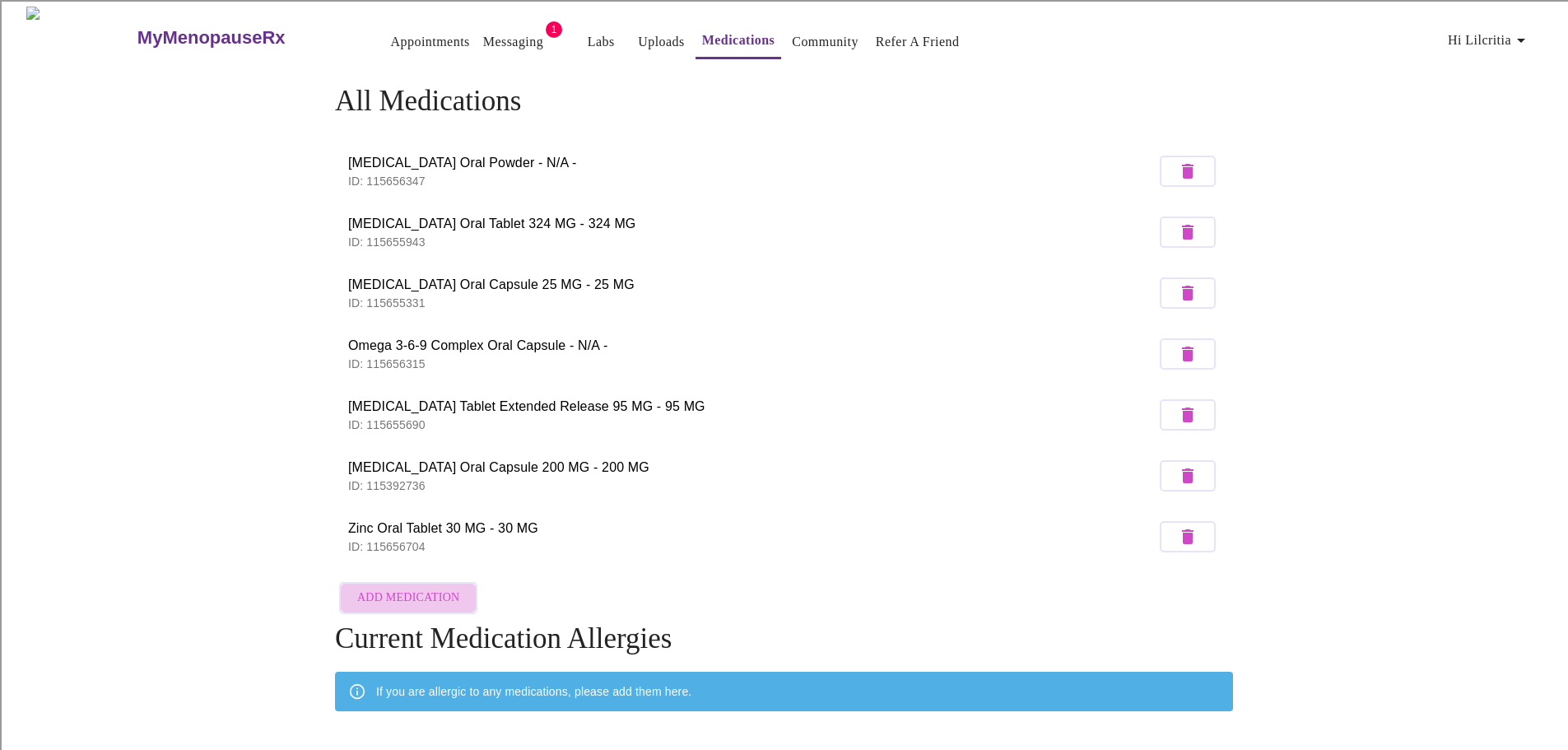
click at [439, 588] on span "Add Medication" at bounding box center [408, 598] width 102 height 21
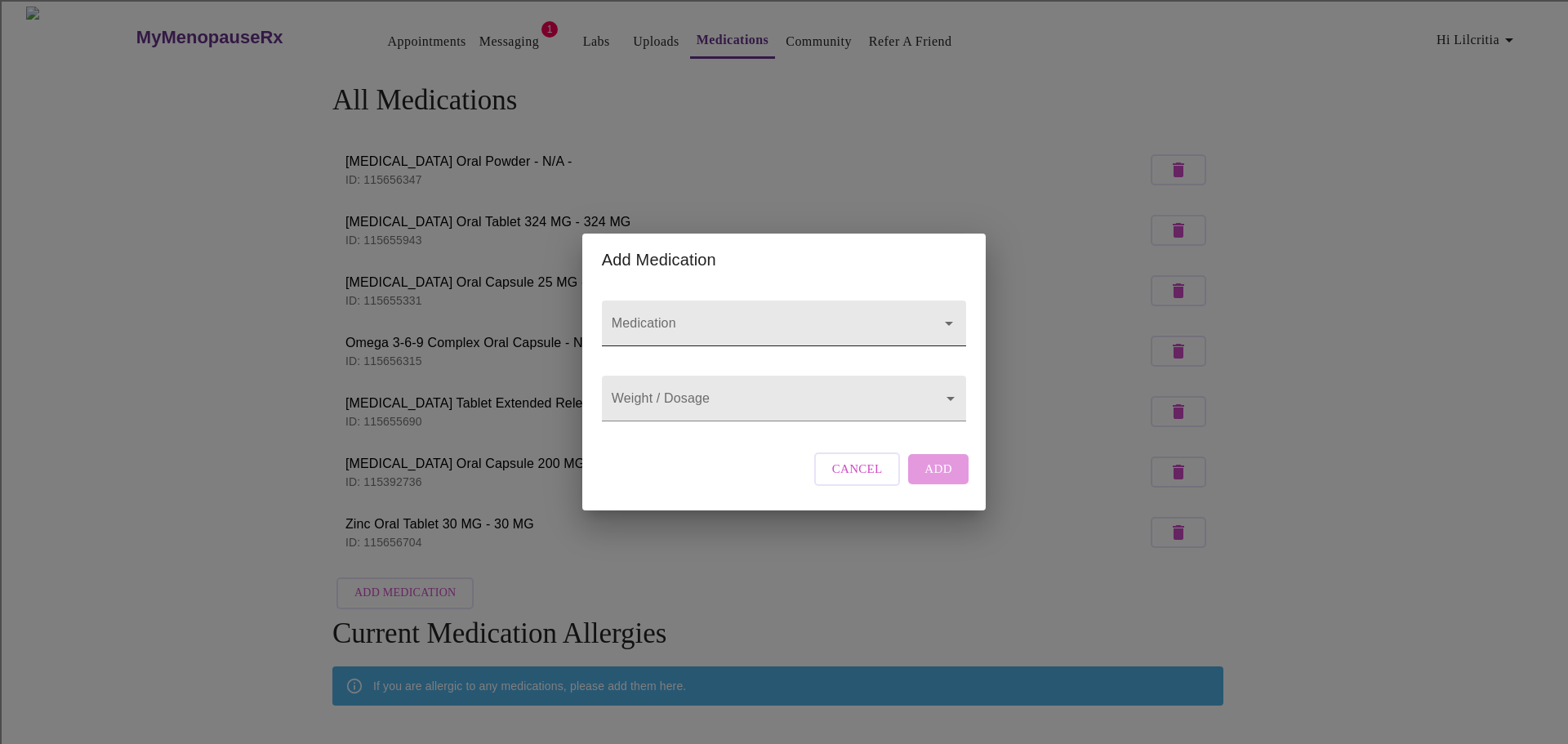
click at [664, 317] on input "Medication" at bounding box center [760, 331] width 305 height 30
type input "cholacol"
click at [702, 317] on input "Medication" at bounding box center [760, 331] width 305 height 30
type input "bile salt"
click at [710, 317] on input "Medication" at bounding box center [760, 331] width 305 height 30
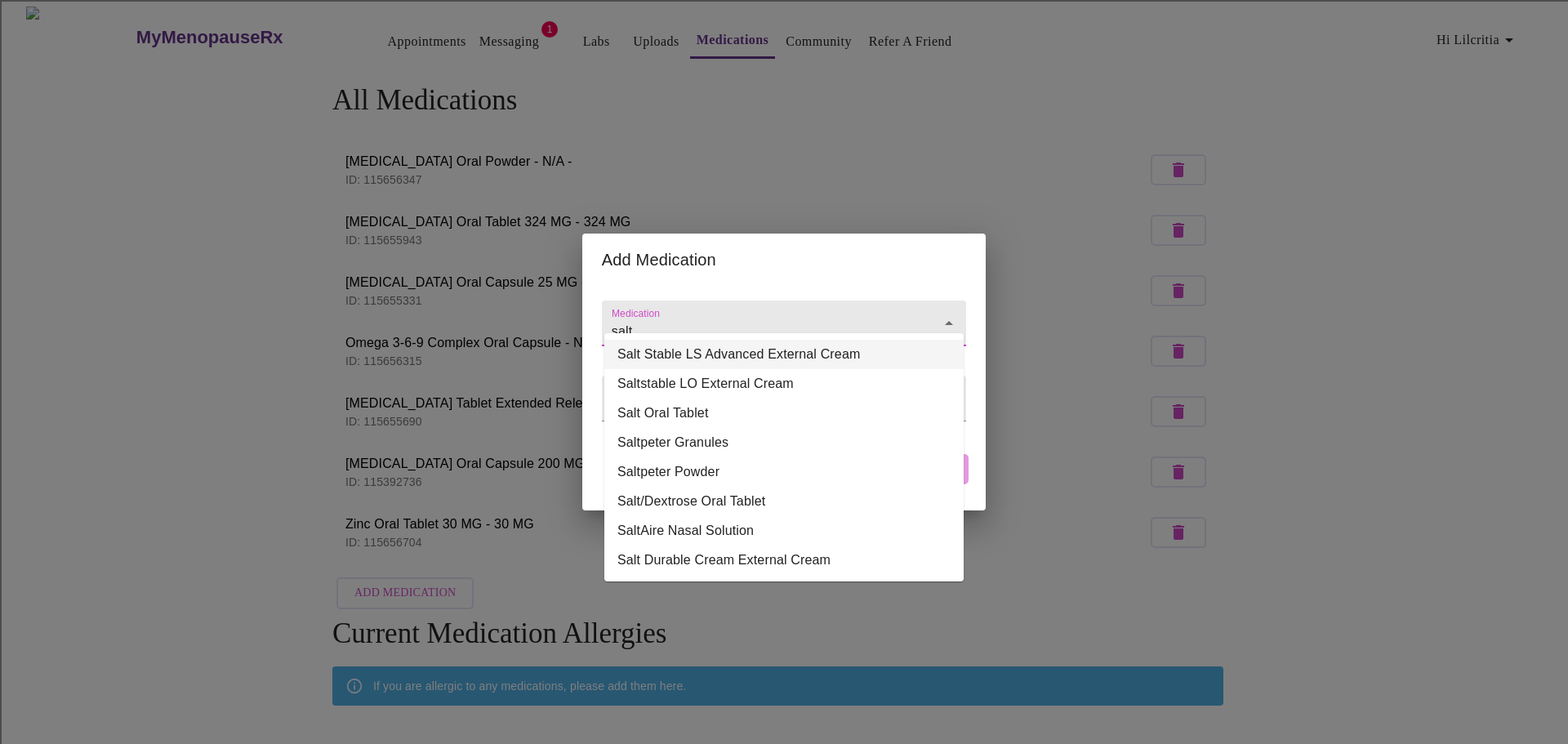
type input "salt"
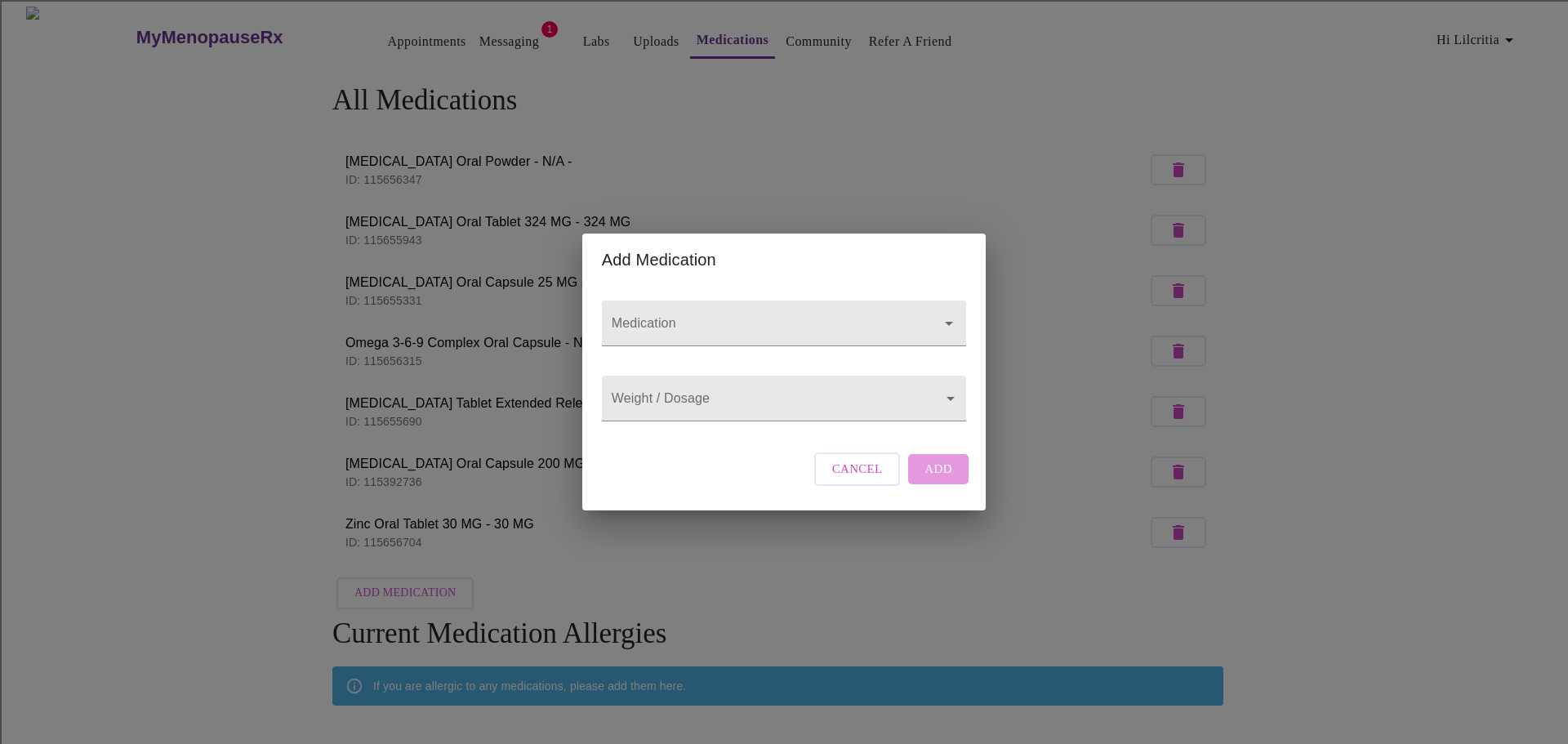
click at [884, 141] on div "Add Medication Medication Weight / Dosage ​ Cancel Add" at bounding box center [784, 372] width 1568 height 744
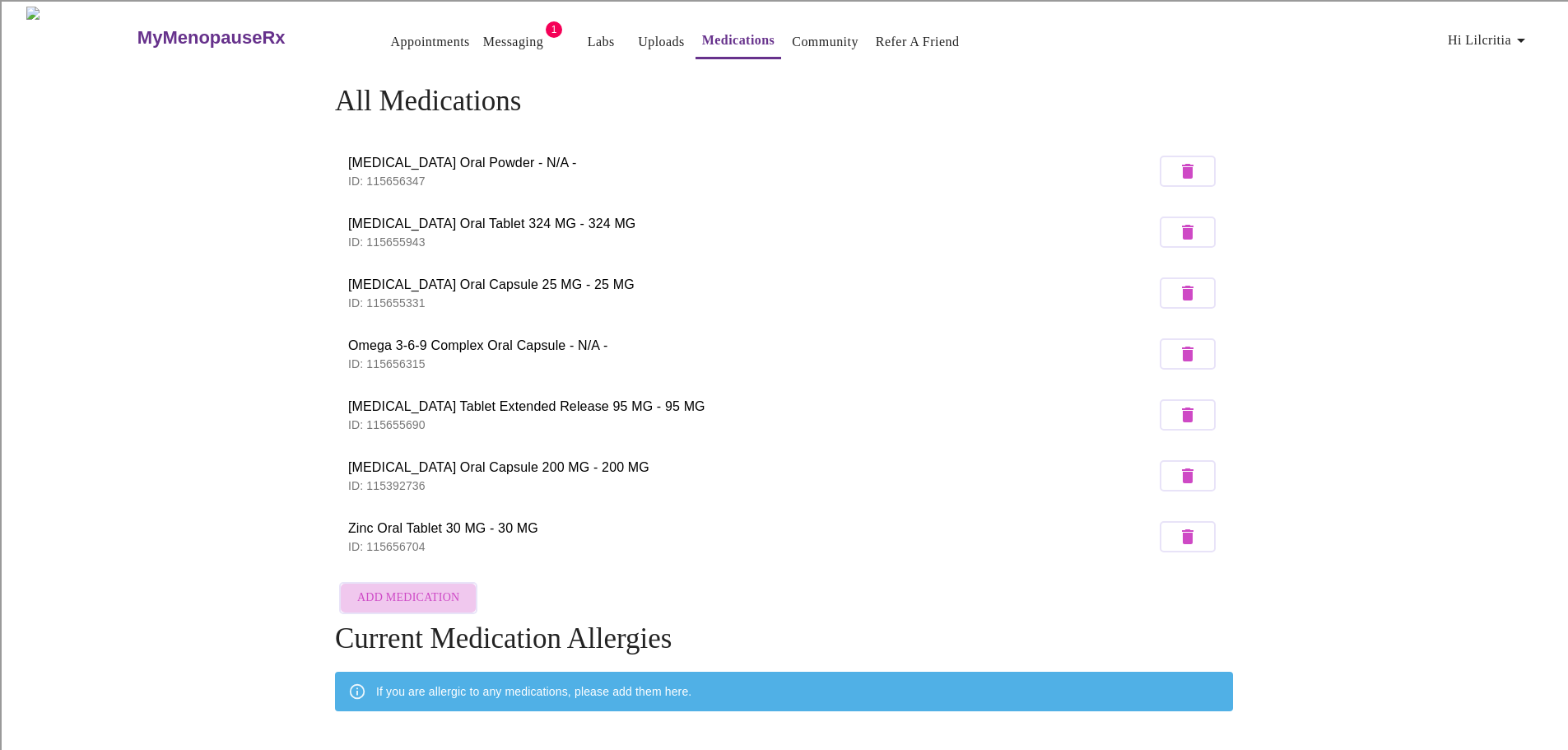
click at [408, 591] on span "Add Medication" at bounding box center [408, 598] width 102 height 21
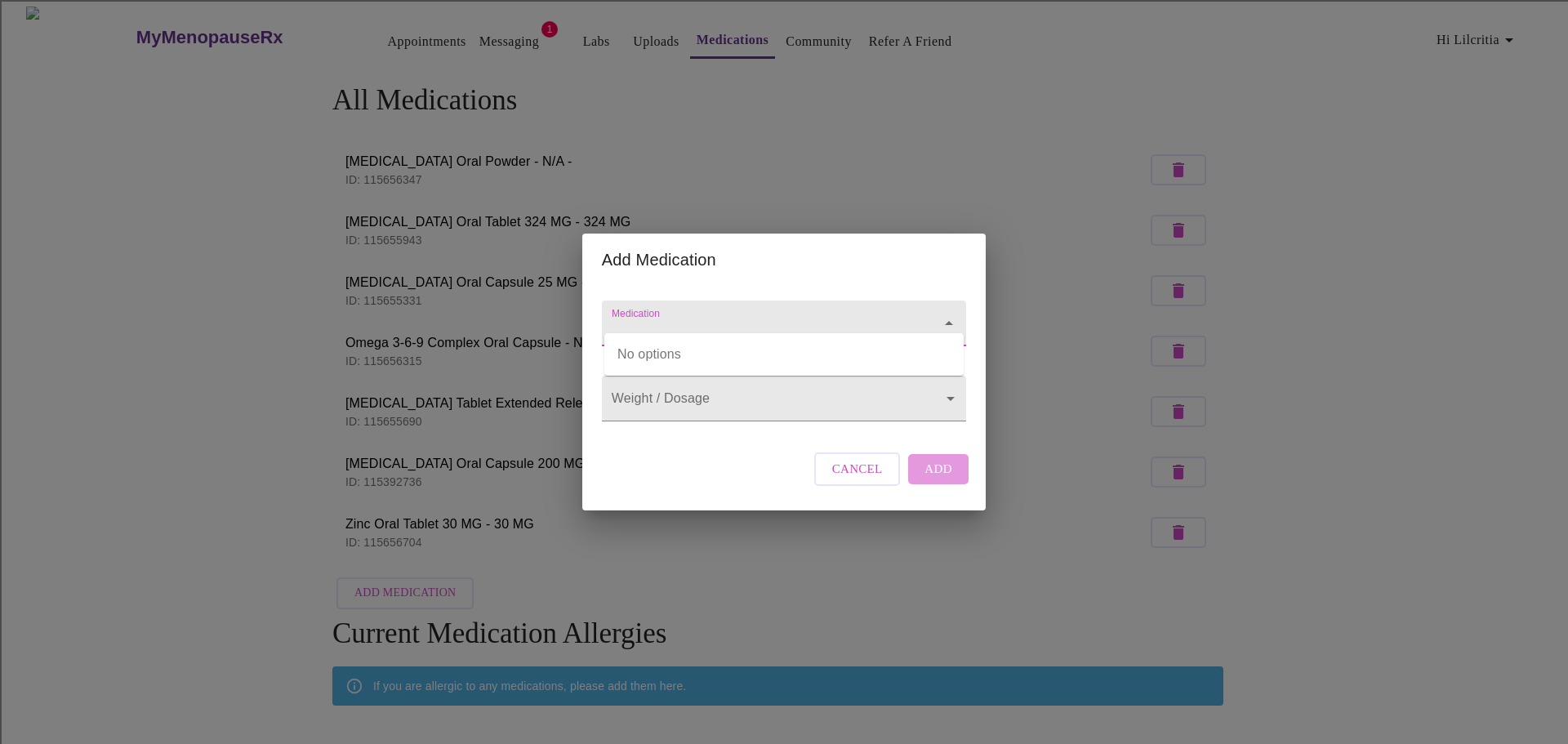
click at [718, 317] on input "Medication" at bounding box center [760, 331] width 305 height 30
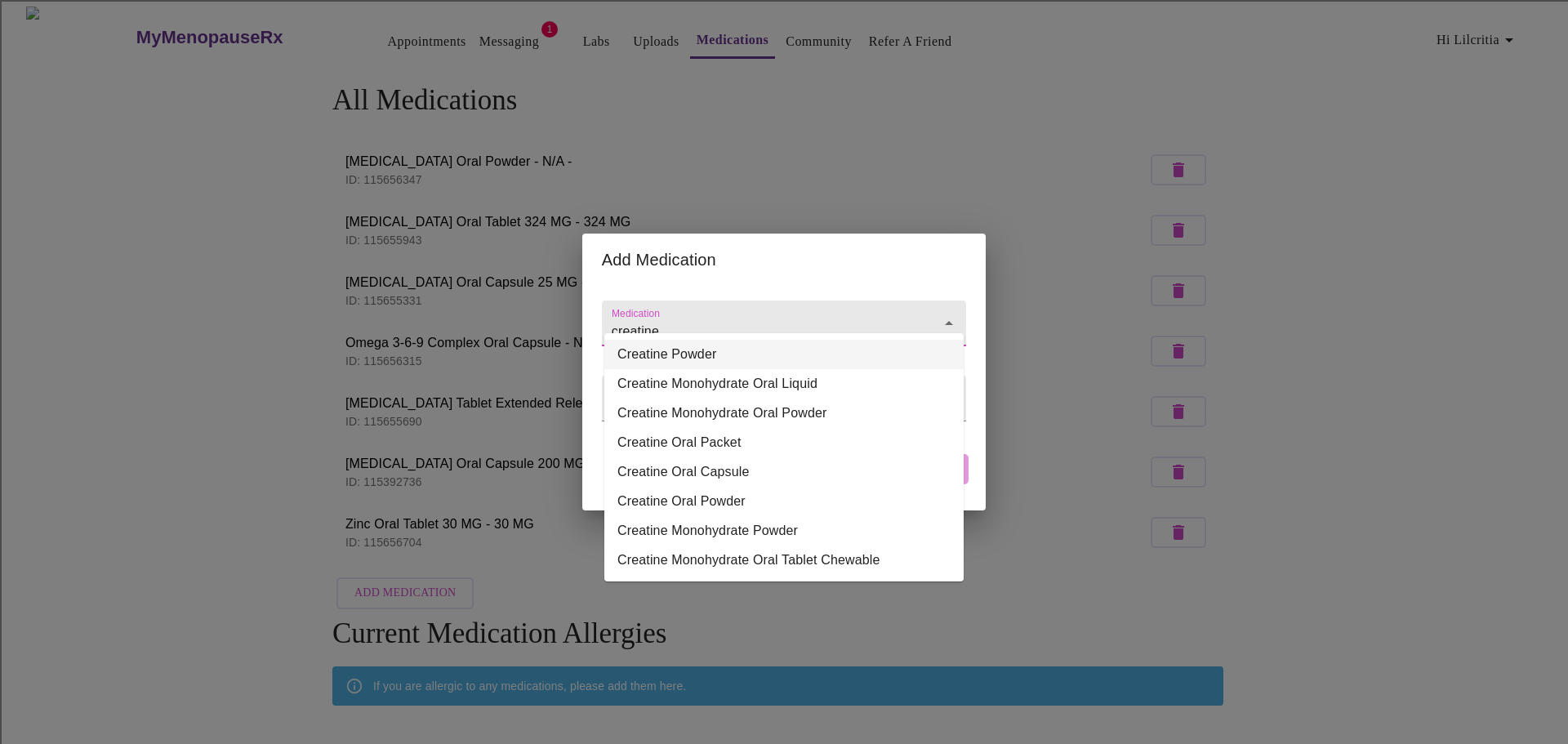
click at [788, 350] on li "Creatine Powder" at bounding box center [783, 354] width 359 height 30
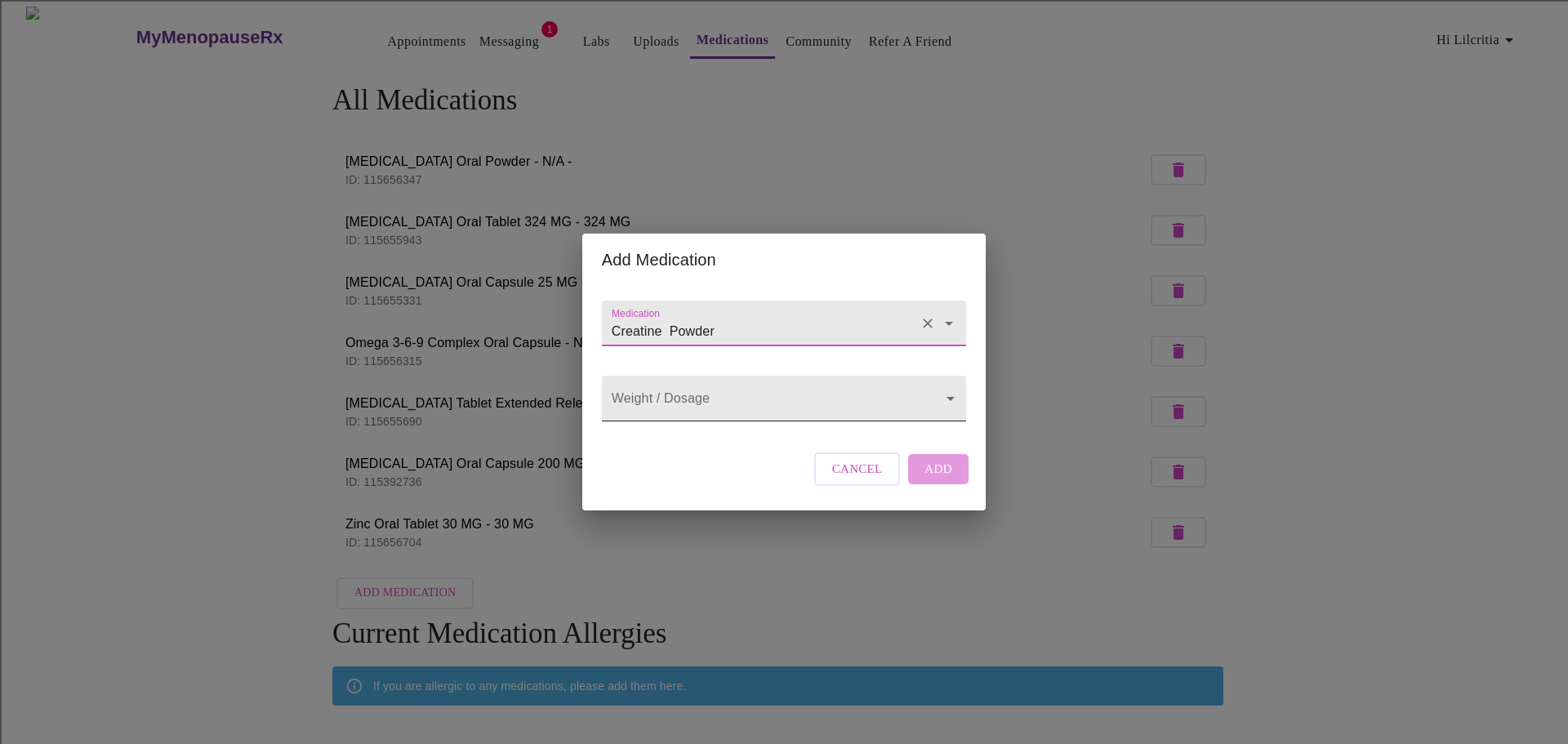
type input "Creatine Powder"
click at [809, 401] on body "MyMenopauseRx Appointments Messaging 1 Labs Uploads Medications Community Refer…" at bounding box center [784, 504] width 1555 height 995
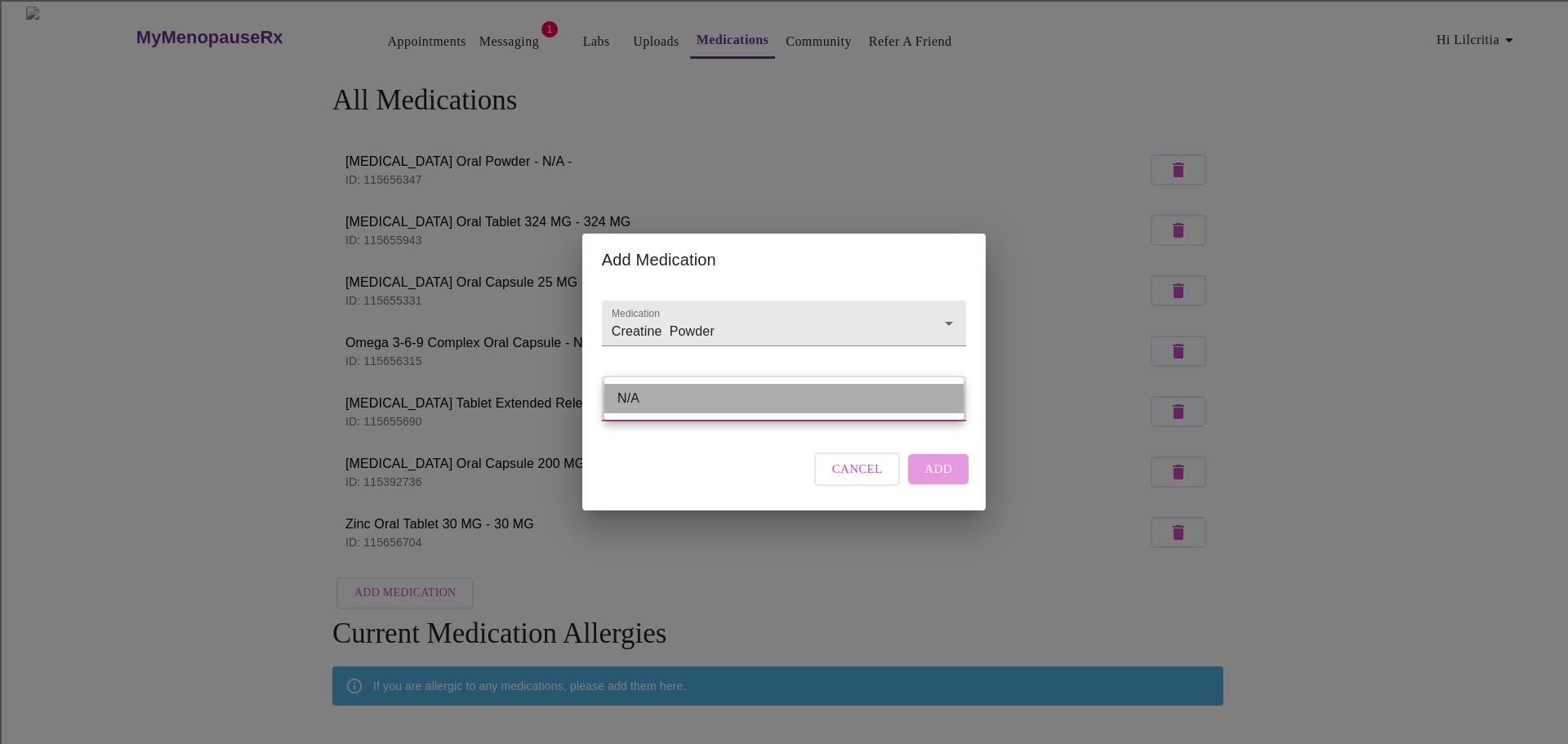
click at [809, 401] on li "N/A" at bounding box center [783, 399] width 359 height 30
type input "N/A"
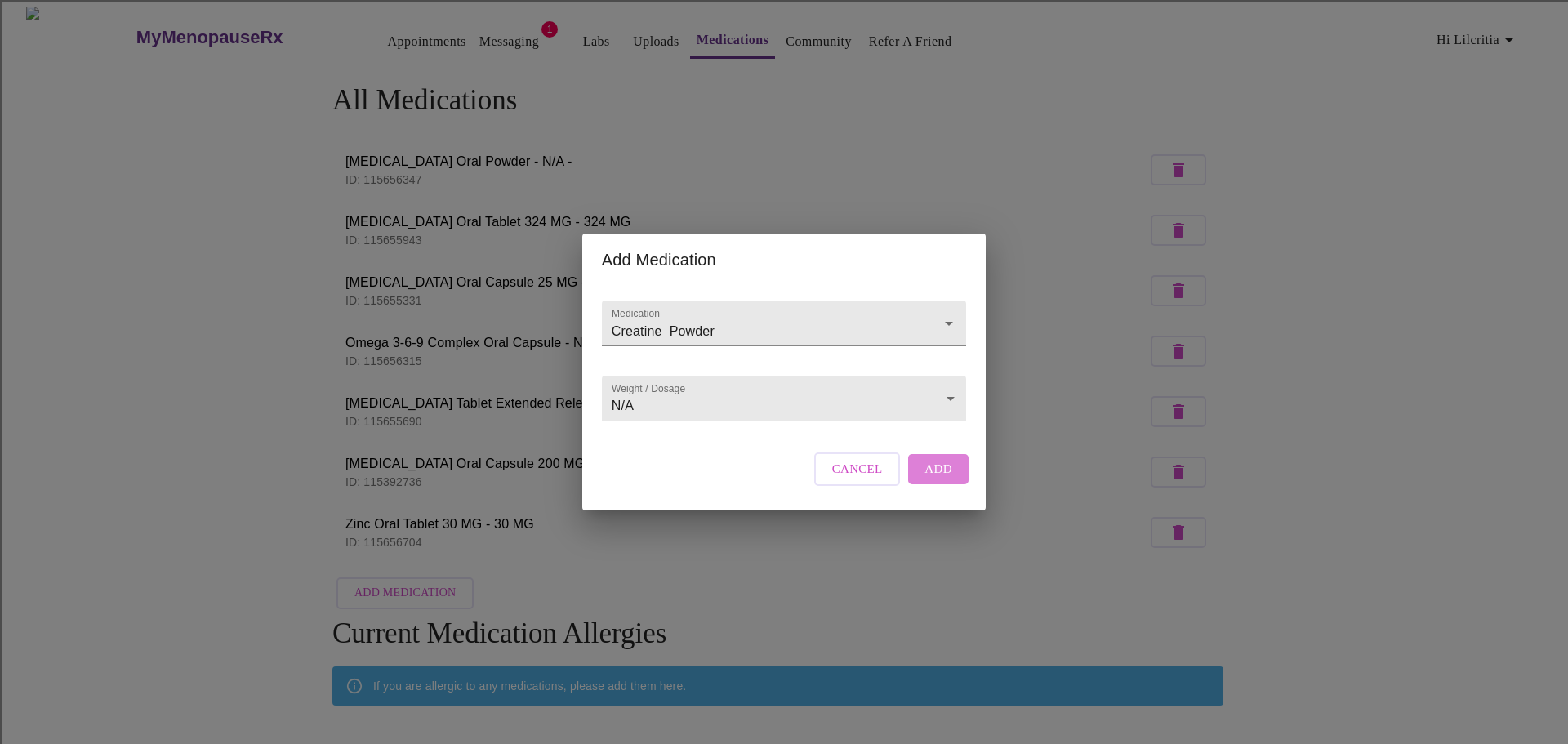
click at [934, 479] on span "Add" at bounding box center [938, 469] width 28 height 21
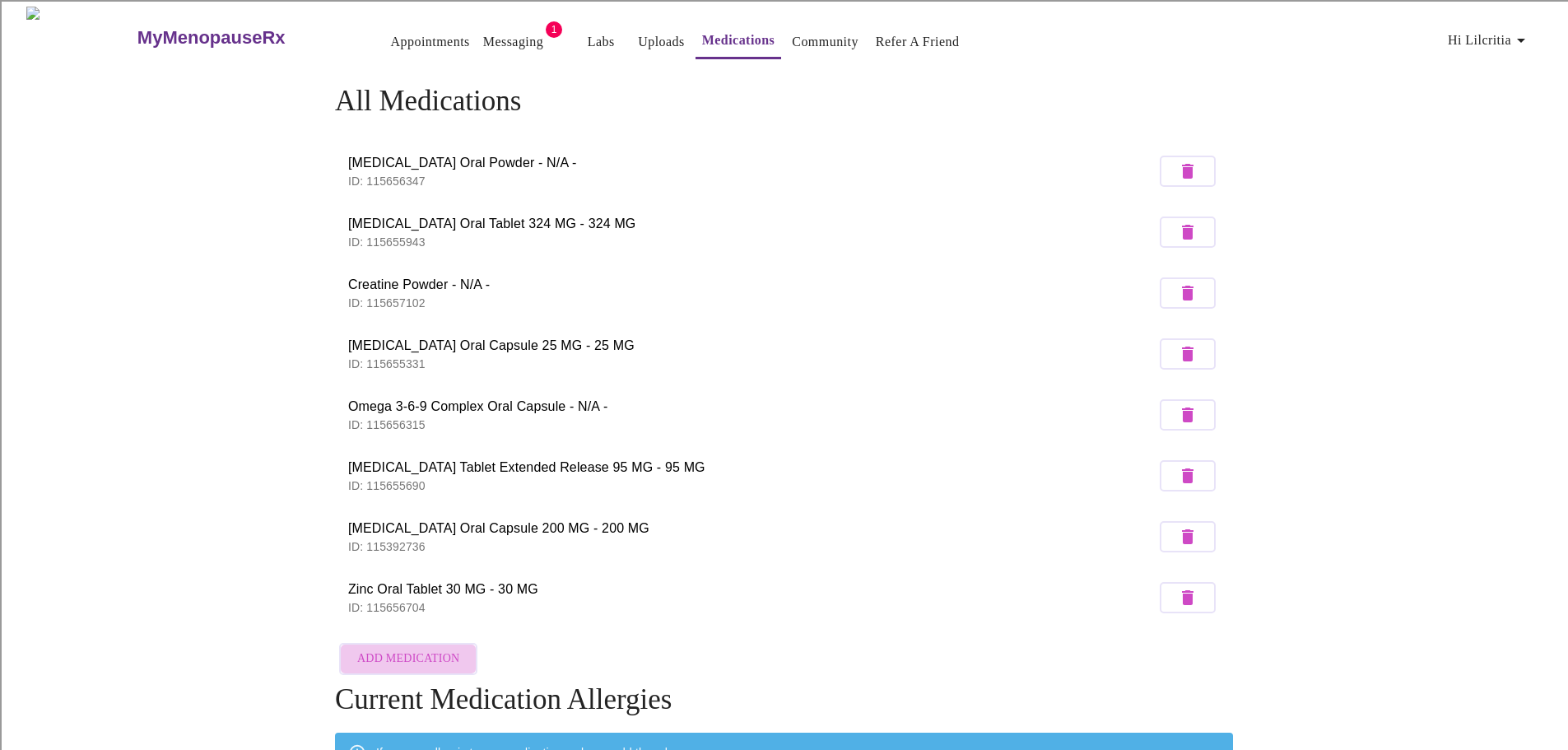
click at [436, 649] on span "Add Medication" at bounding box center [408, 659] width 102 height 21
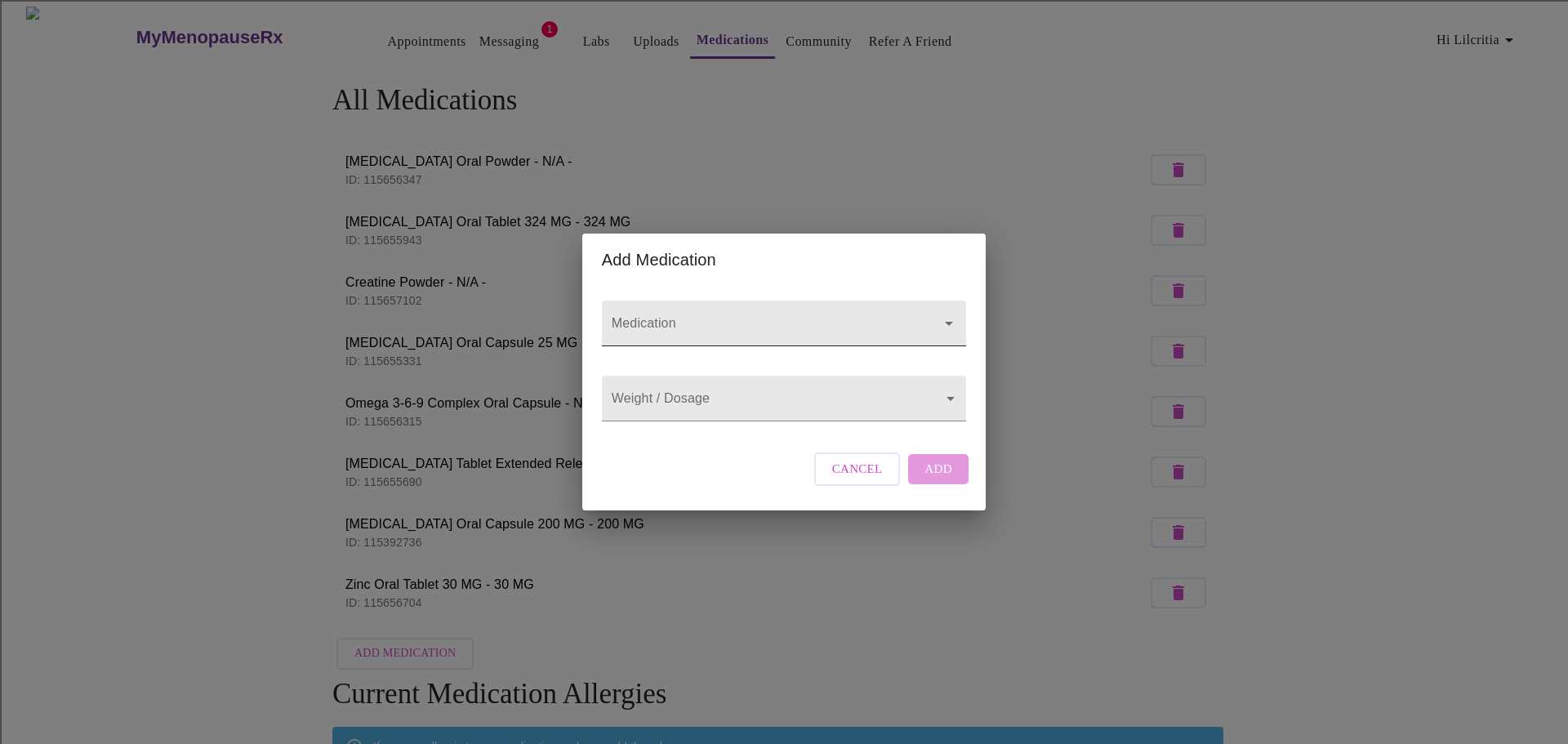
click at [669, 301] on div at bounding box center [783, 324] width 364 height 46
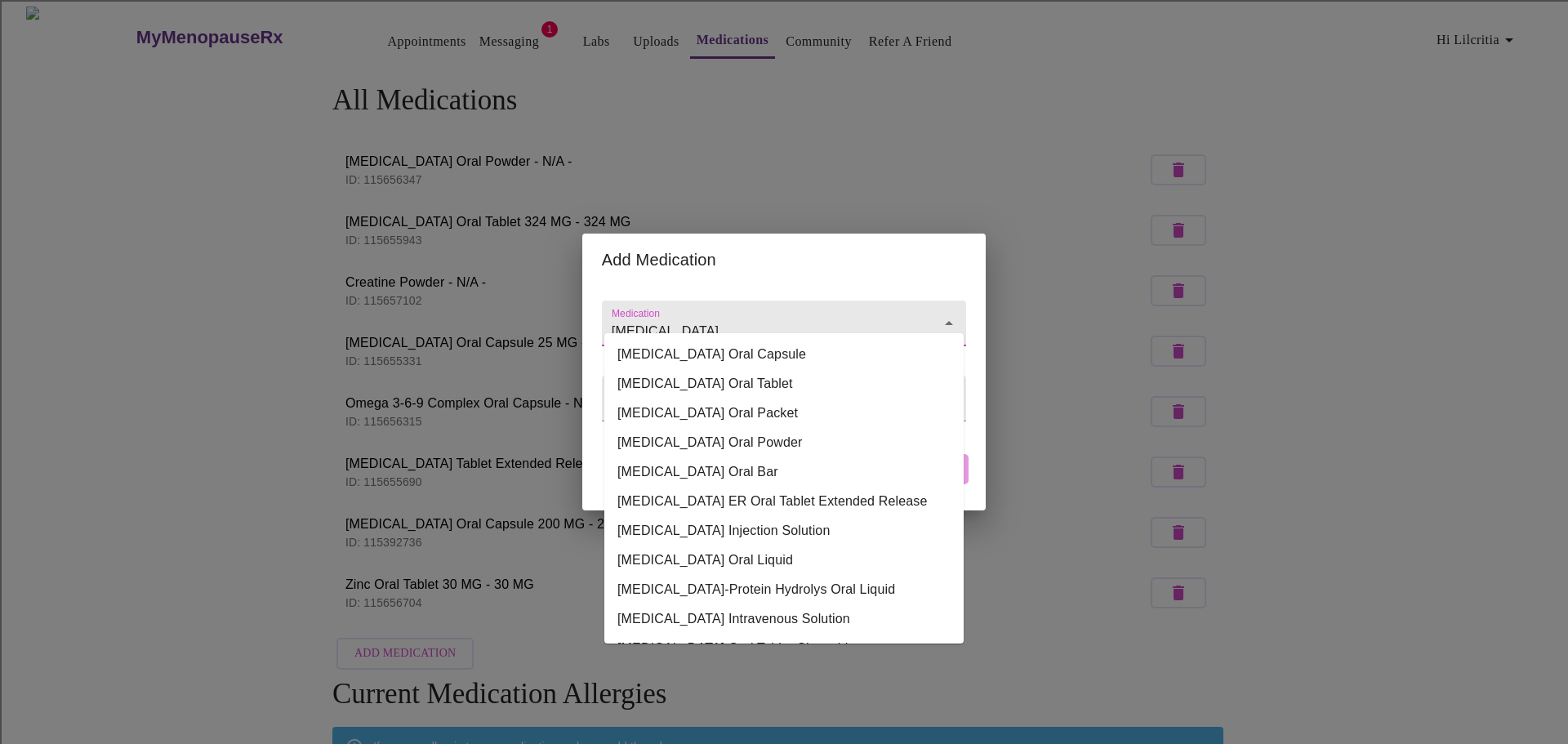
drag, startPoint x: 715, startPoint y: 317, endPoint x: 545, endPoint y: 317, distance: 170.0
click at [545, 317] on div "Add Medication Medication [MEDICAL_DATA] Weight / Dosage ​ Cancel Add" at bounding box center [784, 372] width 1568 height 744
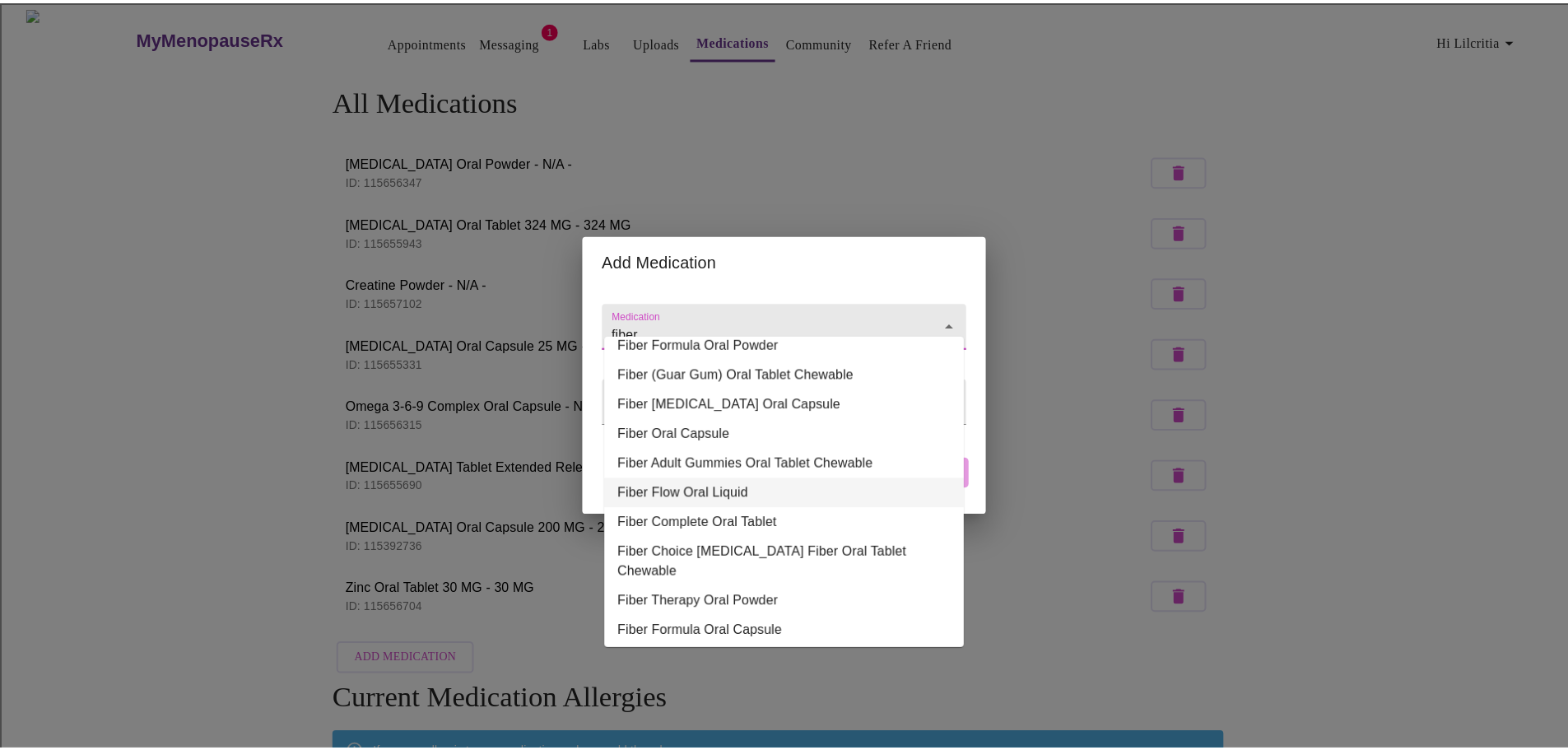
scroll to position [0, 0]
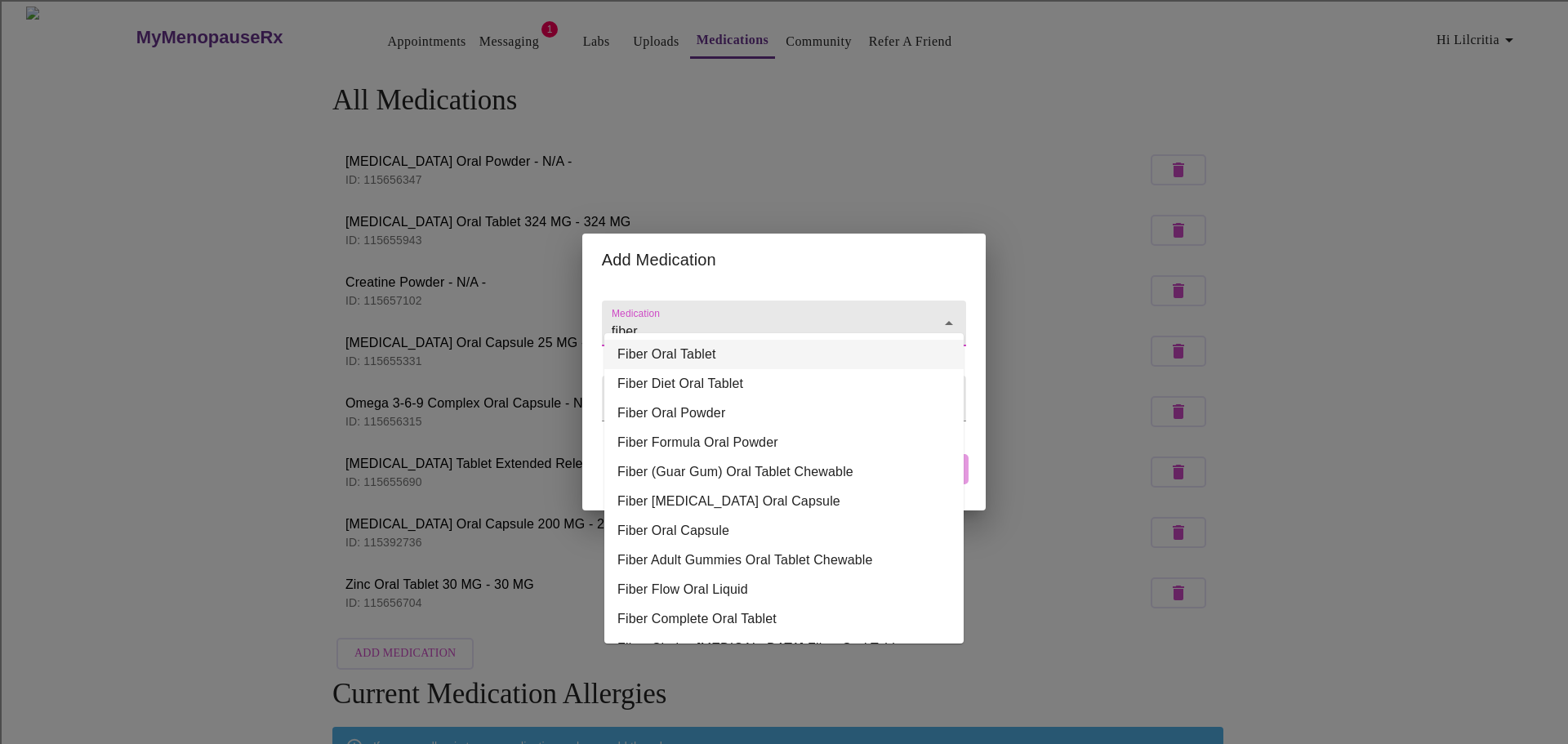
drag, startPoint x: 671, startPoint y: 318, endPoint x: 577, endPoint y: 318, distance: 94.0
click at [577, 318] on div "Add Medication Medication fiber Weight / Dosage ​ Cancel Add" at bounding box center [784, 372] width 1568 height 744
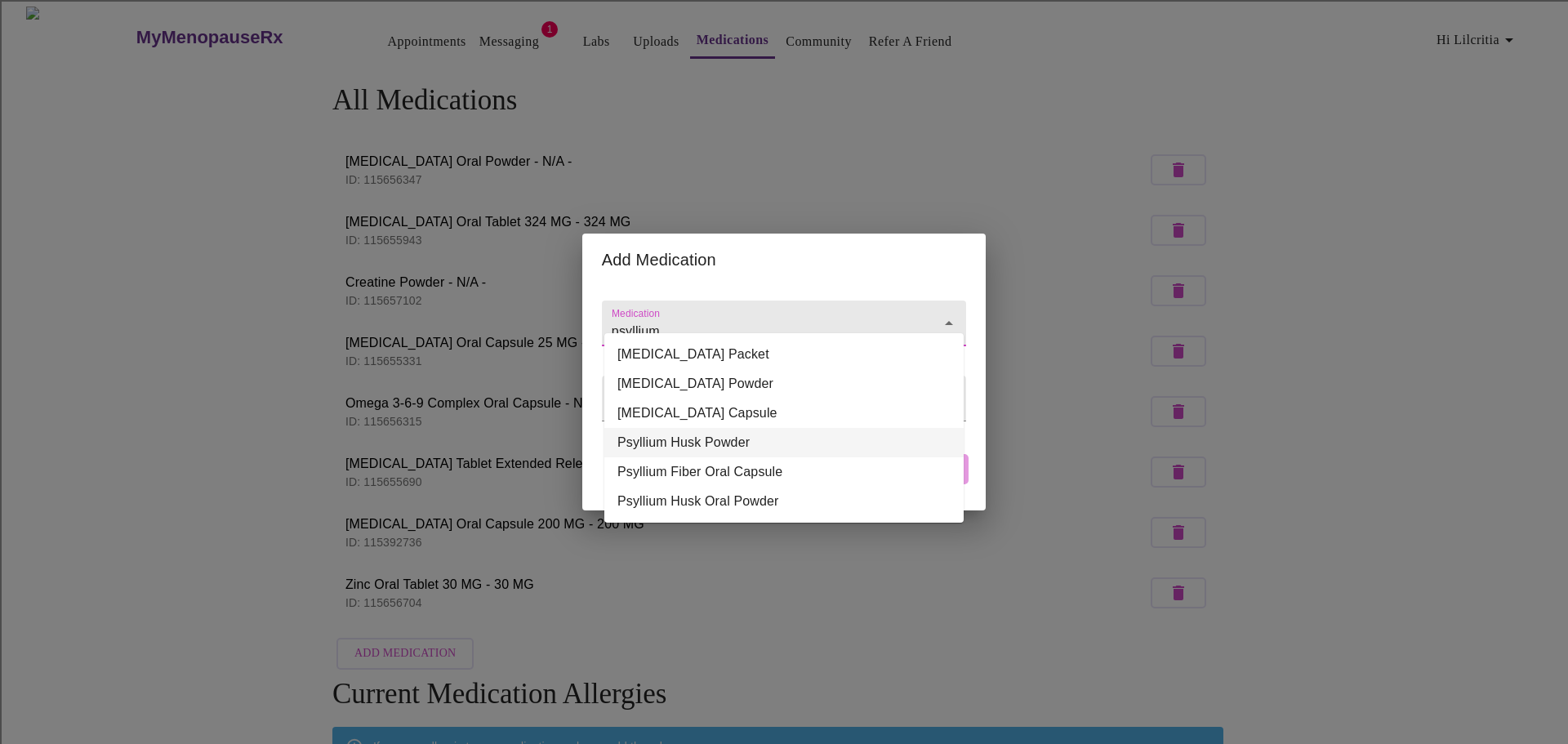
click at [749, 440] on li "Psyllium Husk Powder" at bounding box center [783, 443] width 359 height 30
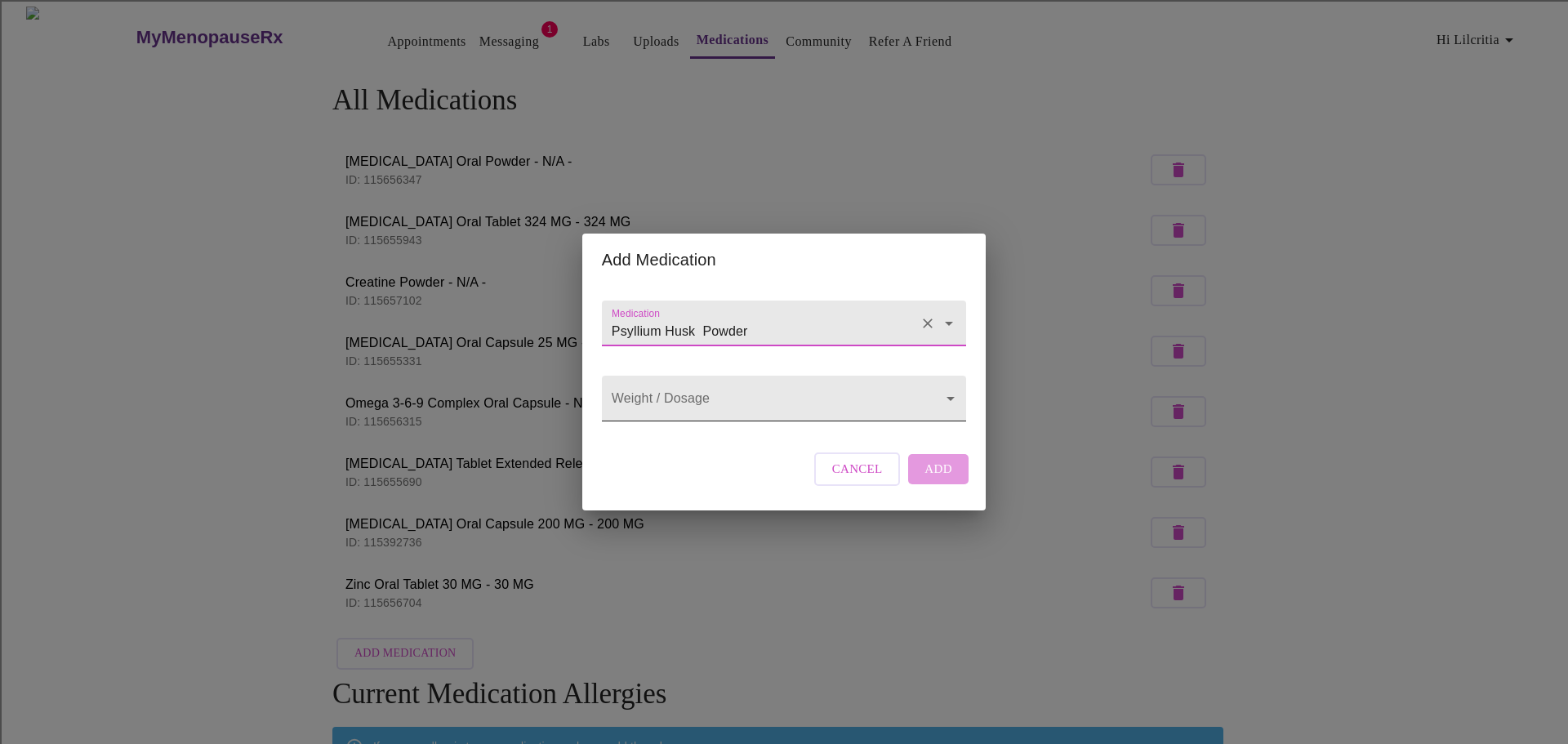
type input "Psyllium Husk Powder"
click at [778, 394] on body "MyMenopauseRx Appointments Messaging 1 Labs Uploads Medications Community Refer…" at bounding box center [784, 534] width 1555 height 1056
click at [778, 394] on li "N/A" at bounding box center [783, 399] width 359 height 30
type input "N/A"
click at [938, 479] on span "Add" at bounding box center [938, 469] width 28 height 21
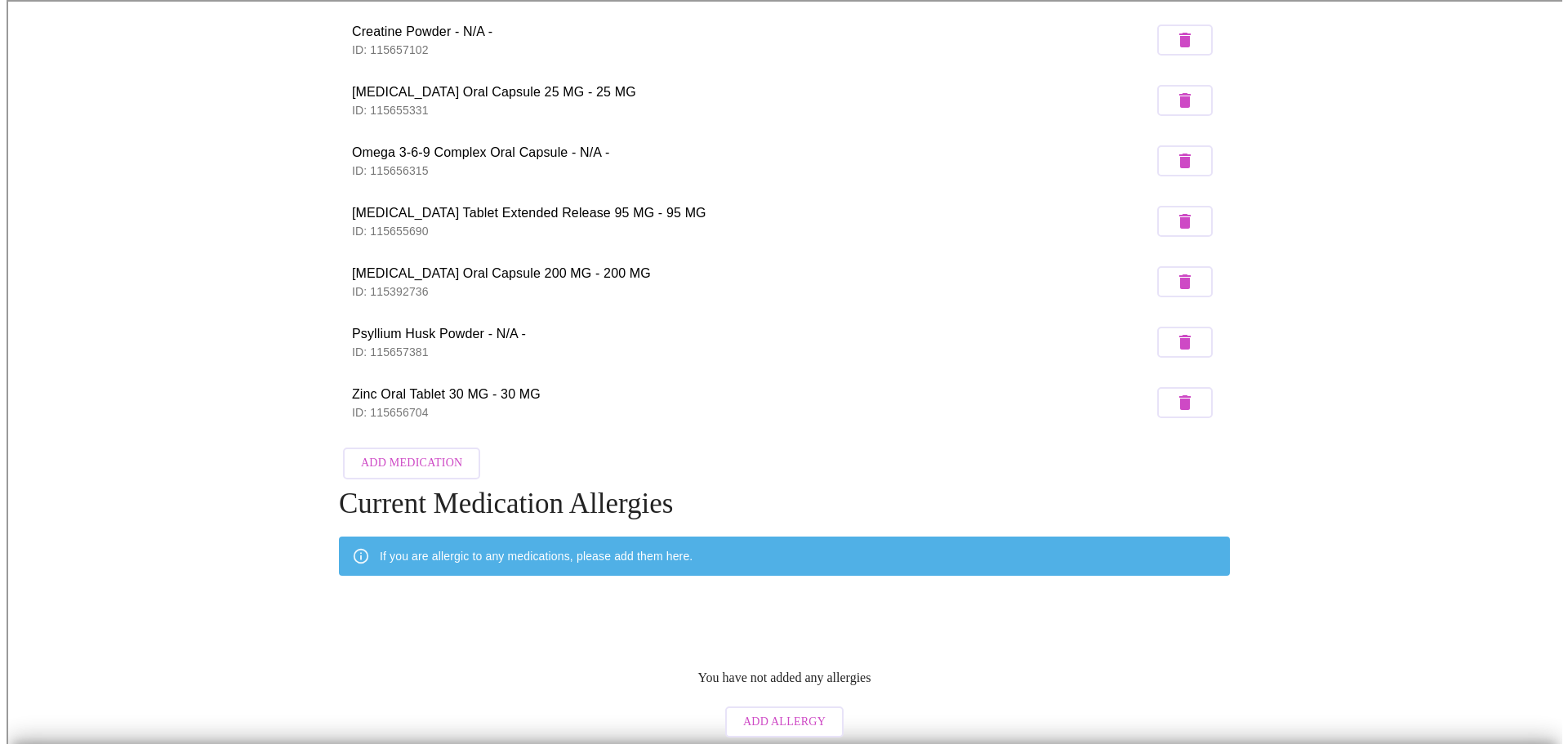
scroll to position [257, 0]
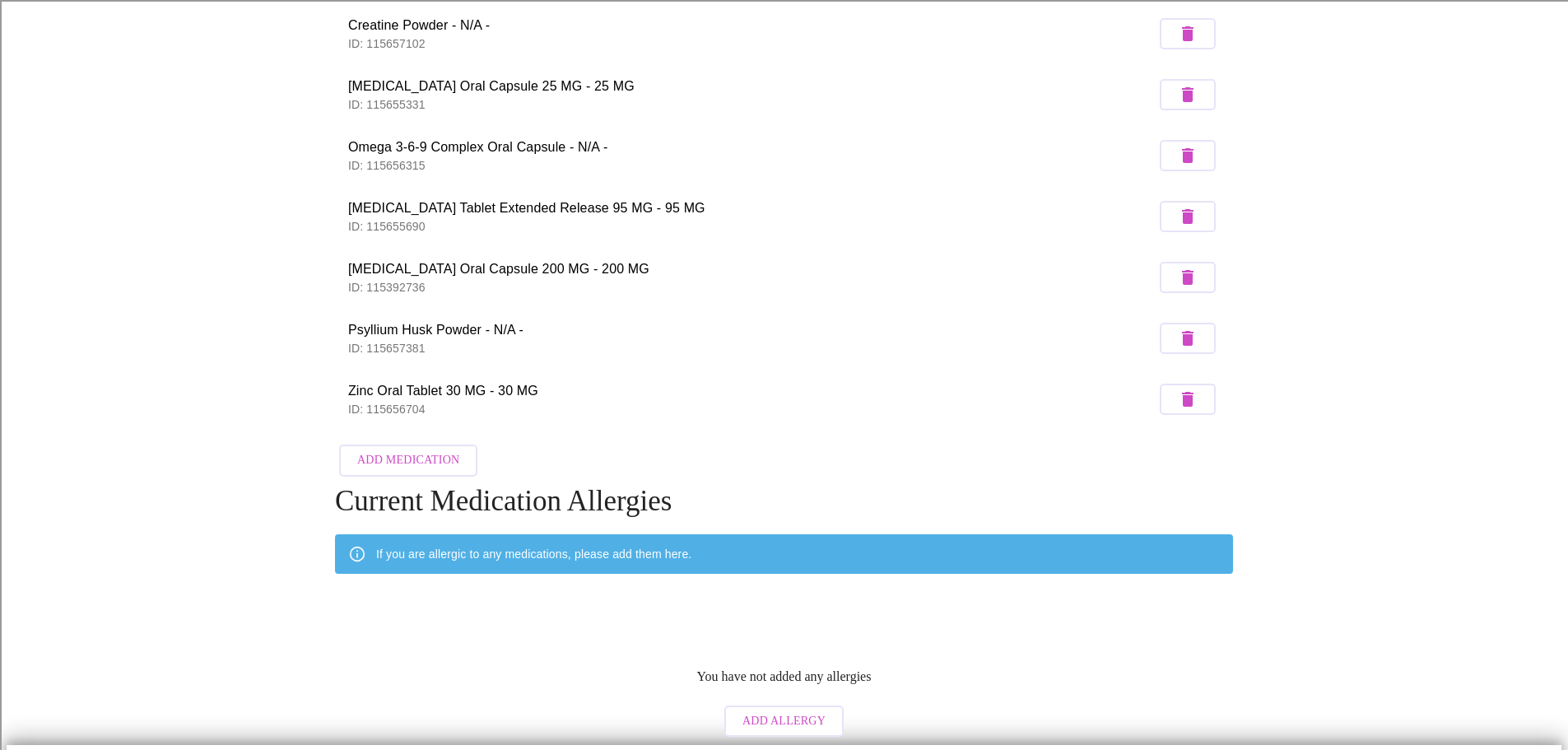
click at [404, 451] on span "Add Medication" at bounding box center [408, 461] width 102 height 21
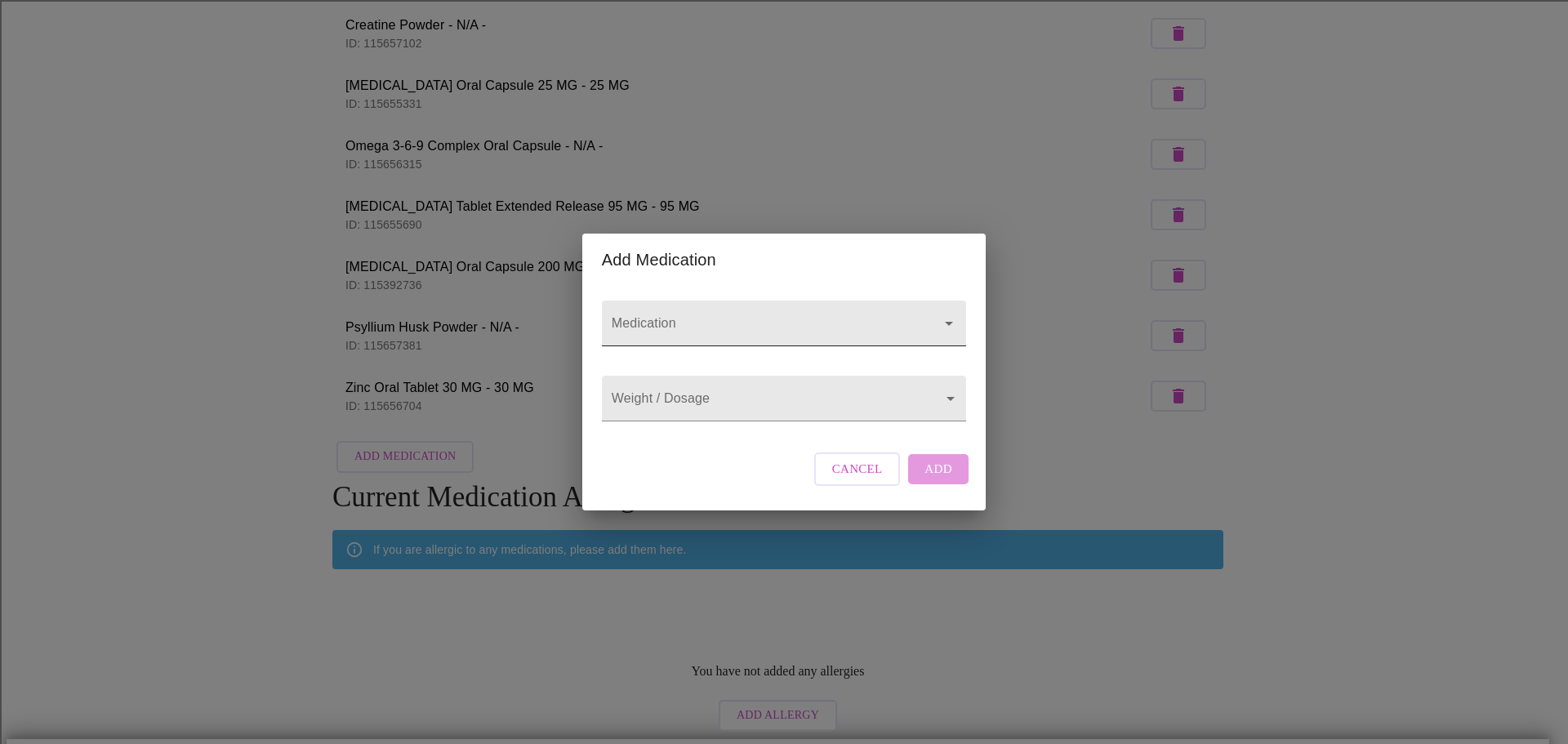
click at [676, 317] on input "Medication" at bounding box center [760, 331] width 305 height 30
type input "v"
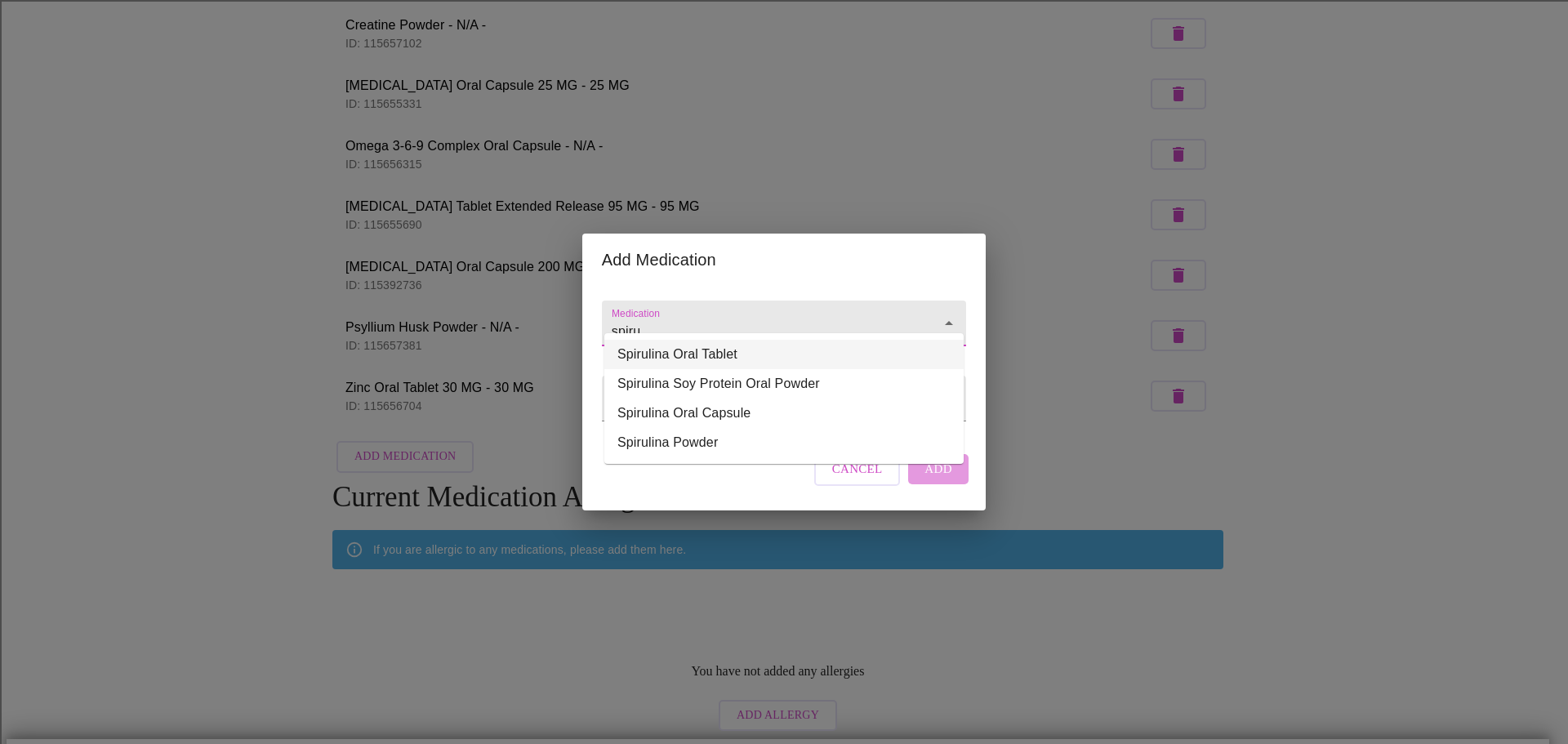
click at [696, 349] on li "Spirulina Oral Tablet" at bounding box center [783, 354] width 359 height 30
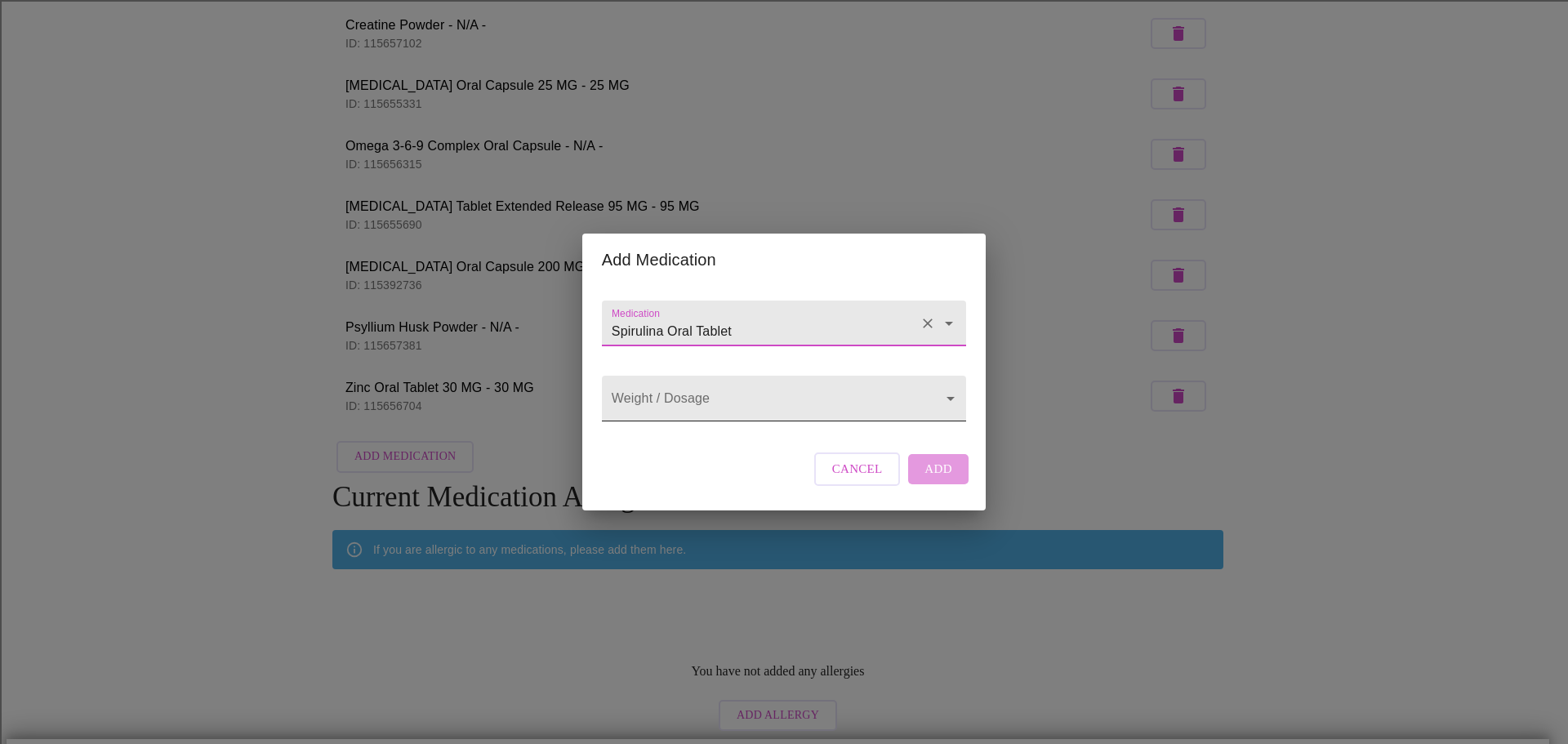
type input "Spirulina Oral Tablet"
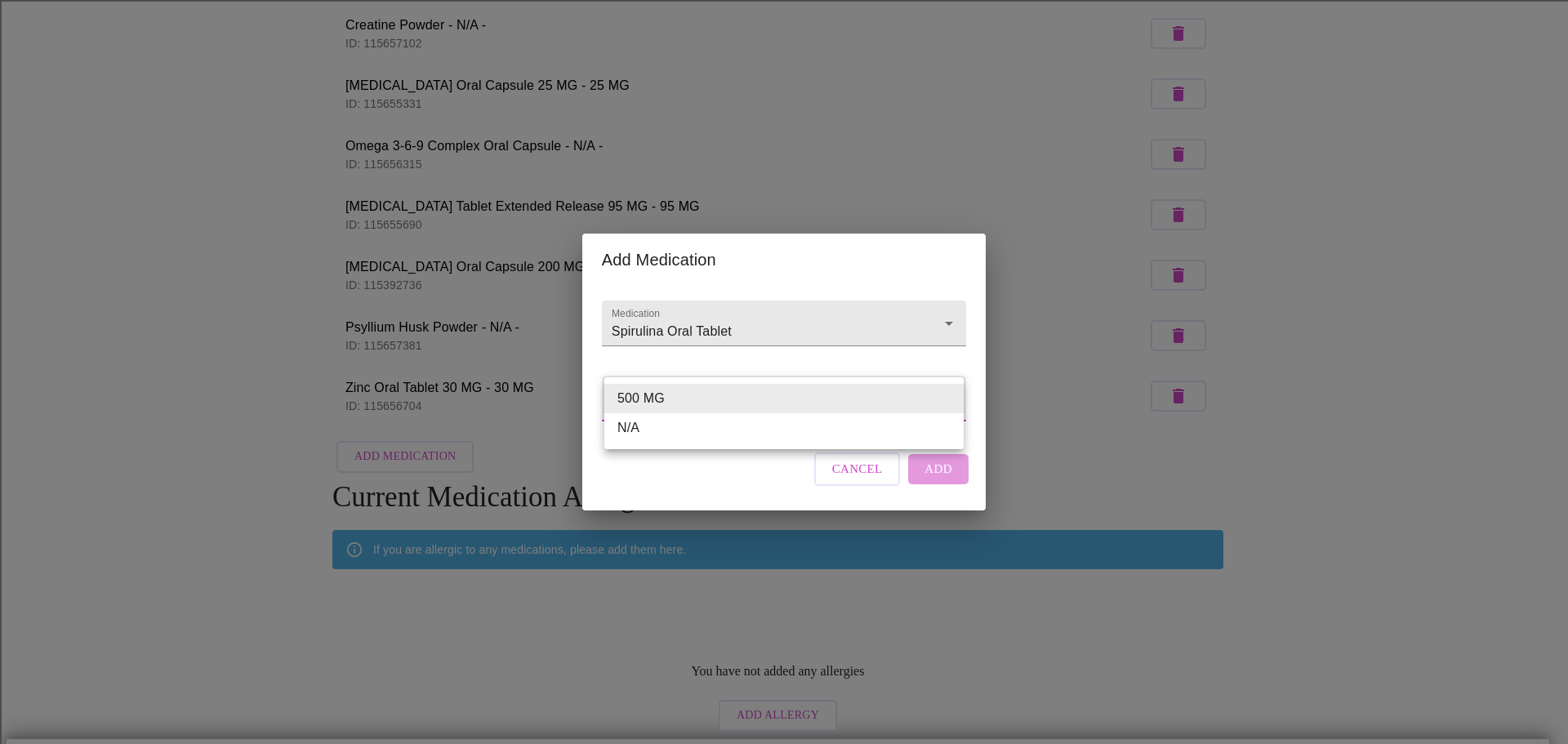
click at [703, 399] on body "MyMenopauseRx Appointments Messaging 1 Labs Uploads Medications Community Refer…" at bounding box center [784, 307] width 1555 height 1116
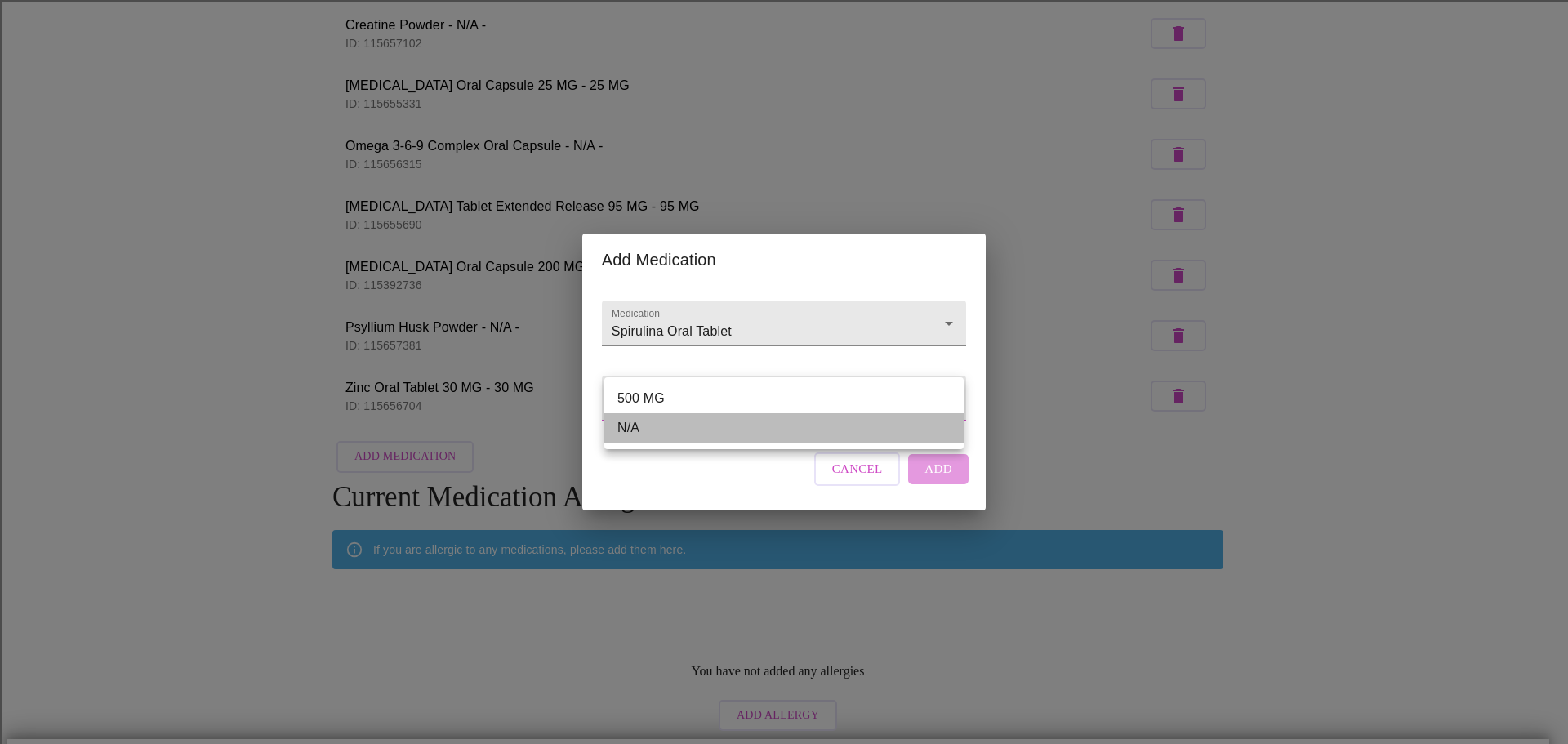
click at [713, 421] on li "N/A" at bounding box center [783, 428] width 359 height 30
type input "N/A"
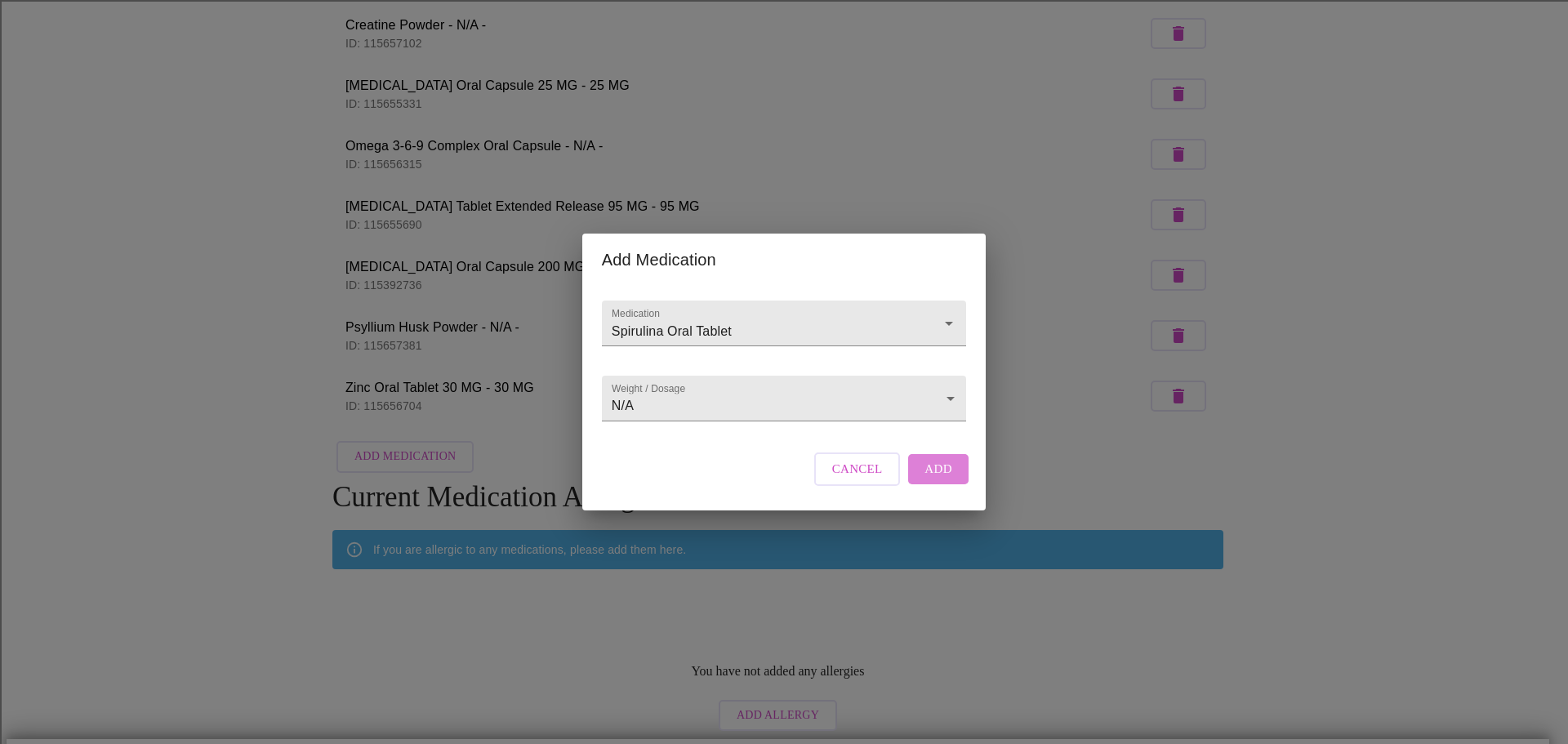
click at [938, 479] on span "Add" at bounding box center [938, 469] width 28 height 21
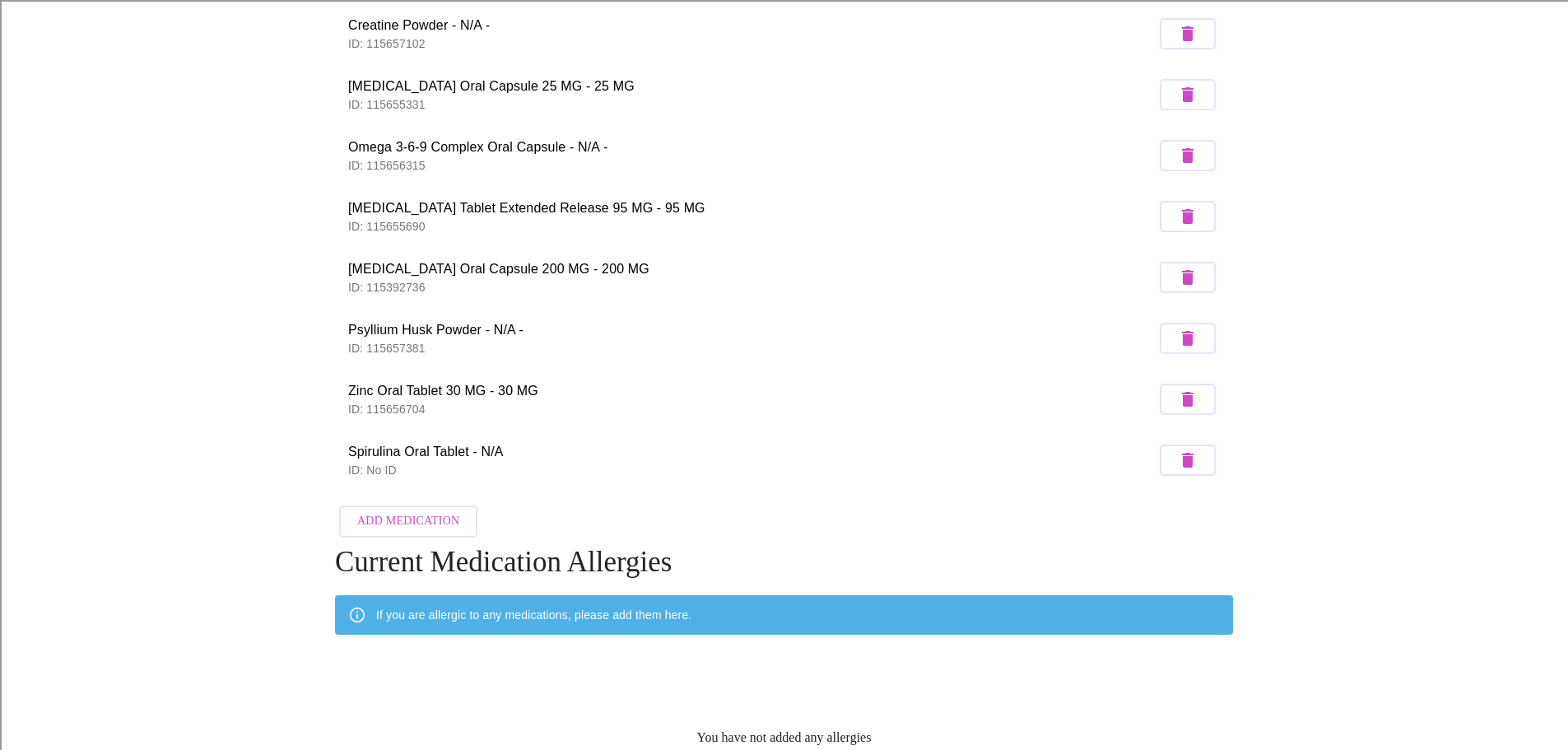
click at [445, 513] on span "Add Medication" at bounding box center [408, 521] width 102 height 21
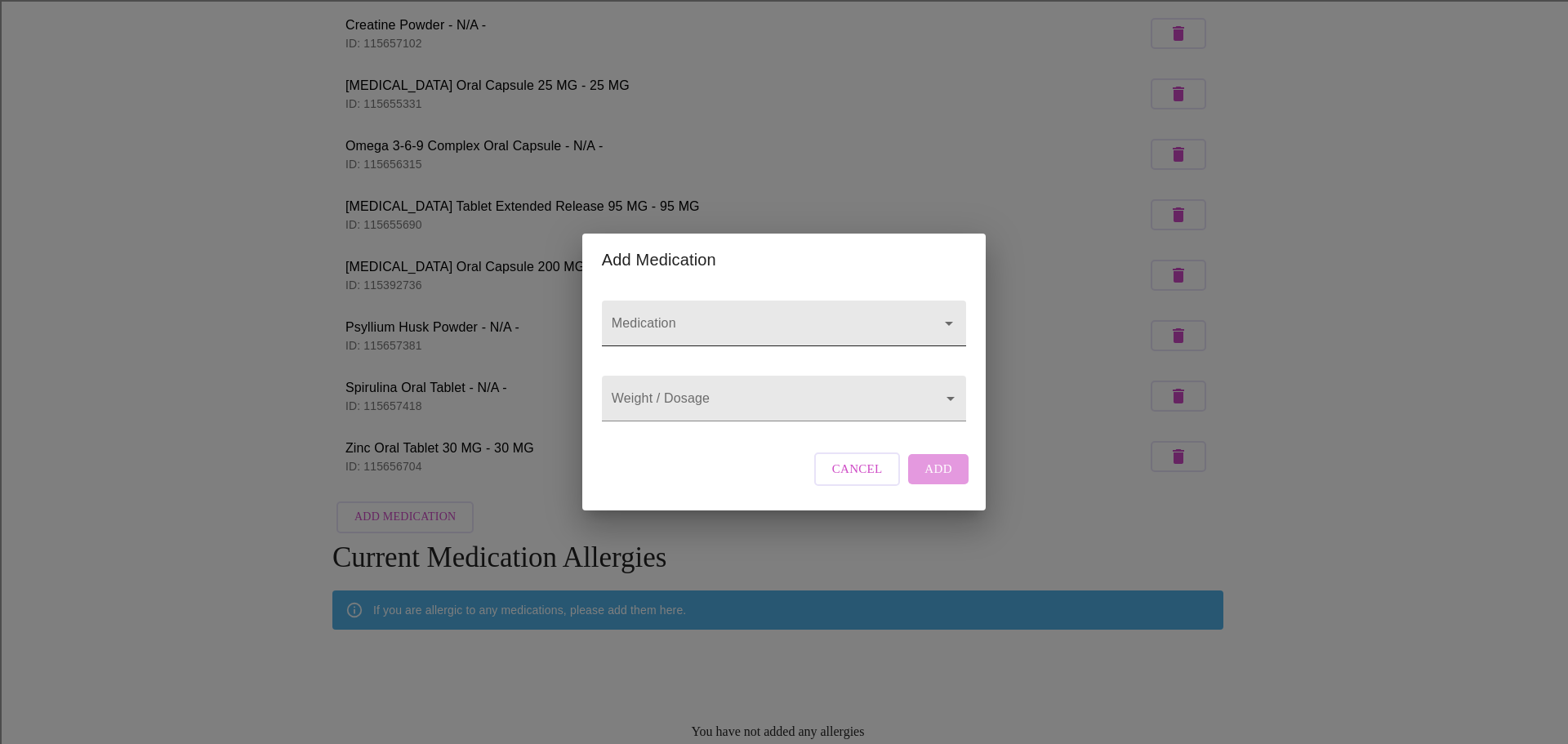
click at [656, 317] on input "Medication" at bounding box center [760, 331] width 305 height 30
click at [682, 317] on input "chlorella" at bounding box center [760, 331] width 305 height 30
type input "chlorella"
click at [669, 317] on input "Medication" at bounding box center [760, 331] width 305 height 30
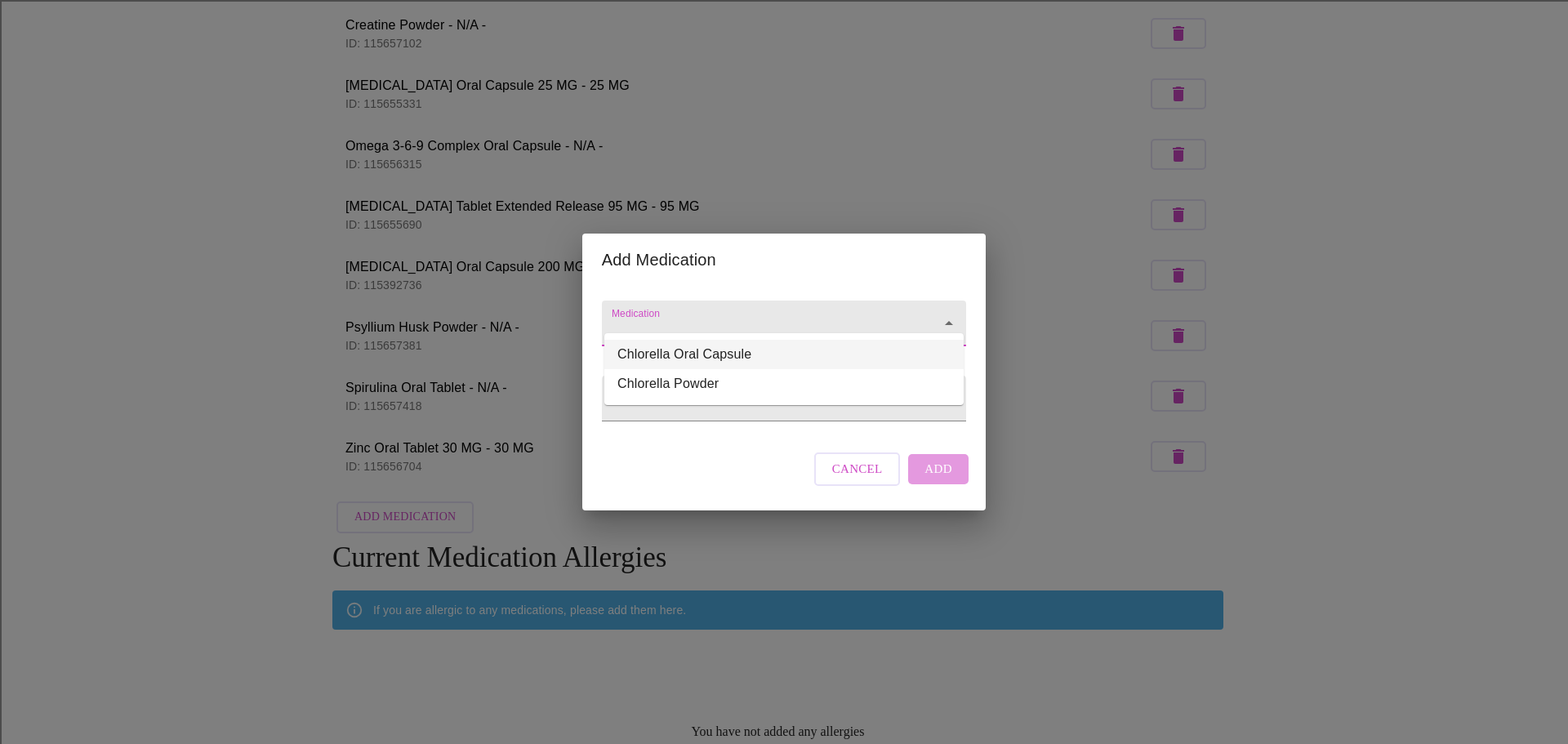
click at [707, 354] on li "Chlorella Oral Capsule" at bounding box center [783, 354] width 359 height 30
type input "Chlorella Oral Capsule"
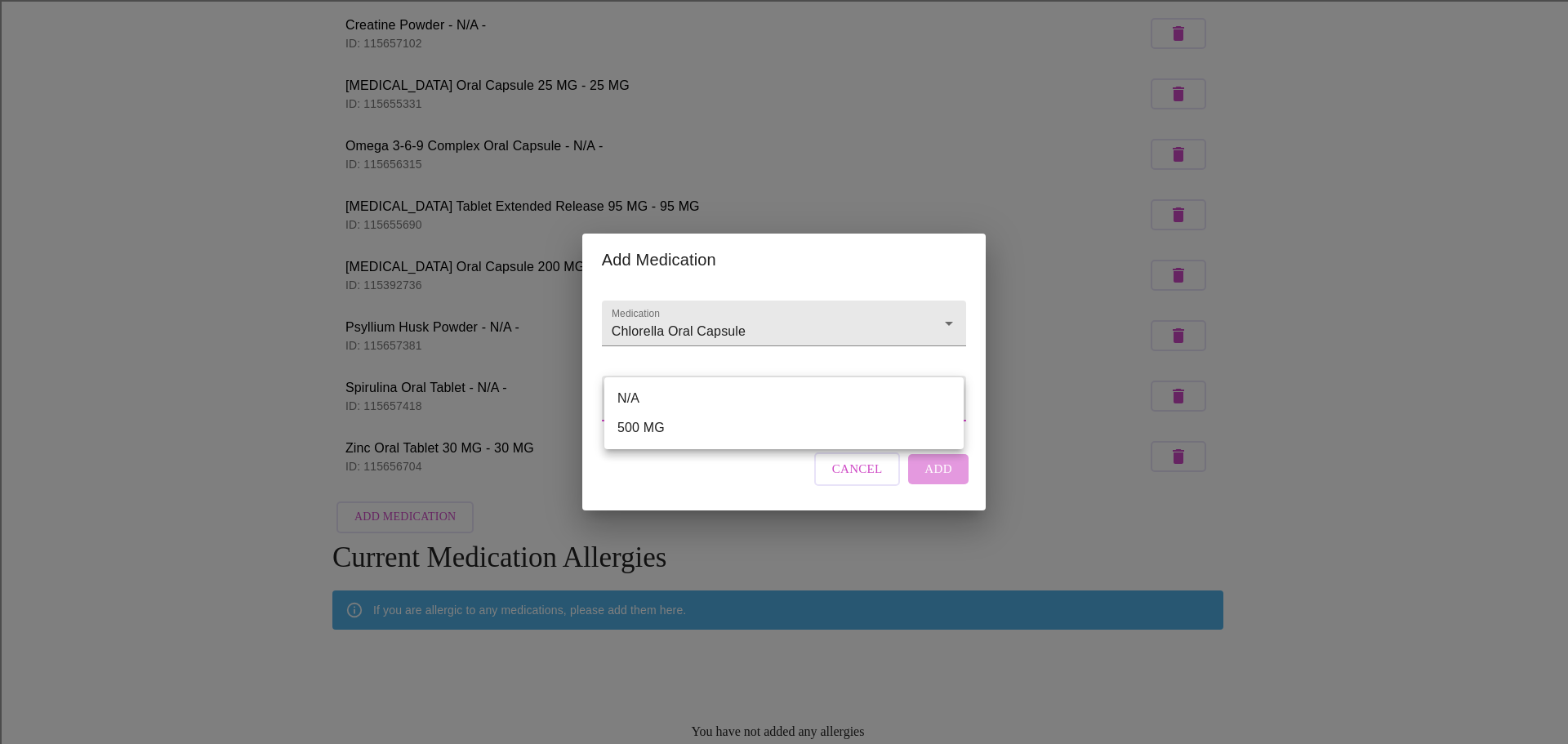
click at [754, 405] on body "MyMenopauseRx Appointments Messaging 1 Labs Uploads Medications Community Refer…" at bounding box center [784, 337] width 1555 height 1176
click at [722, 399] on li "N/A" at bounding box center [783, 399] width 359 height 30
type input "N/A"
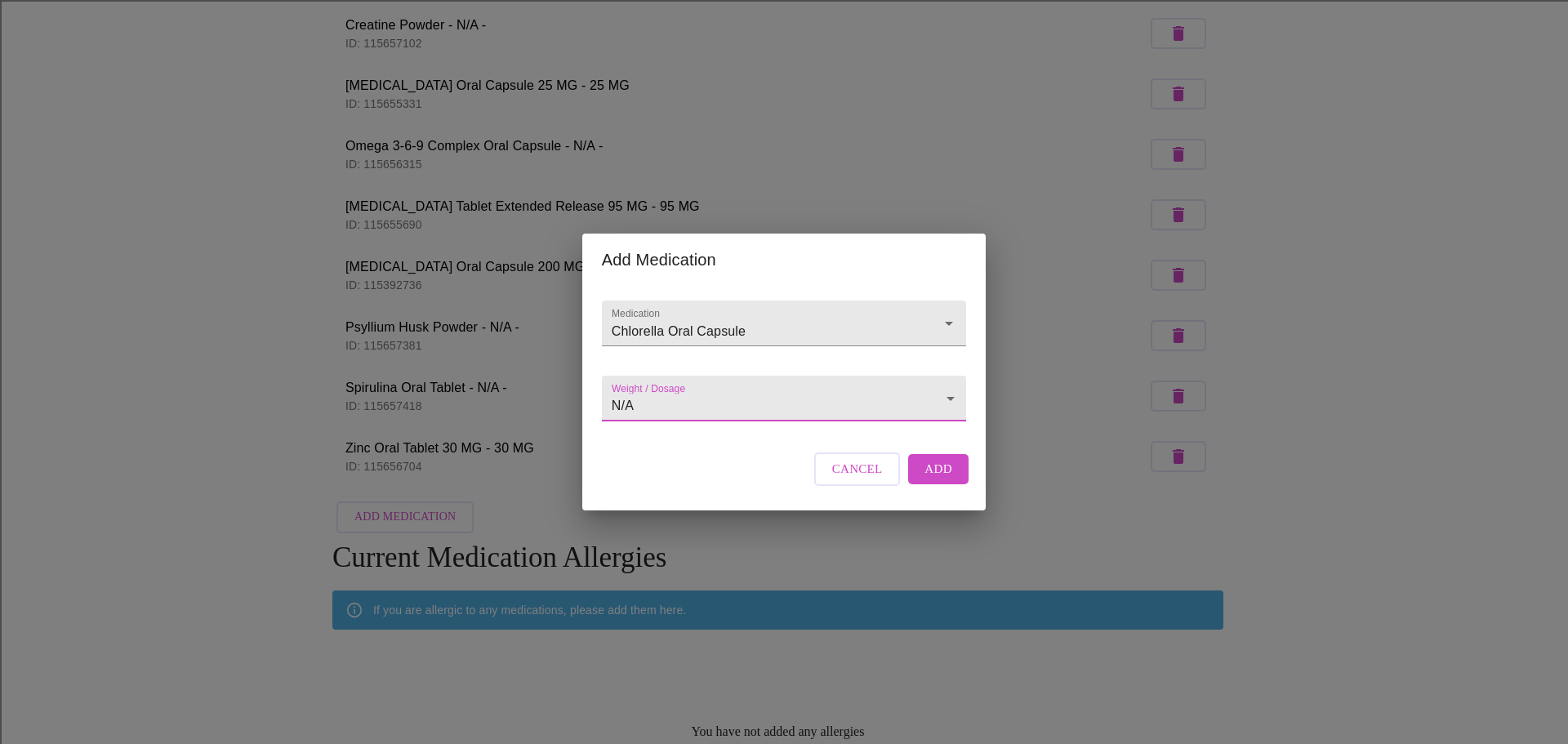
click at [930, 479] on span "Add" at bounding box center [938, 469] width 28 height 21
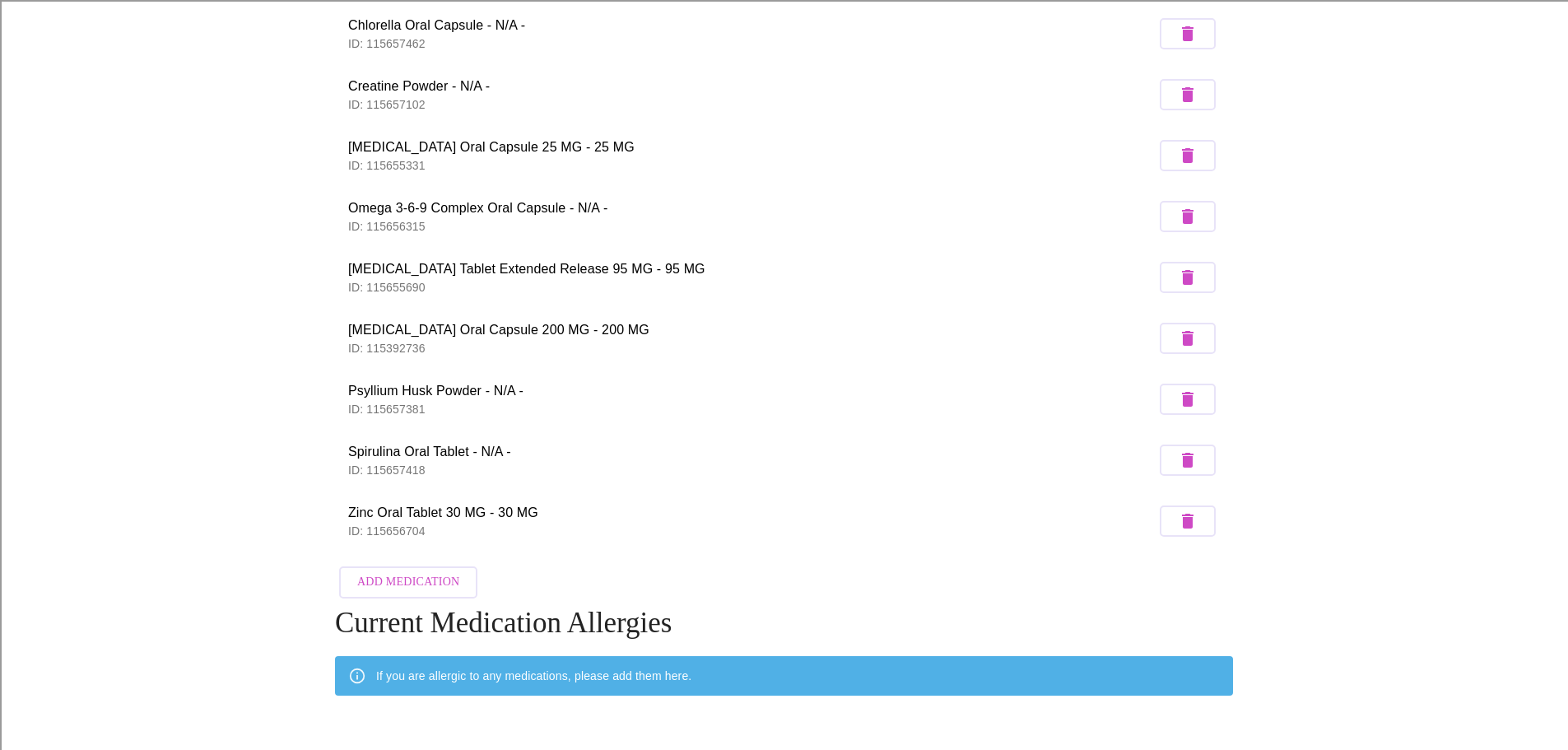
click at [426, 575] on span "Add Medication" at bounding box center [408, 583] width 102 height 21
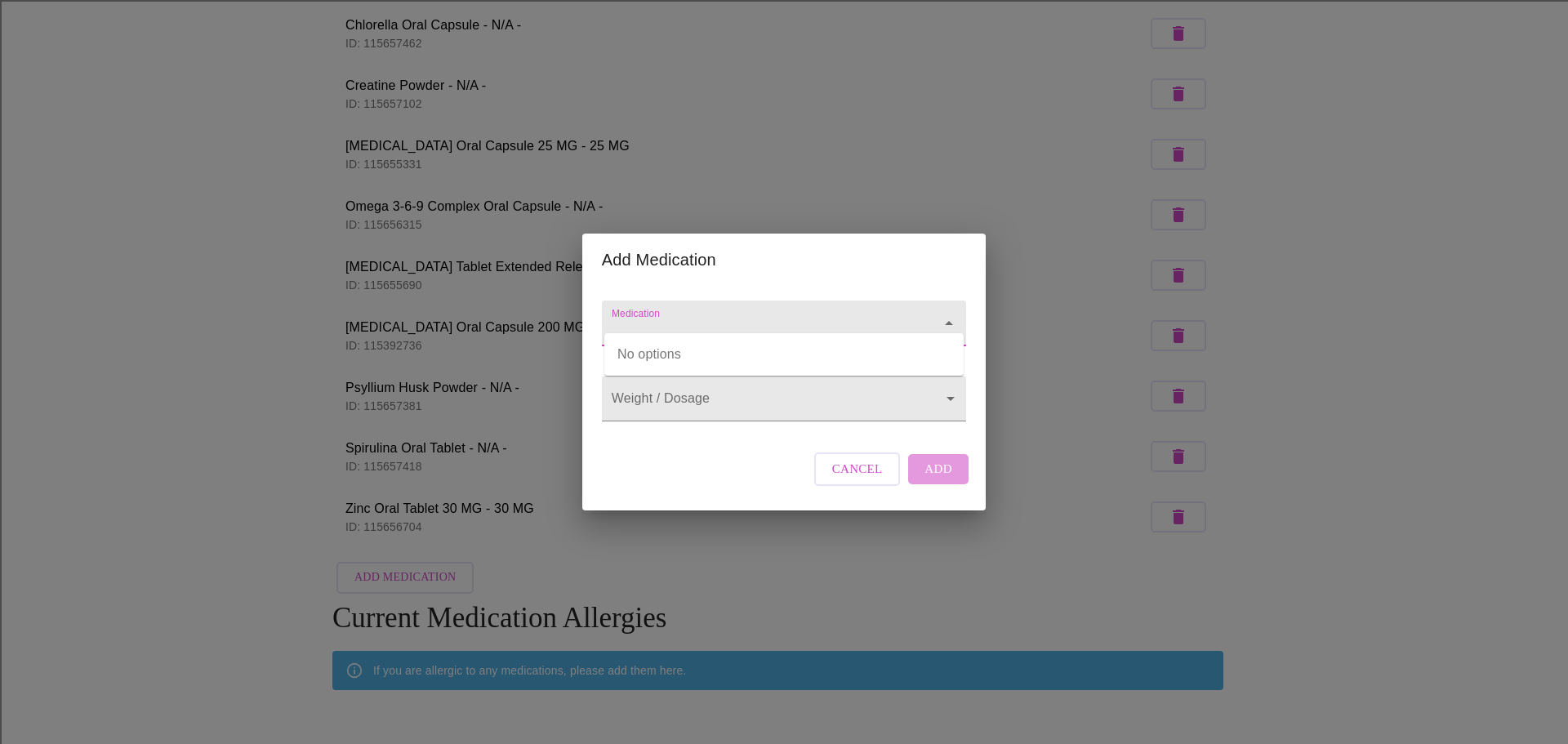
click at [637, 317] on input "Medication" at bounding box center [760, 331] width 305 height 30
type input "t"
type input "fatty 15"
click at [696, 322] on input "Medication" at bounding box center [760, 331] width 305 height 30
click at [717, 355] on li "Fatty Acid Base Miscellaneous" at bounding box center [783, 354] width 359 height 30
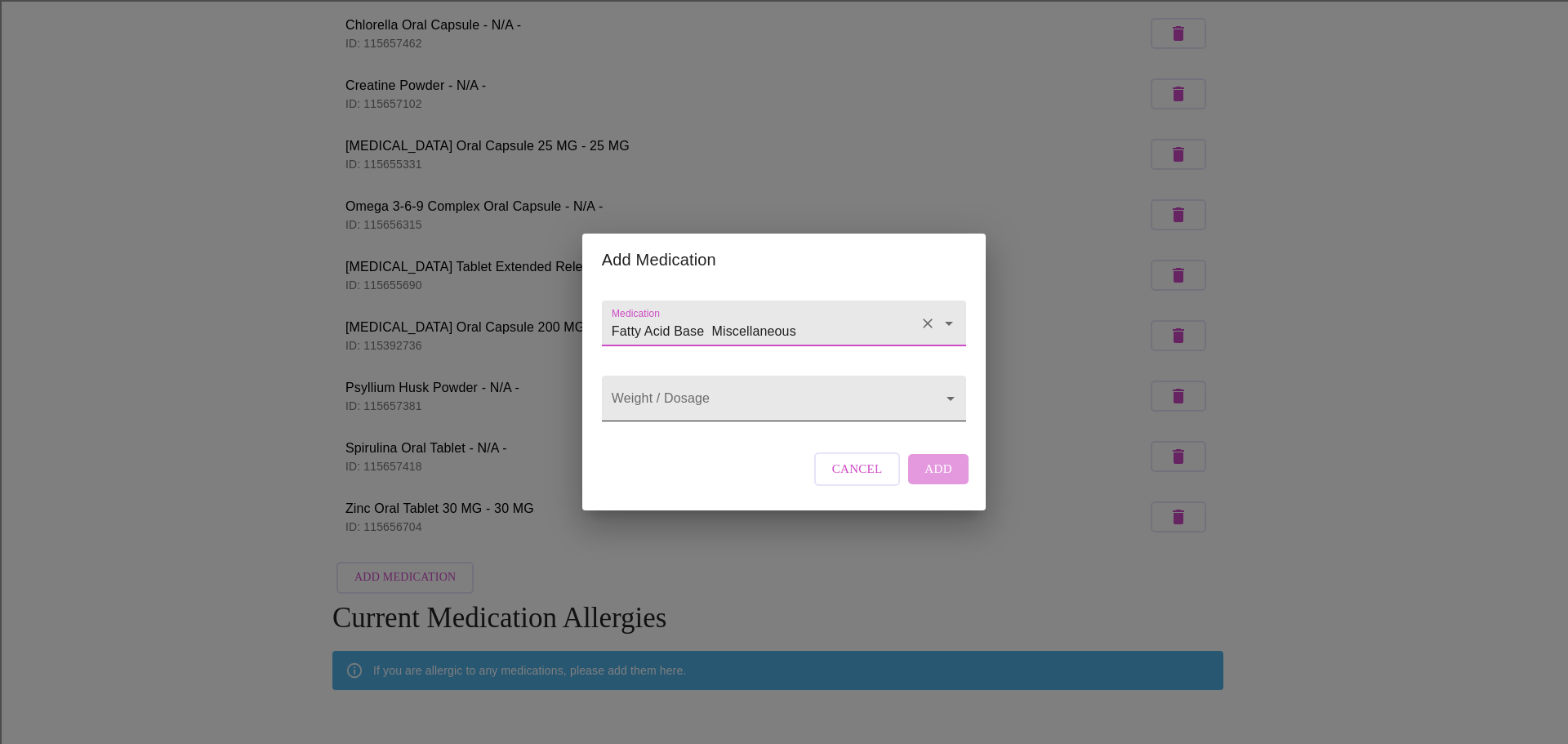
type input "Fatty Acid Base Miscellaneous"
click at [786, 400] on body "MyMenopauseRx Appointments Messaging 1 Labs Uploads Medications Community Refer…" at bounding box center [784, 367] width 1555 height 1237
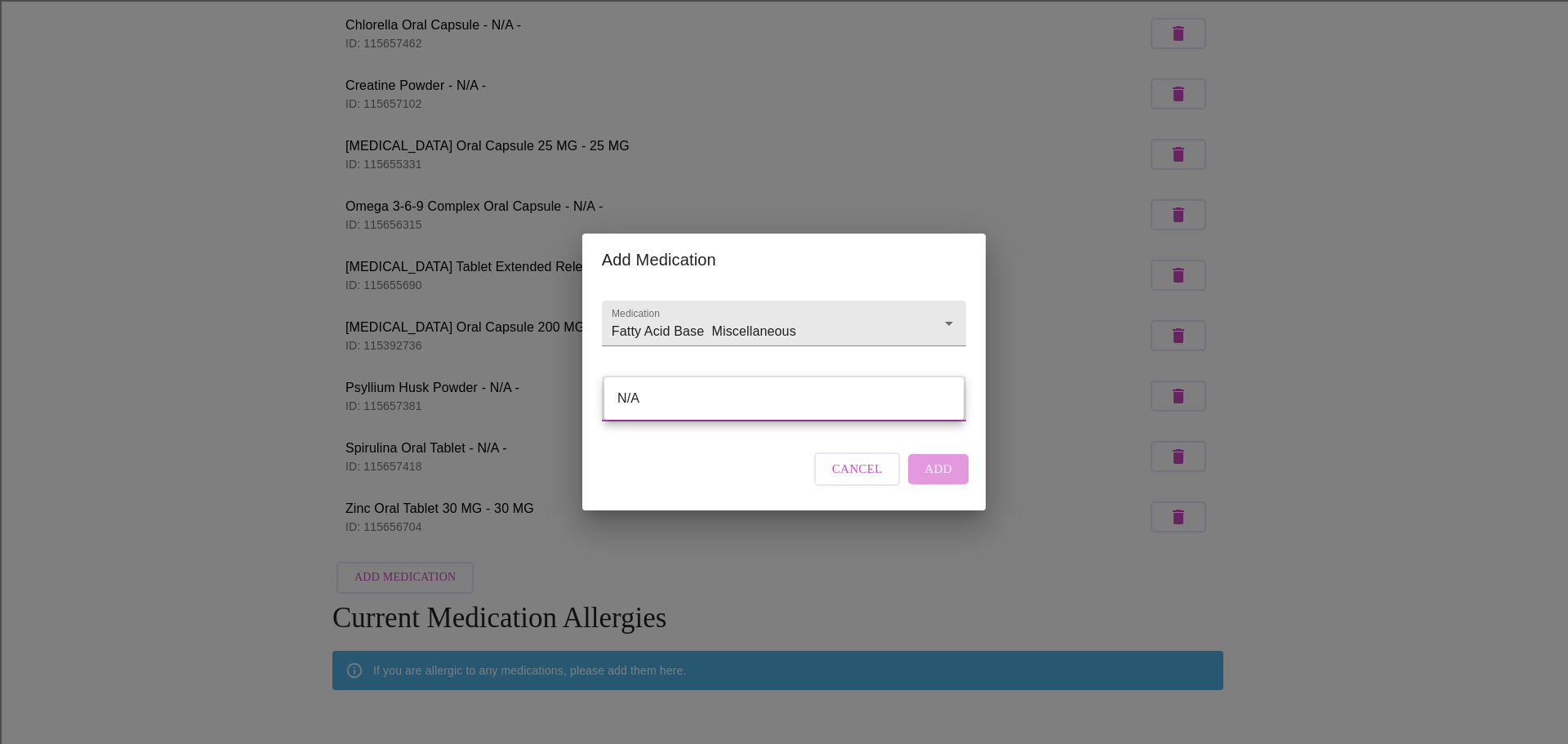
click at [767, 407] on li "N/A" at bounding box center [783, 399] width 359 height 30
type input "N/A"
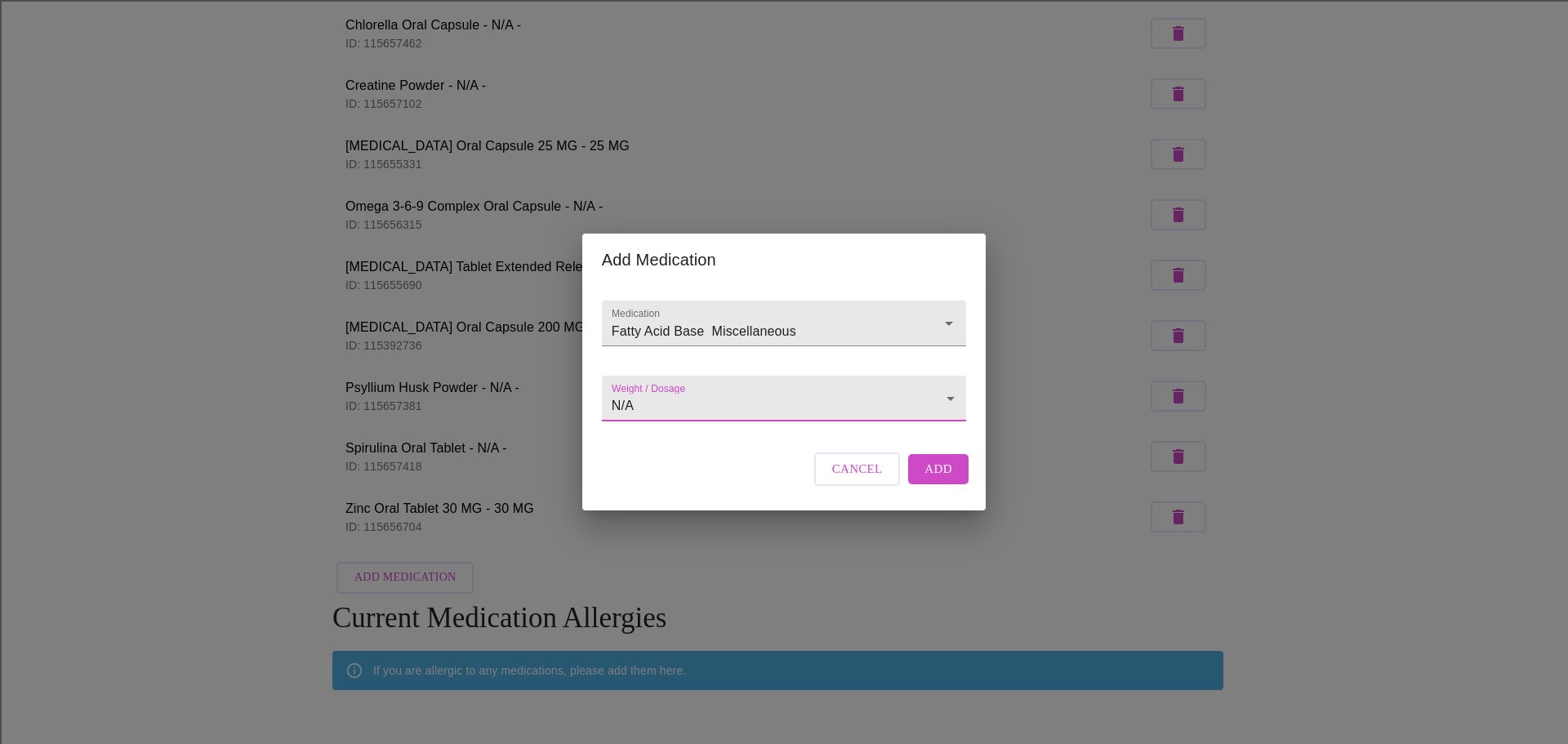
click at [936, 478] on span "Add" at bounding box center [938, 469] width 28 height 21
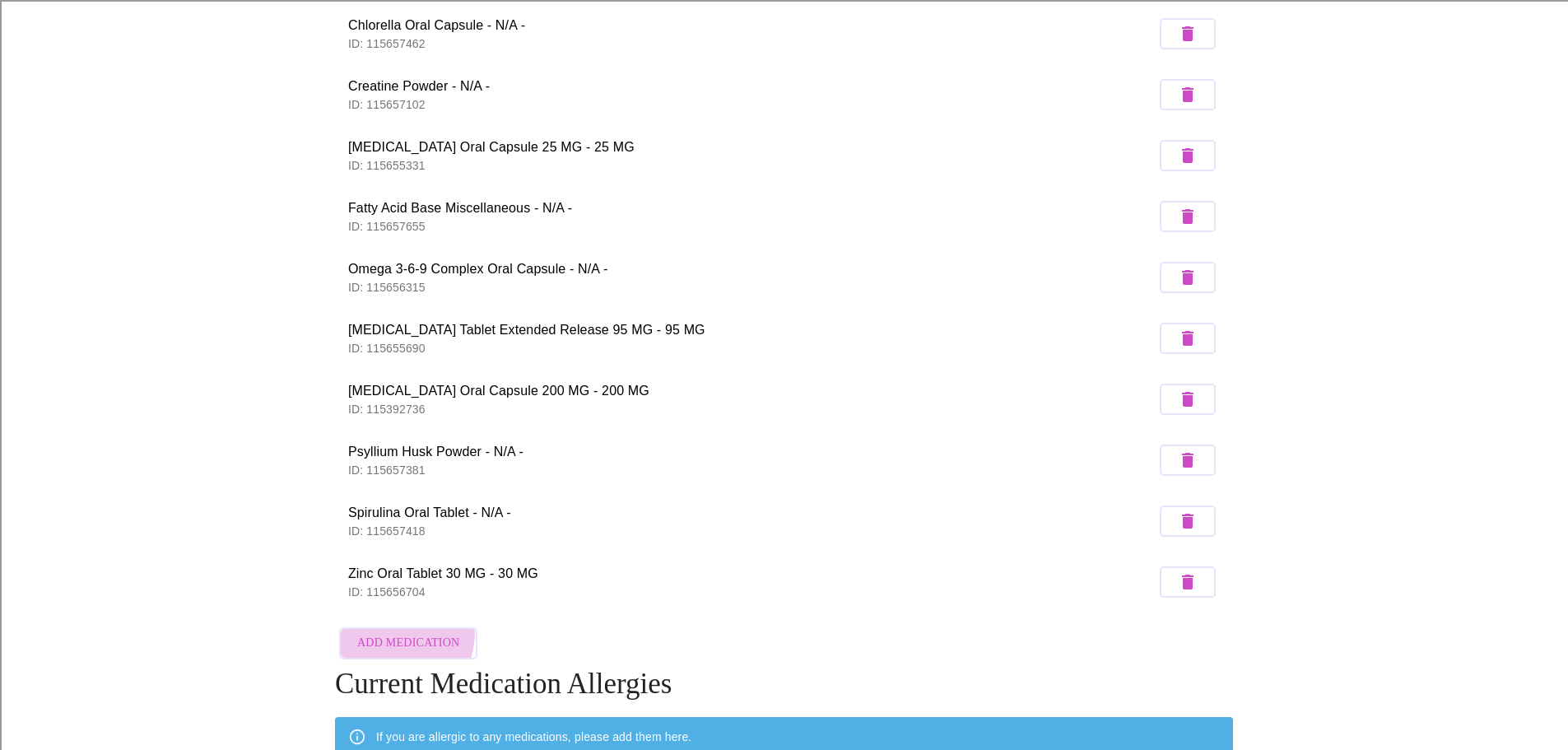
click at [390, 627] on button "Add Medication" at bounding box center [408, 643] width 138 height 32
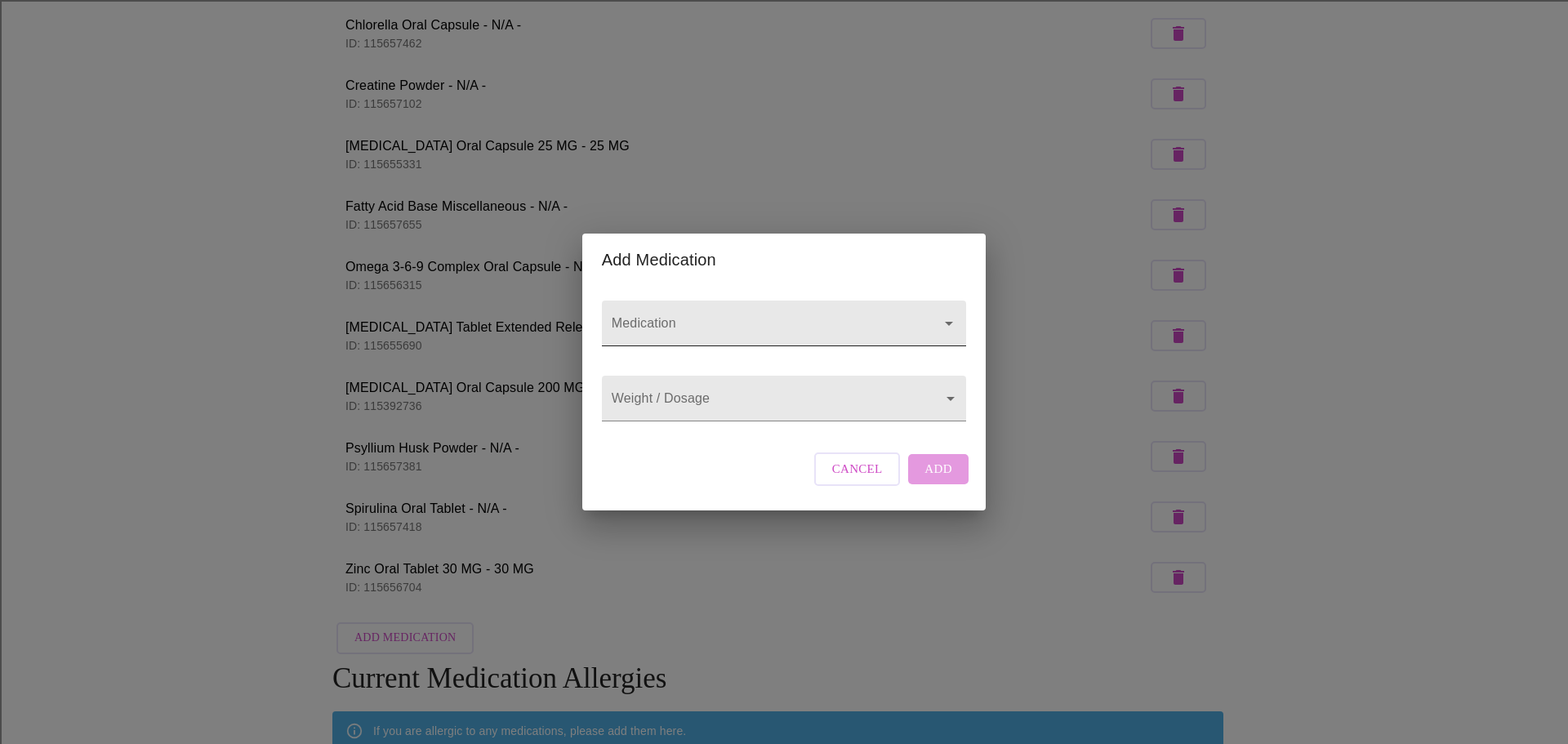
click at [676, 317] on input "Medication" at bounding box center [760, 331] width 305 height 30
type input "Black Seed Oil"
click at [710, 318] on input "Medication" at bounding box center [760, 331] width 305 height 30
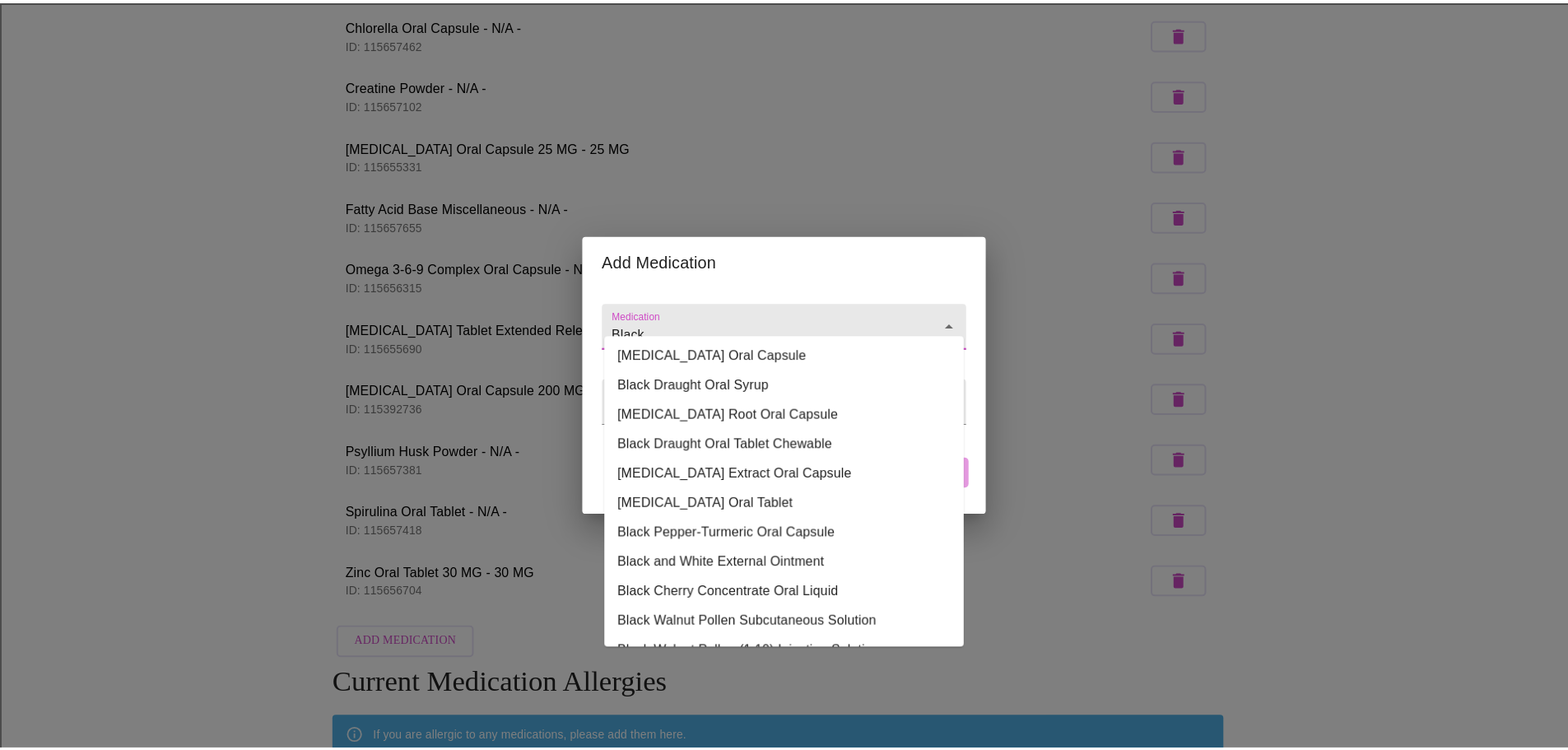
scroll to position [0, 0]
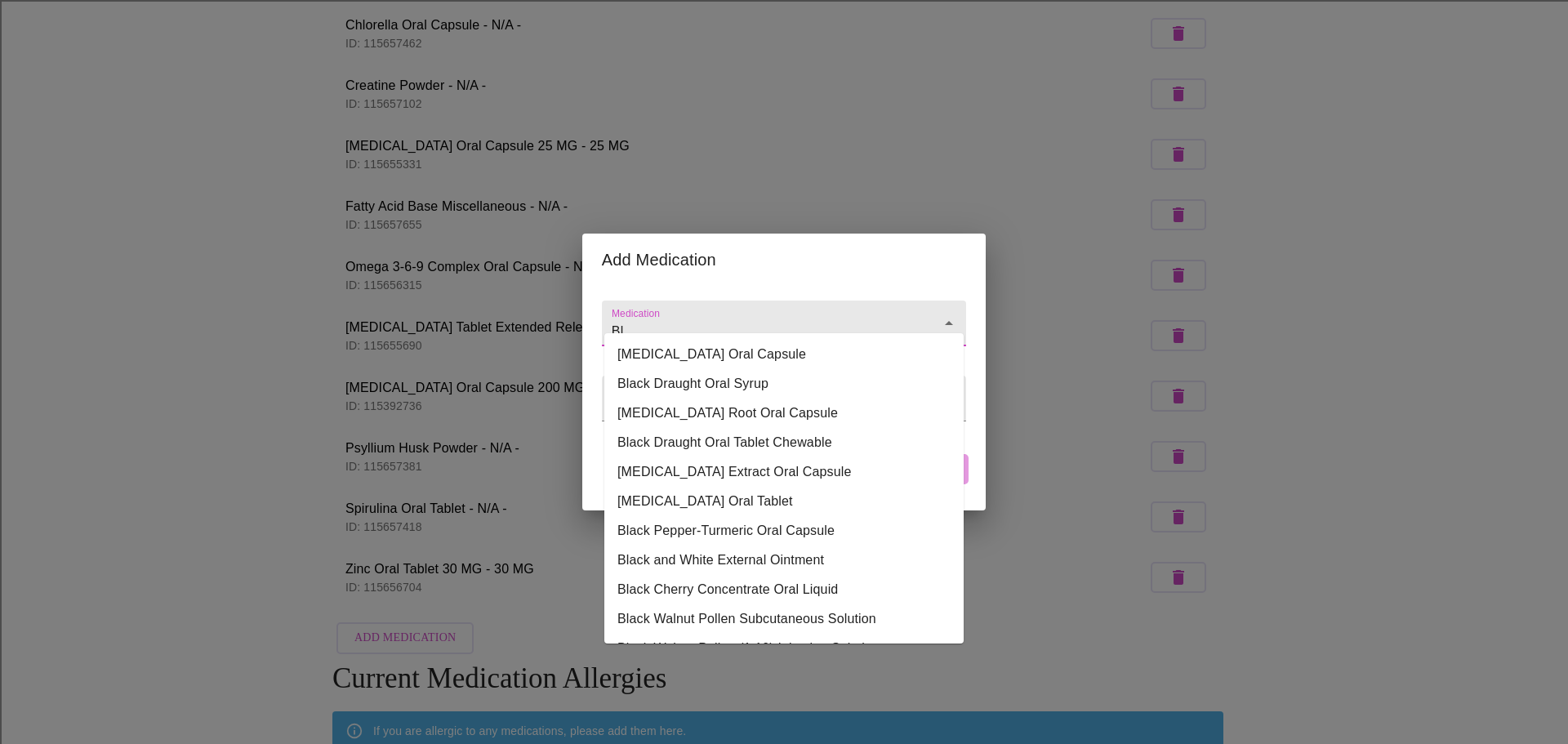
type input "B"
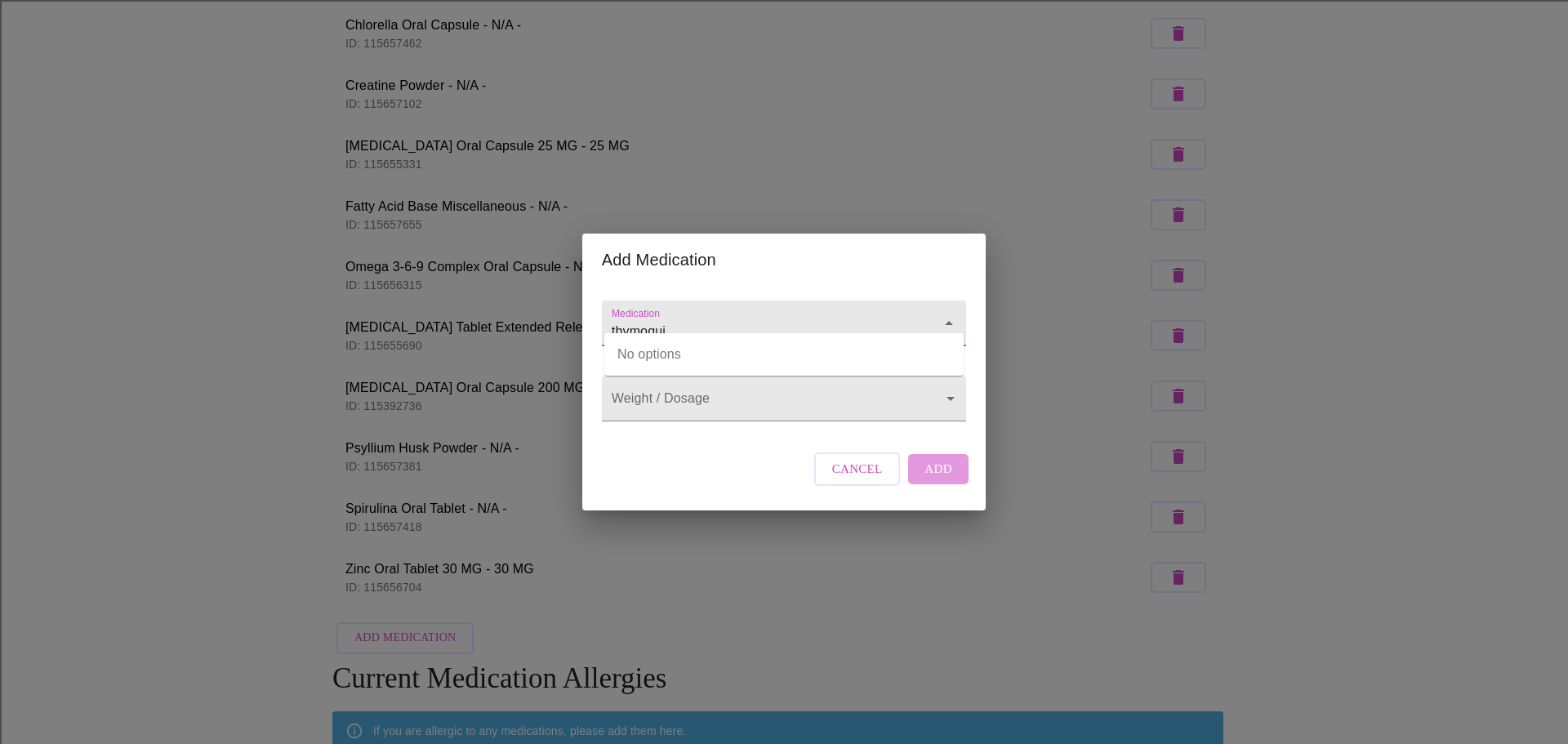
type input "thymoqui"
click at [860, 479] on span "Cancel" at bounding box center [858, 469] width 51 height 21
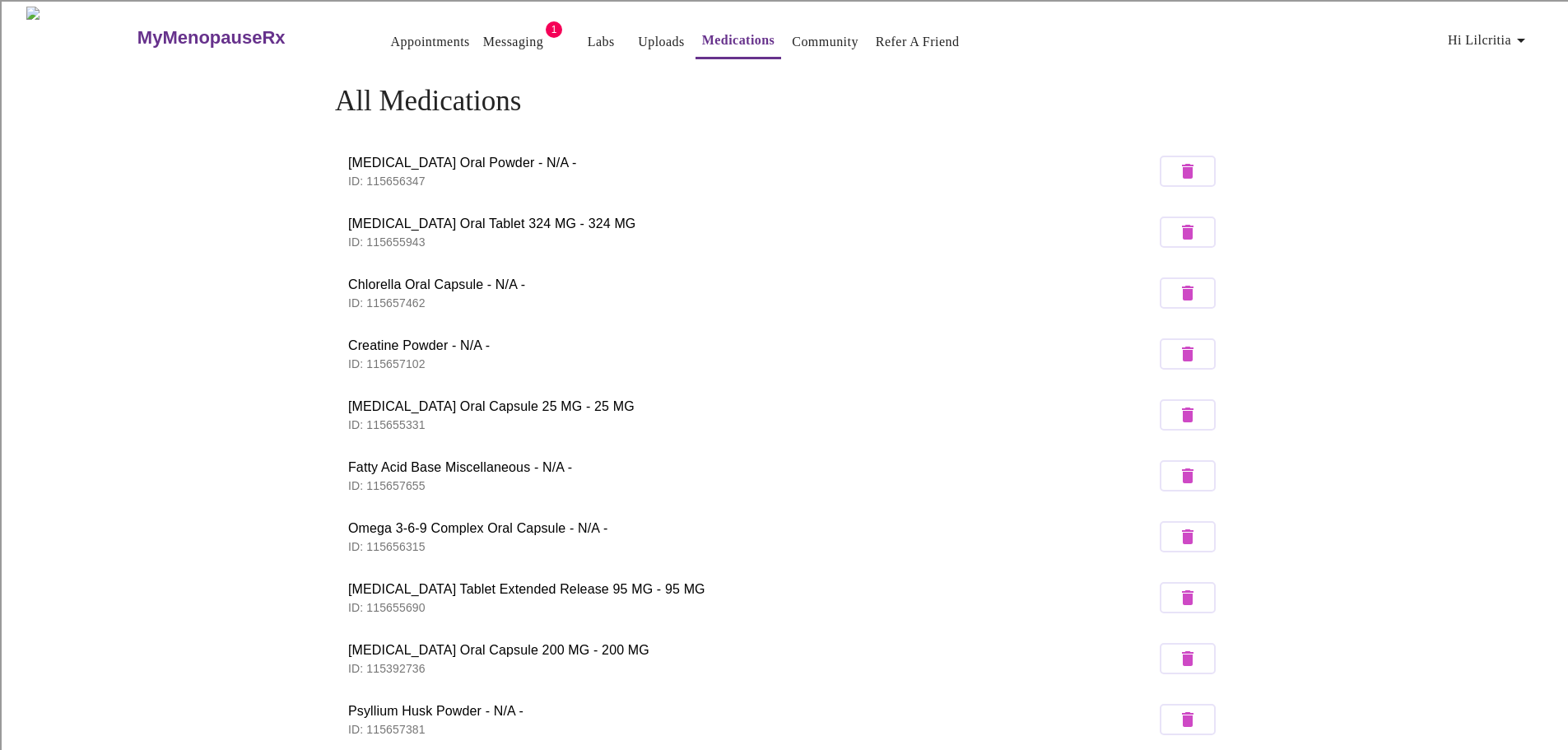
click at [483, 33] on link "Messaging" at bounding box center [513, 42] width 60 height 23
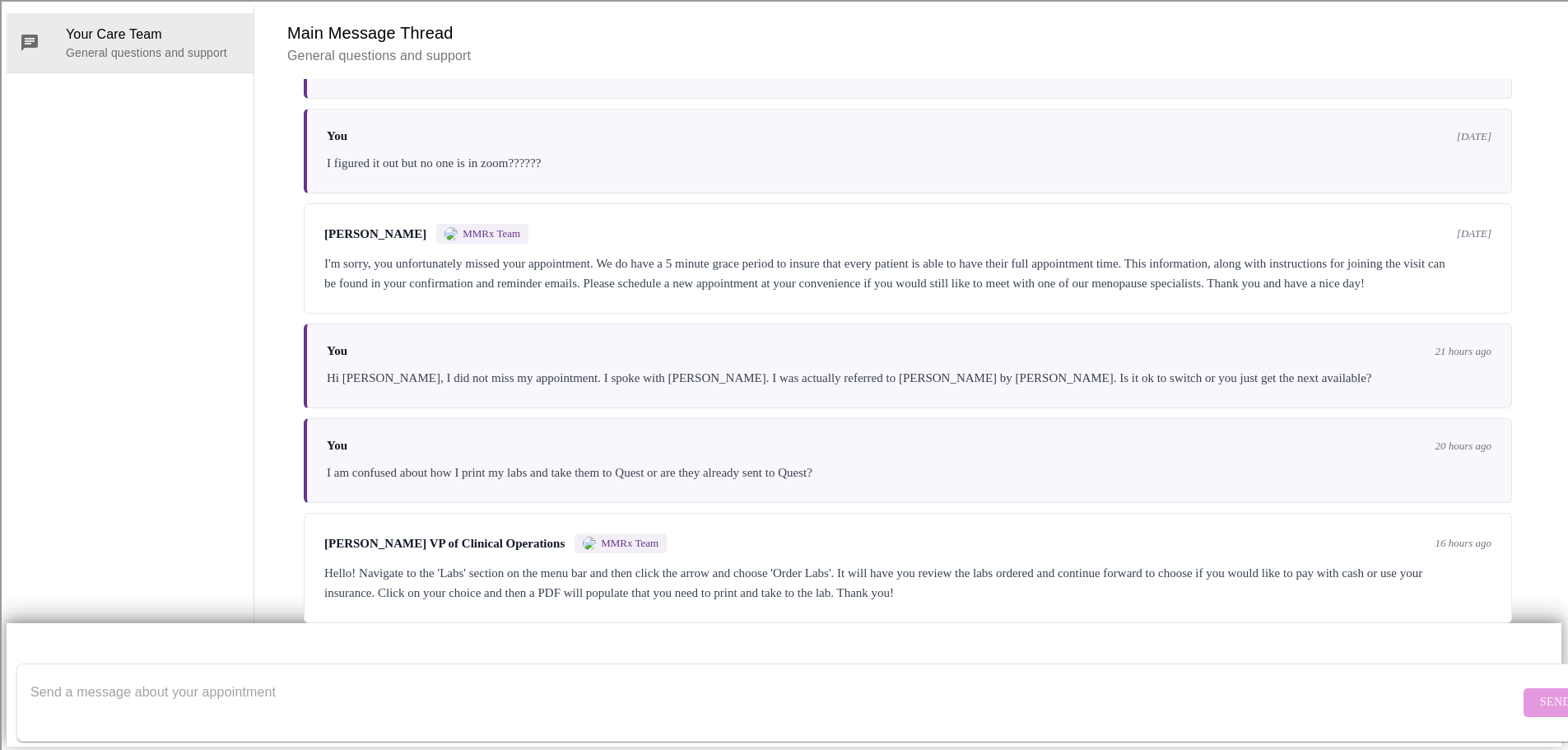
scroll to position [327, 0]
click at [404, 676] on textarea "Send a message about your appointment" at bounding box center [775, 703] width 1489 height 53
click at [359, 676] on textarea "Good Morning, I was adding my supplements and" at bounding box center [775, 703] width 1489 height 53
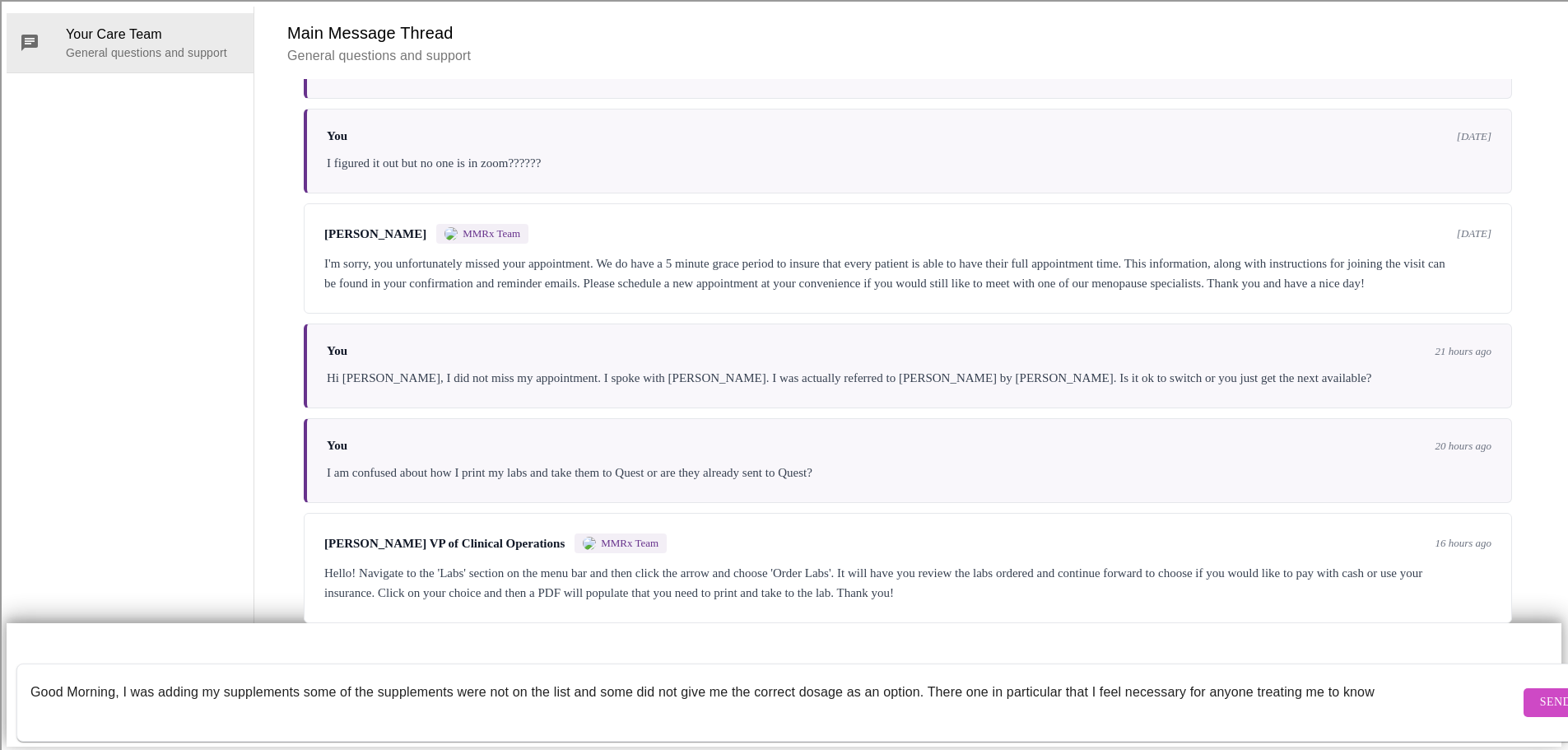
click at [930, 676] on textarea "Good Morning, I was adding my supplements some of the supplements were not on t…" at bounding box center [775, 703] width 1489 height 53
click at [1220, 682] on textarea "Good Morning, I was adding my supplements some of the supplements were not on t…" at bounding box center [775, 703] width 1489 height 53
click at [255, 691] on textarea "Good Morning, I was adding my supplements some of the supplements were not on t…" at bounding box center [775, 703] width 1489 height 53
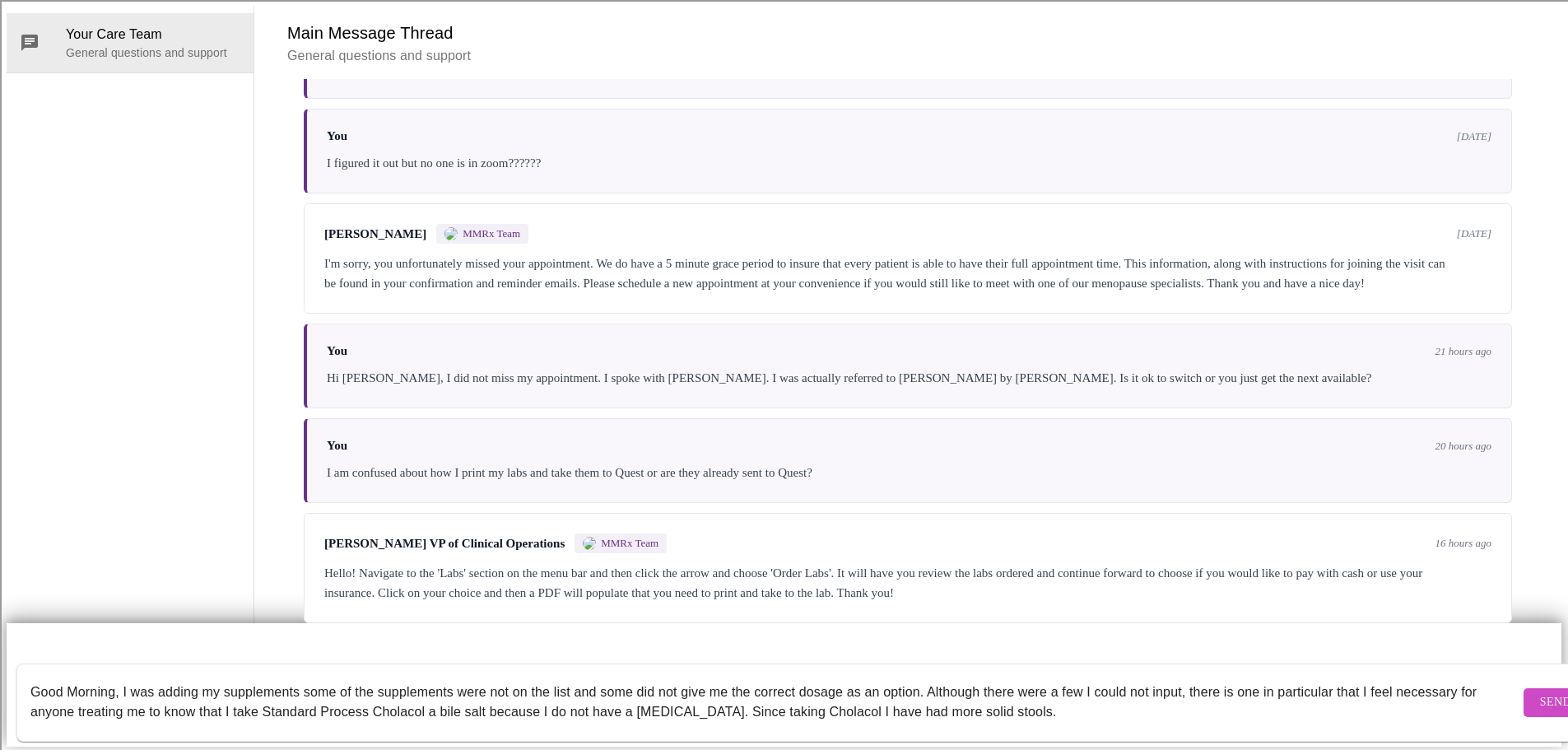
drag, startPoint x: 449, startPoint y: 695, endPoint x: 720, endPoint y: 707, distance: 271.3
click at [720, 707] on textarea "Good Morning, I was adding my supplements some of the supplements were not on t…" at bounding box center [775, 703] width 1489 height 53
click at [1336, 701] on textarea "Good Morning, I was adding my supplements some of the supplements were not on t…" at bounding box center [775, 703] width 1489 height 53
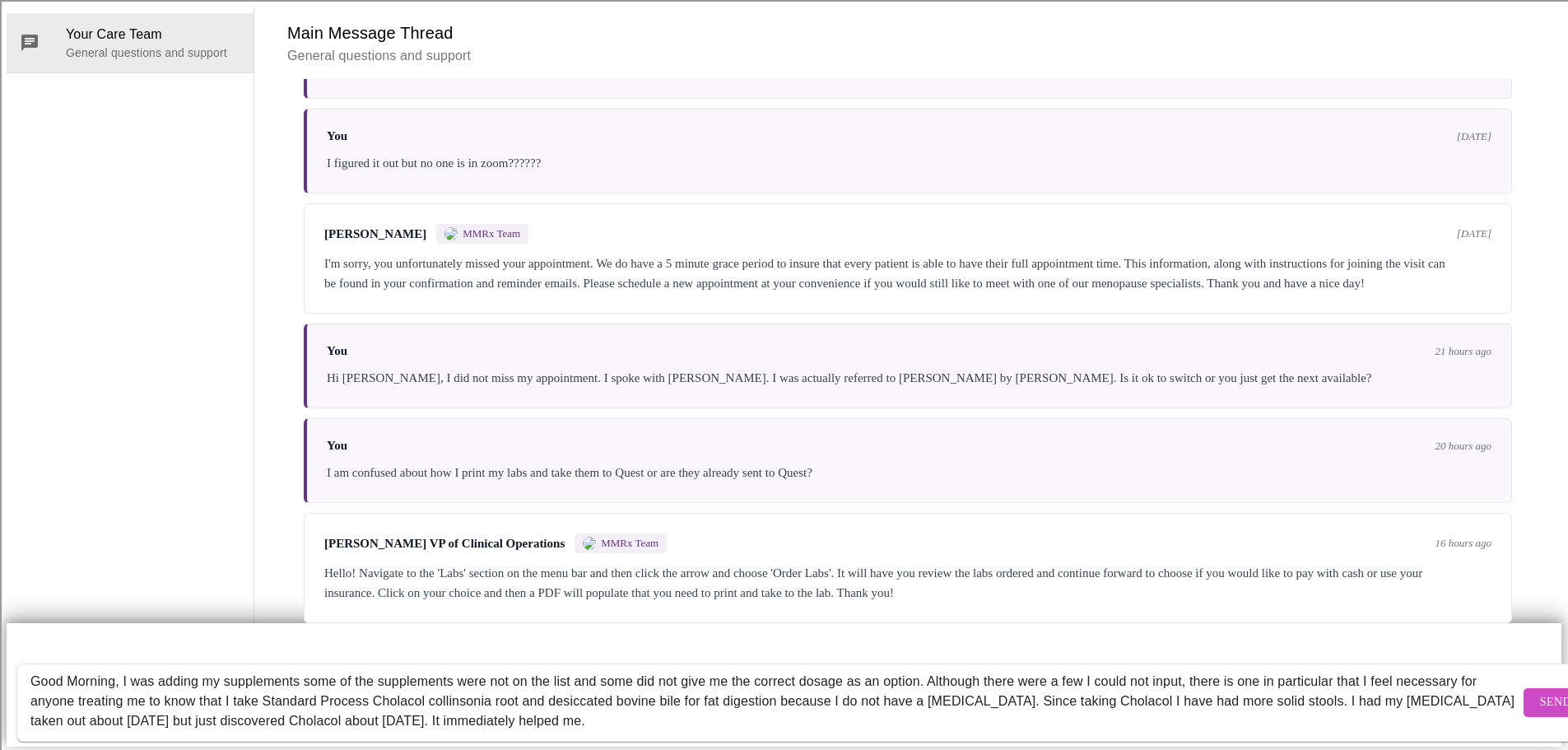
type textarea "Good Morning, I was adding my supplements some of the supplements were not on t…"
click at [1540, 693] on span "Send" at bounding box center [1556, 703] width 31 height 21
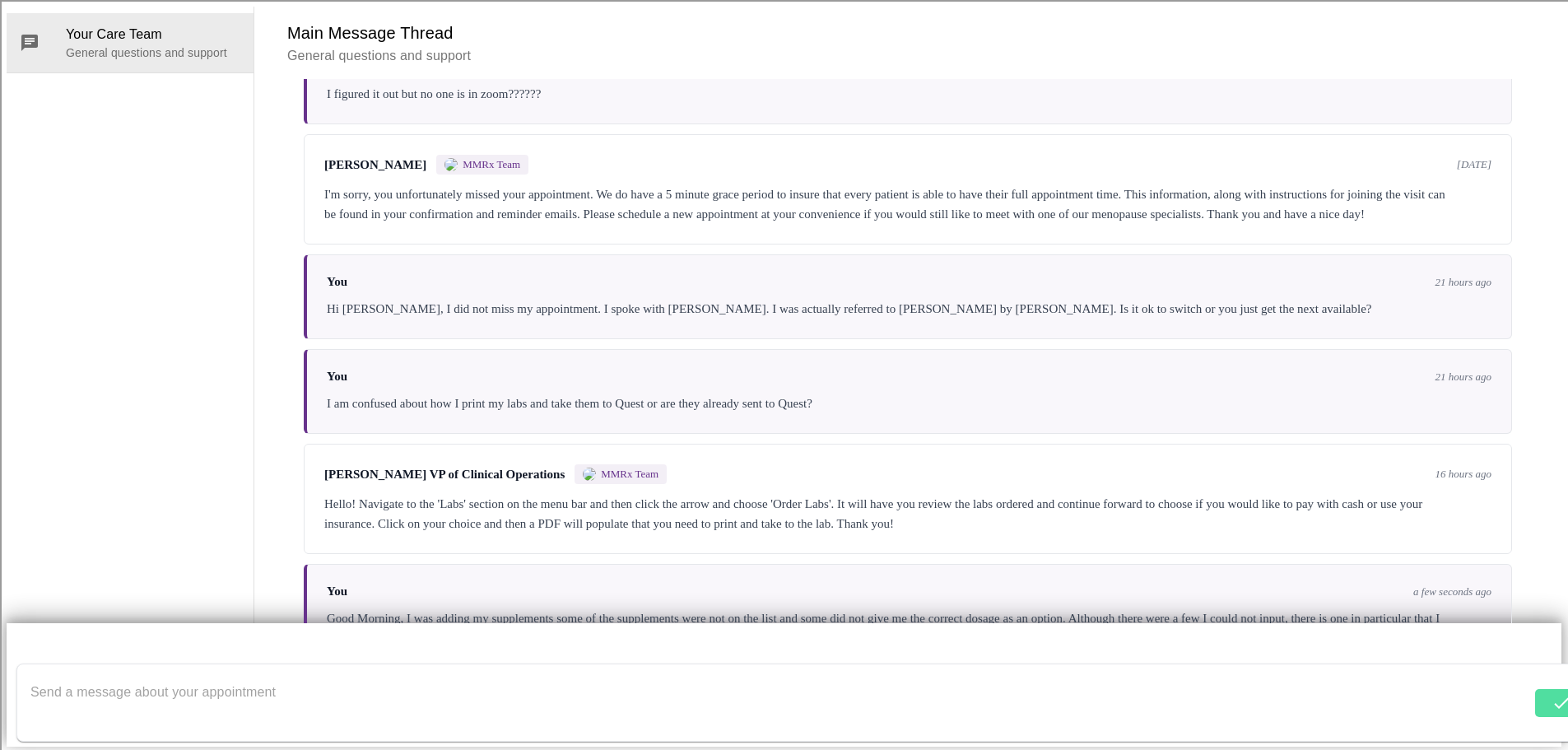
scroll to position [464, 0]
